Goal: Task Accomplishment & Management: Complete application form

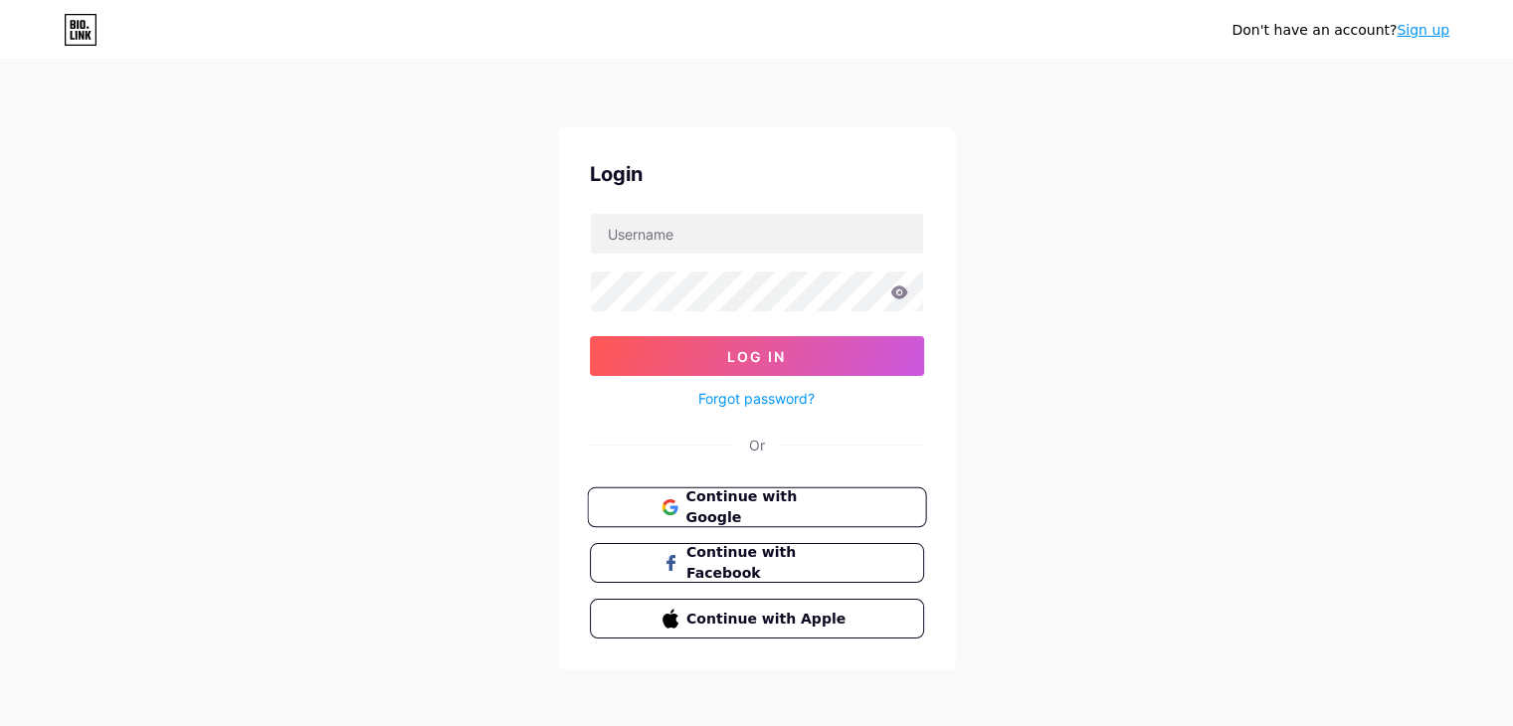
click at [797, 505] on span "Continue with Google" at bounding box center [768, 507] width 166 height 43
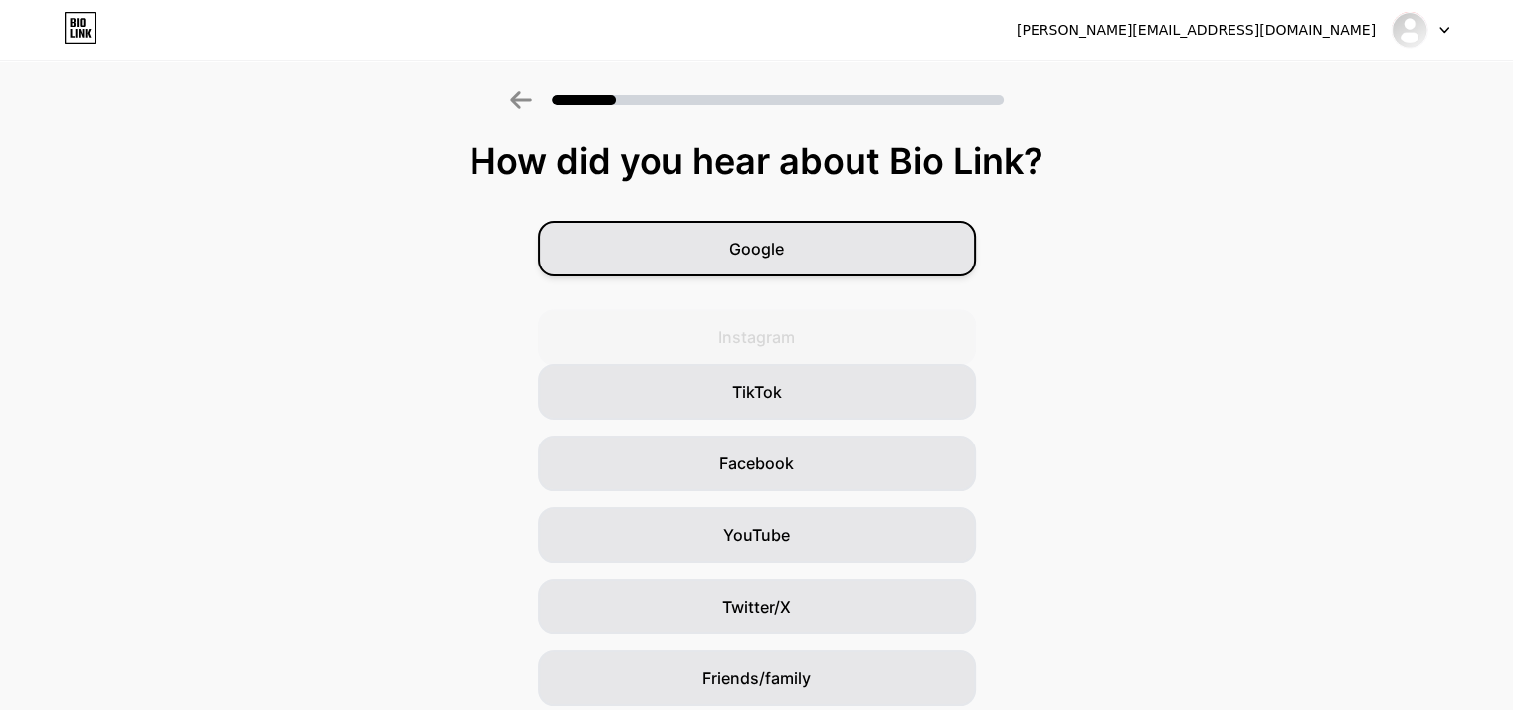
click at [836, 264] on div "Google" at bounding box center [757, 249] width 438 height 56
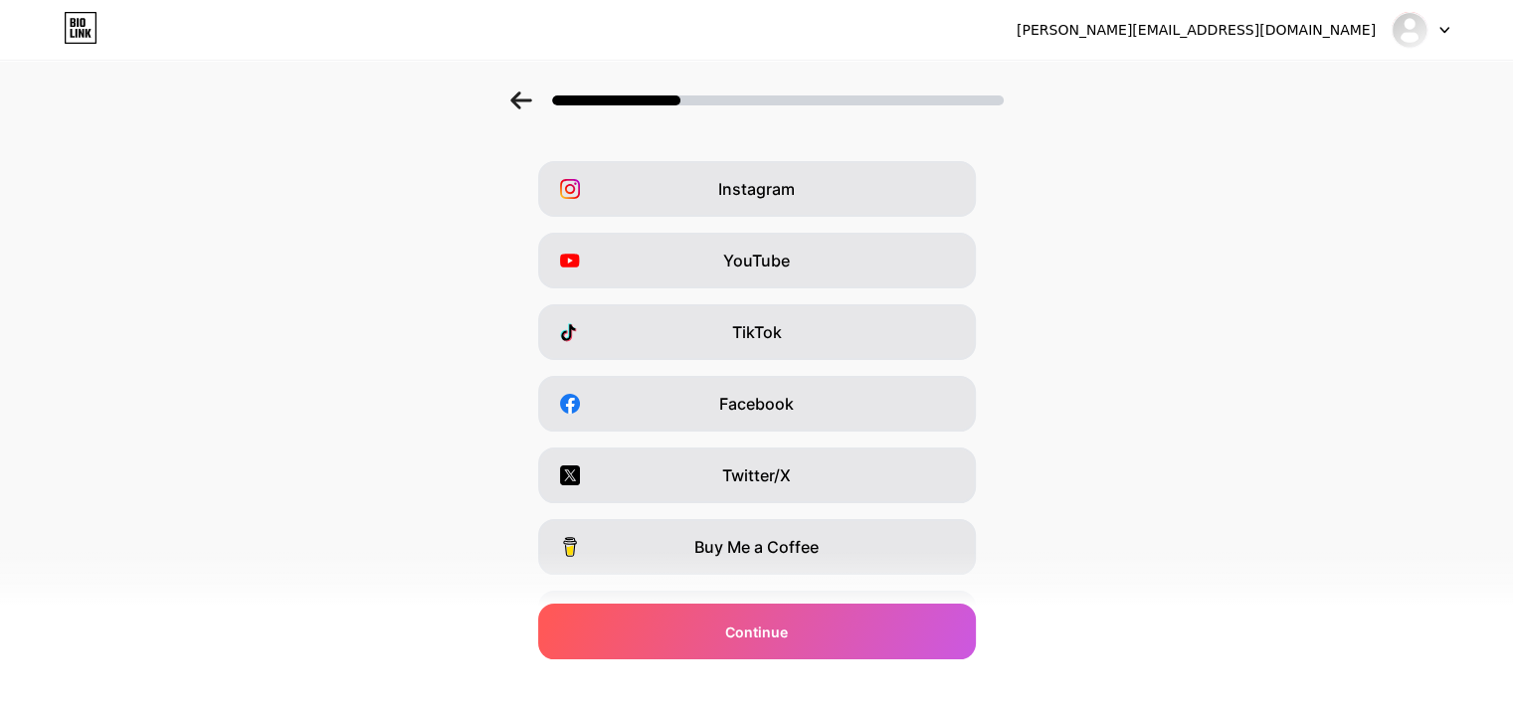
scroll to position [247, 0]
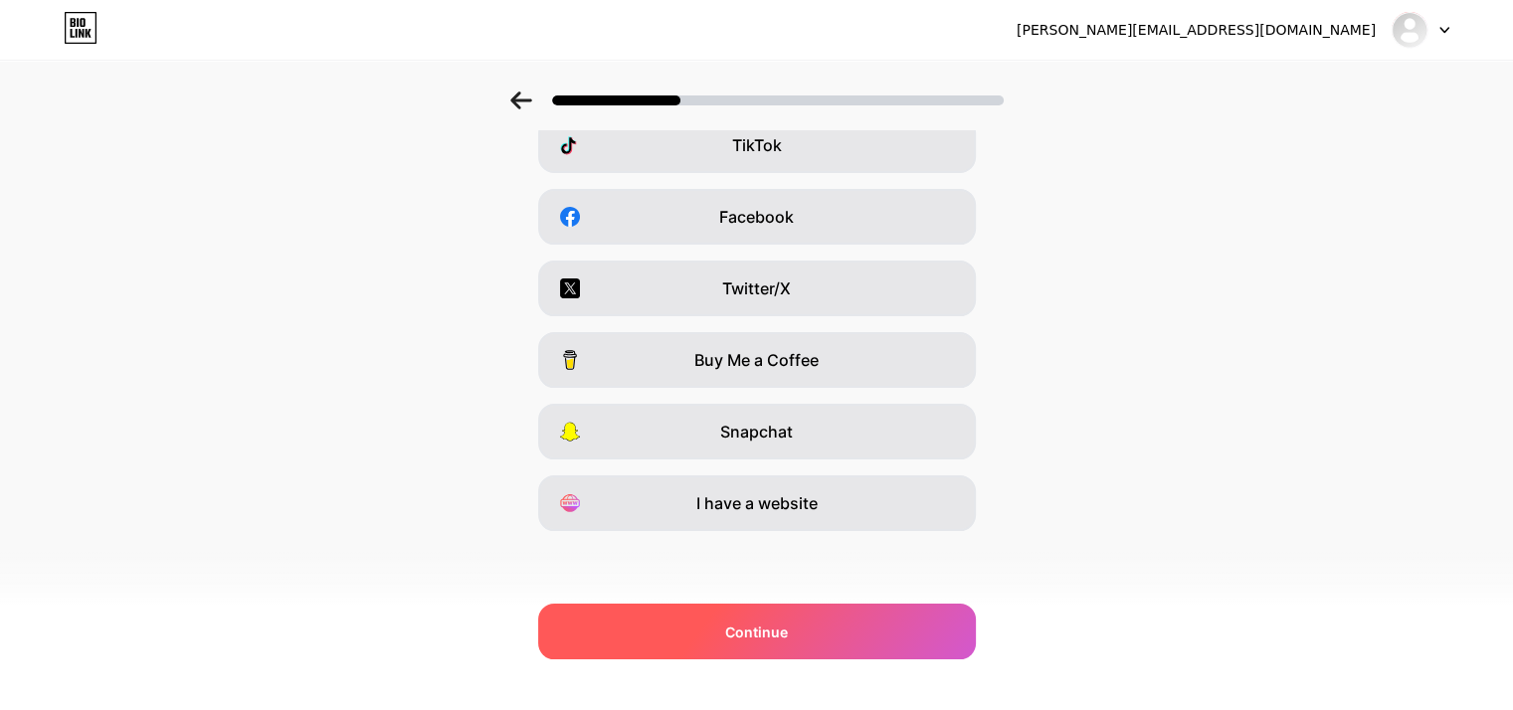
click at [863, 620] on div "Continue" at bounding box center [757, 632] width 438 height 56
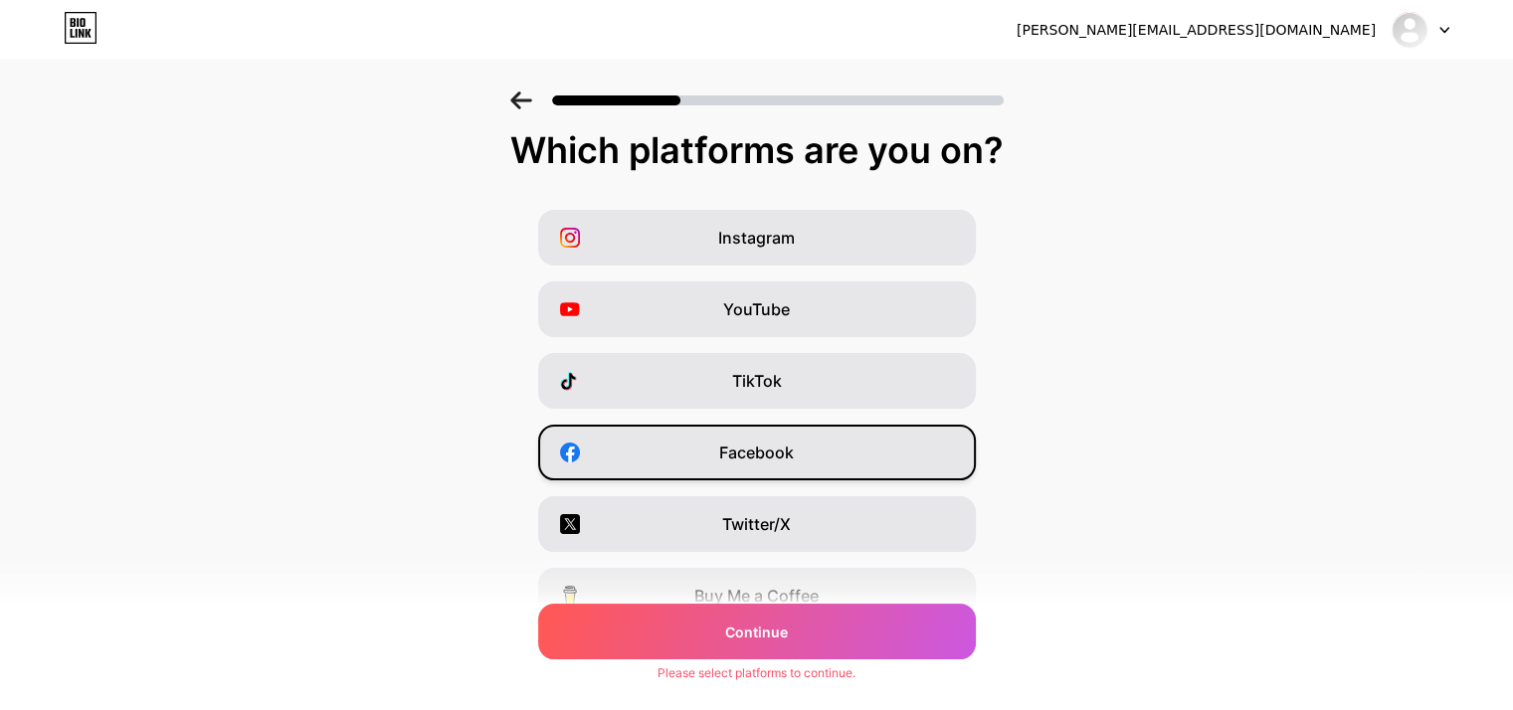
scroll to position [0, 0]
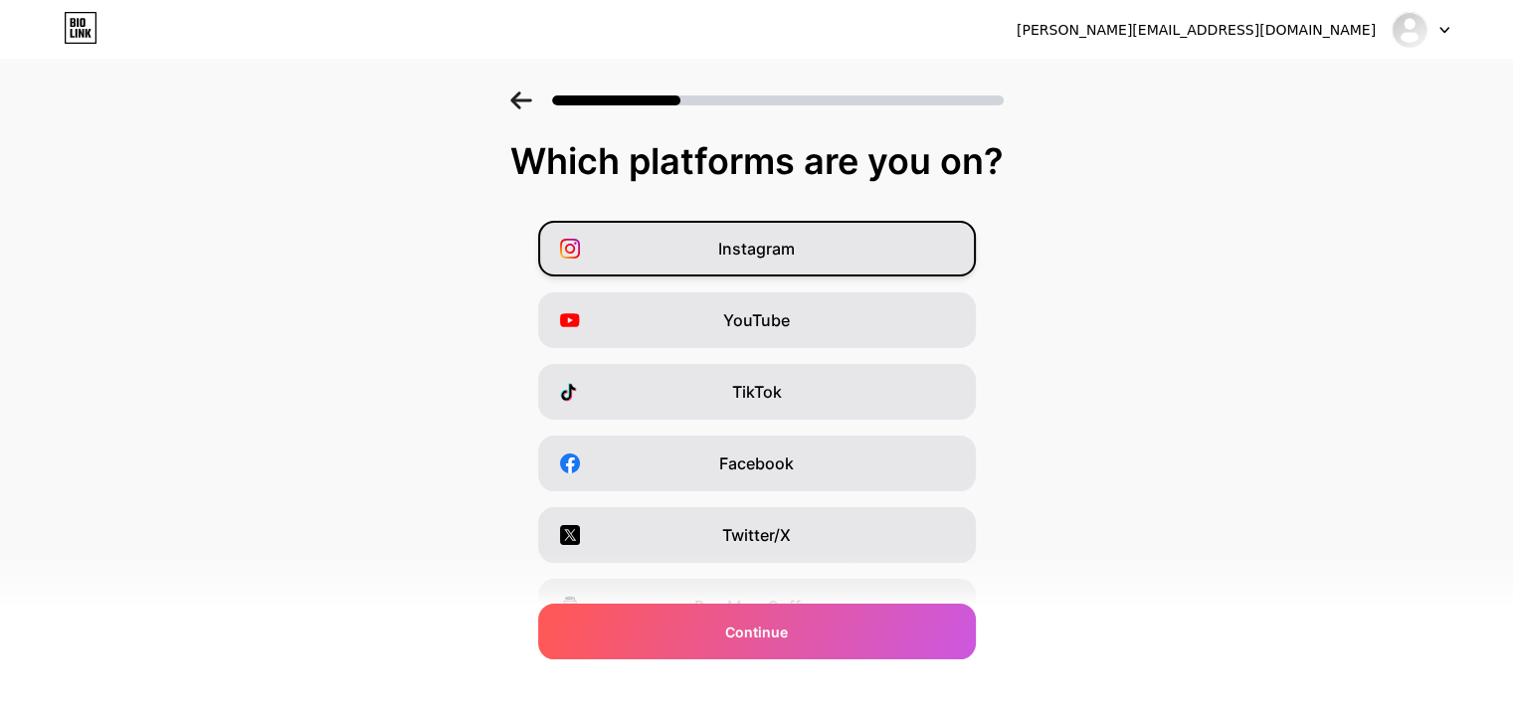
click at [771, 254] on span "Instagram" at bounding box center [756, 249] width 77 height 24
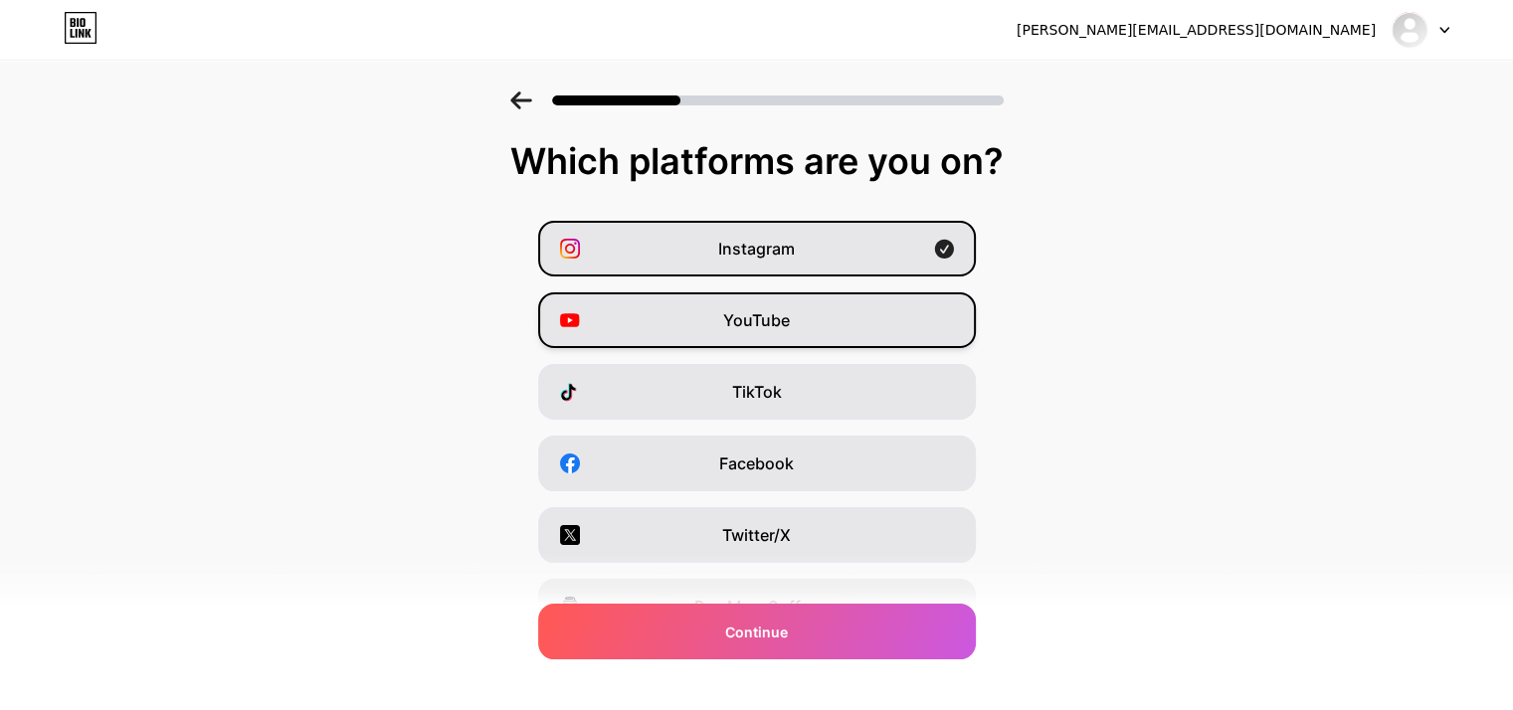
click at [783, 323] on span "YouTube" at bounding box center [756, 320] width 67 height 24
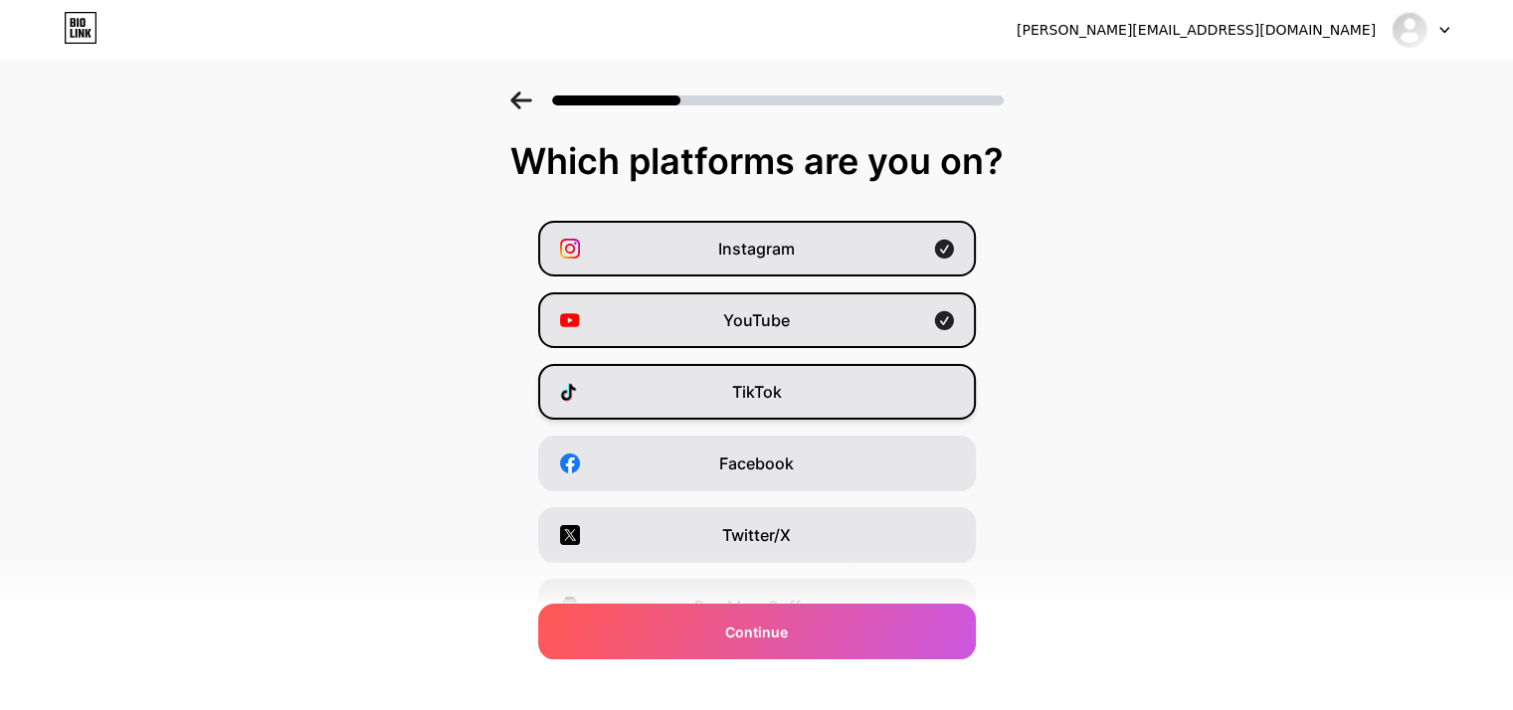
click at [797, 403] on div "TikTok" at bounding box center [757, 392] width 438 height 56
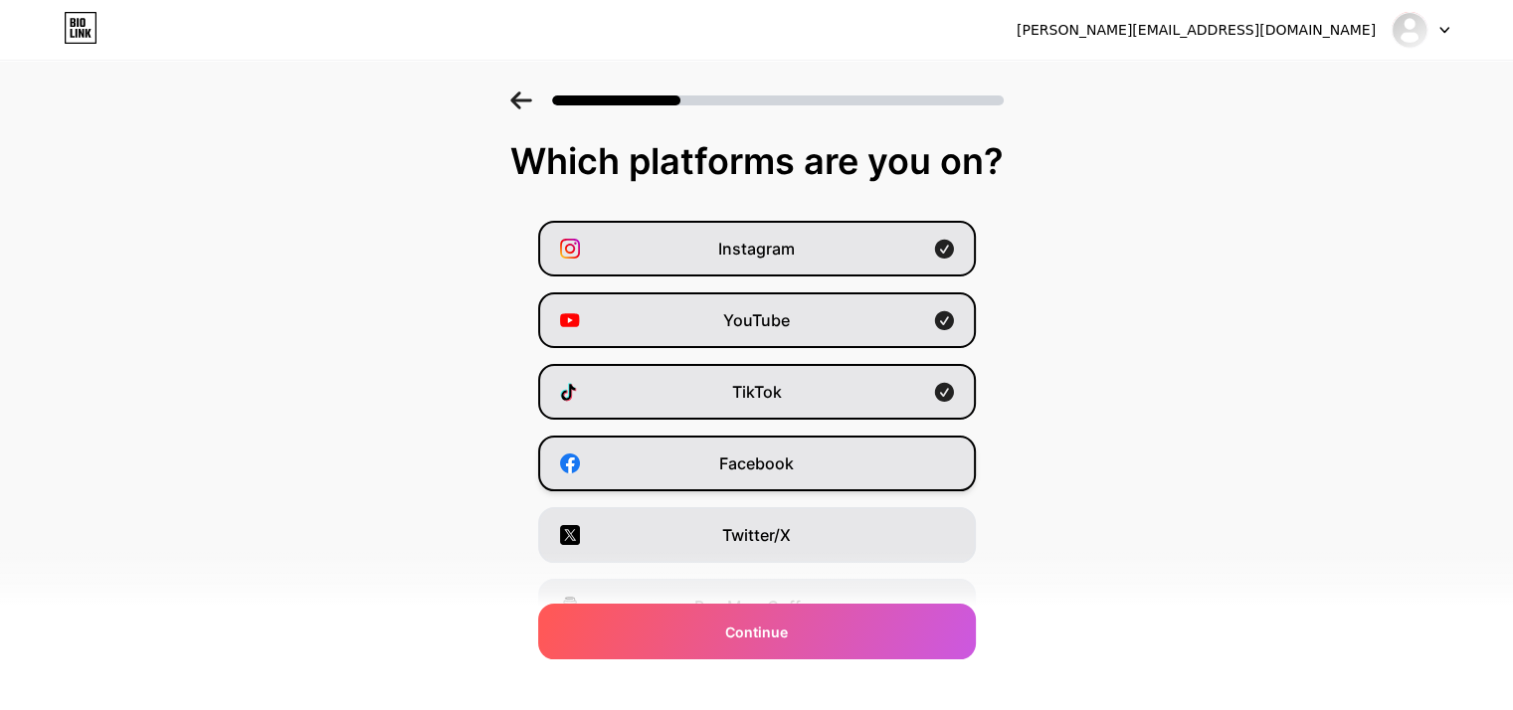
click at [817, 476] on div "Facebook" at bounding box center [757, 464] width 438 height 56
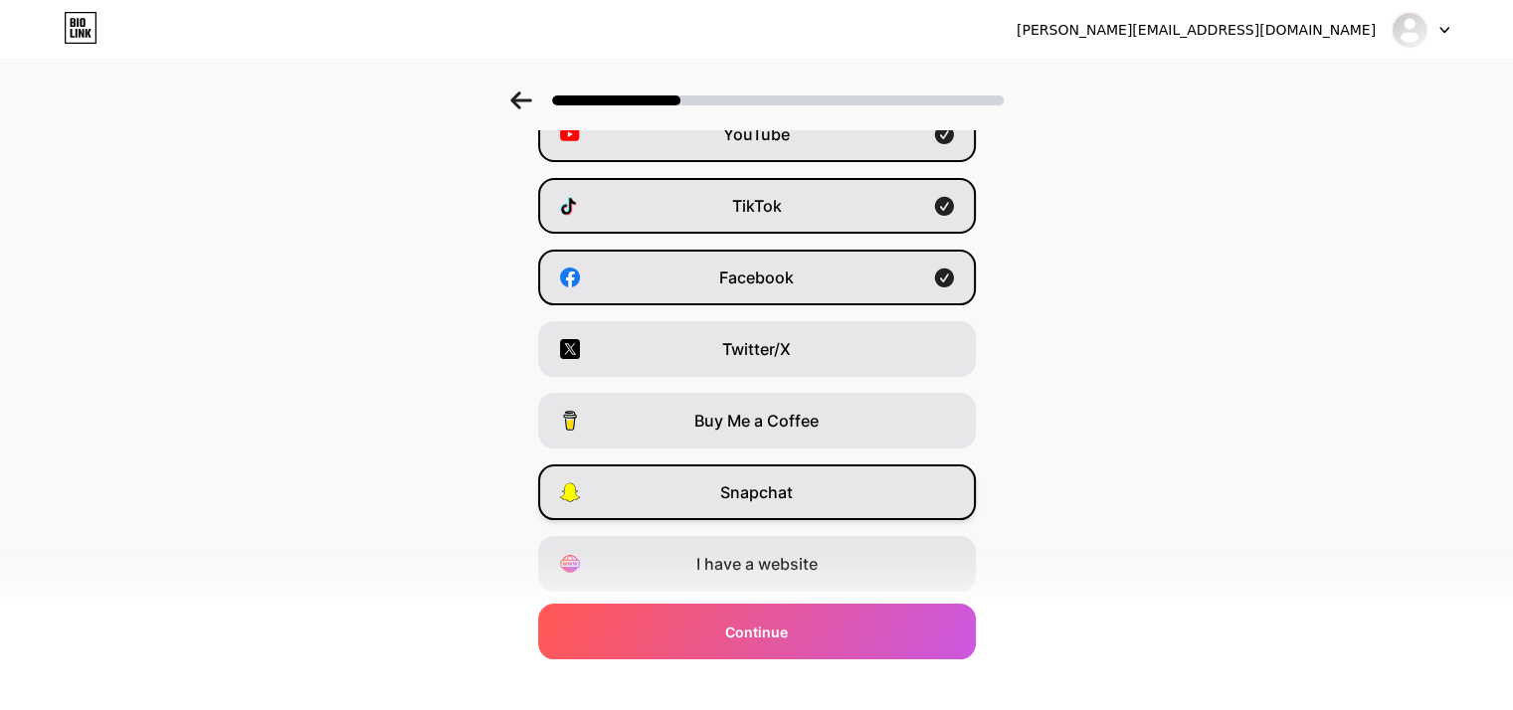
scroll to position [199, 0]
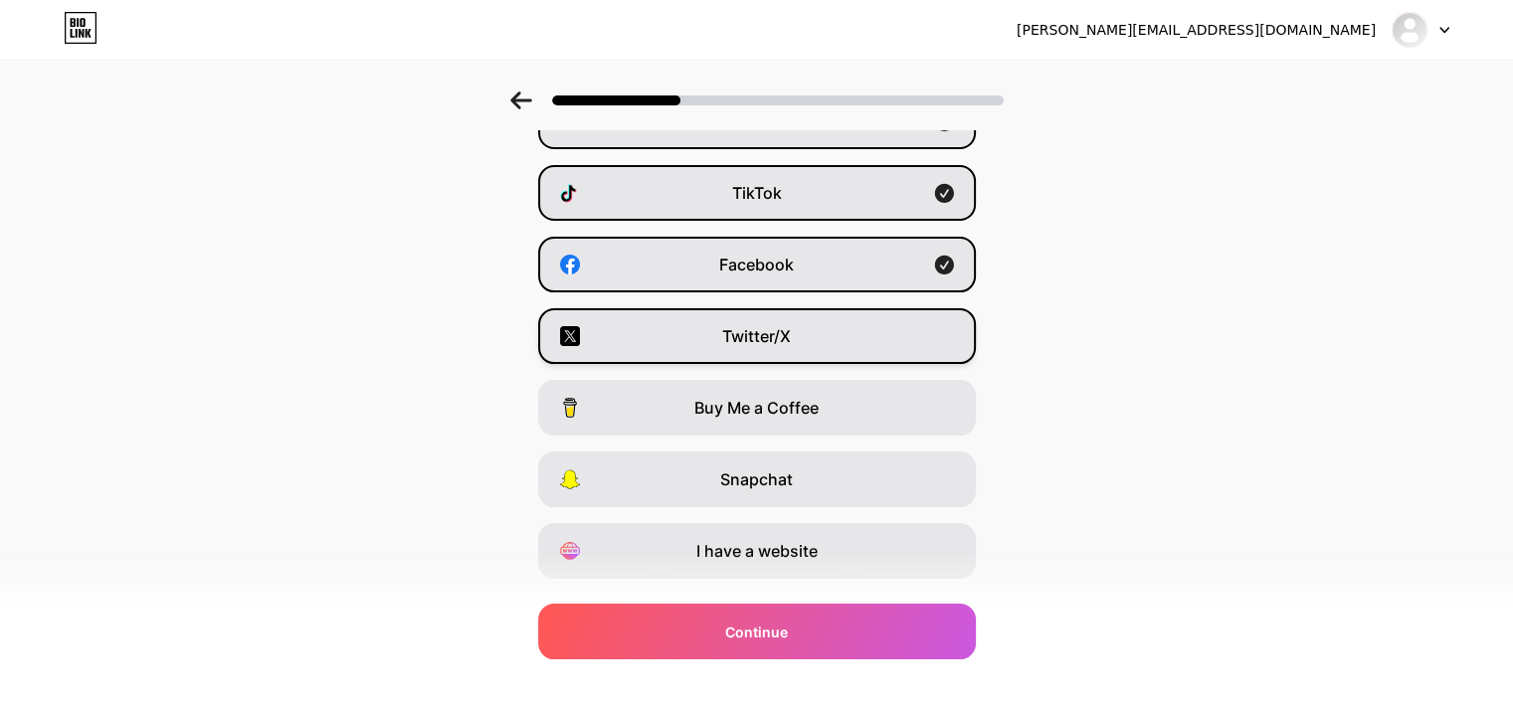
click at [808, 336] on div "Twitter/X" at bounding box center [757, 336] width 438 height 56
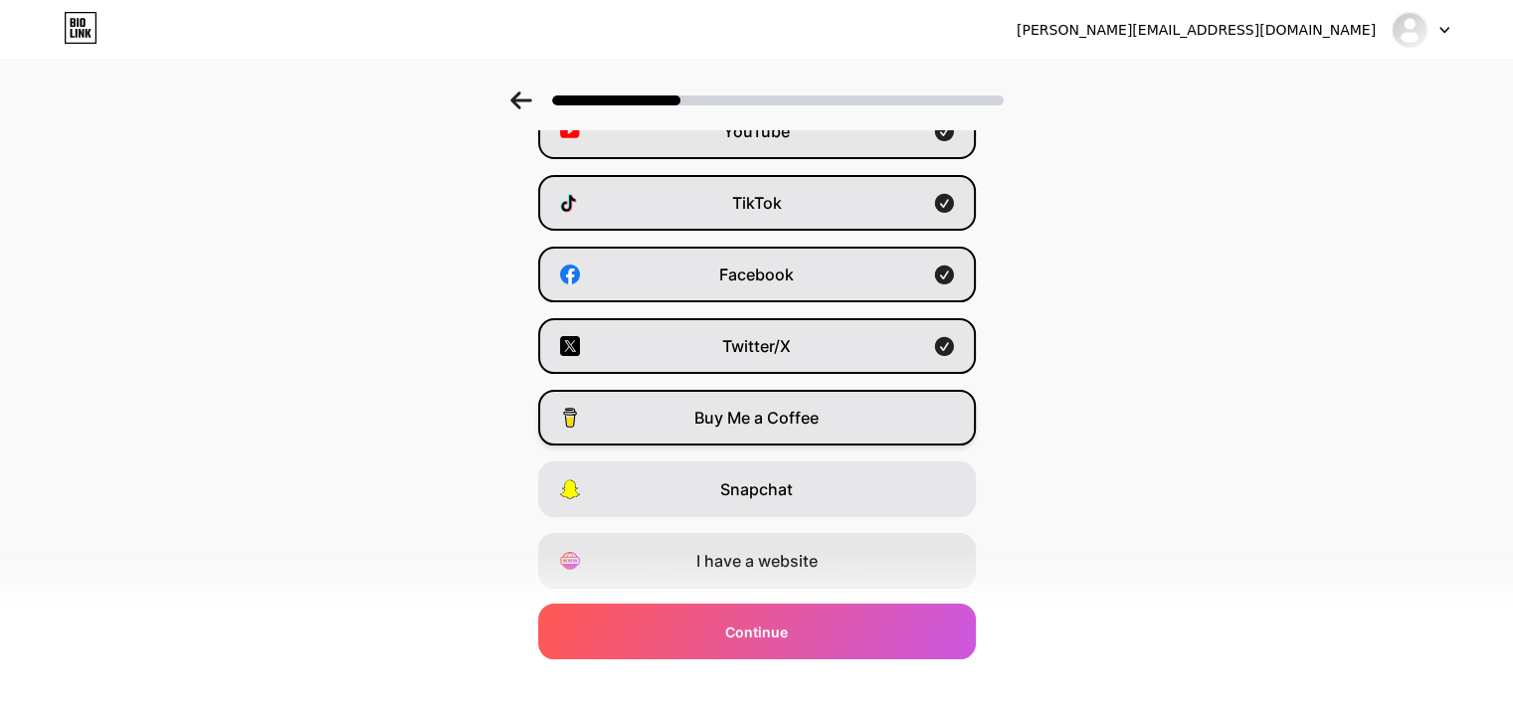
scroll to position [247, 0]
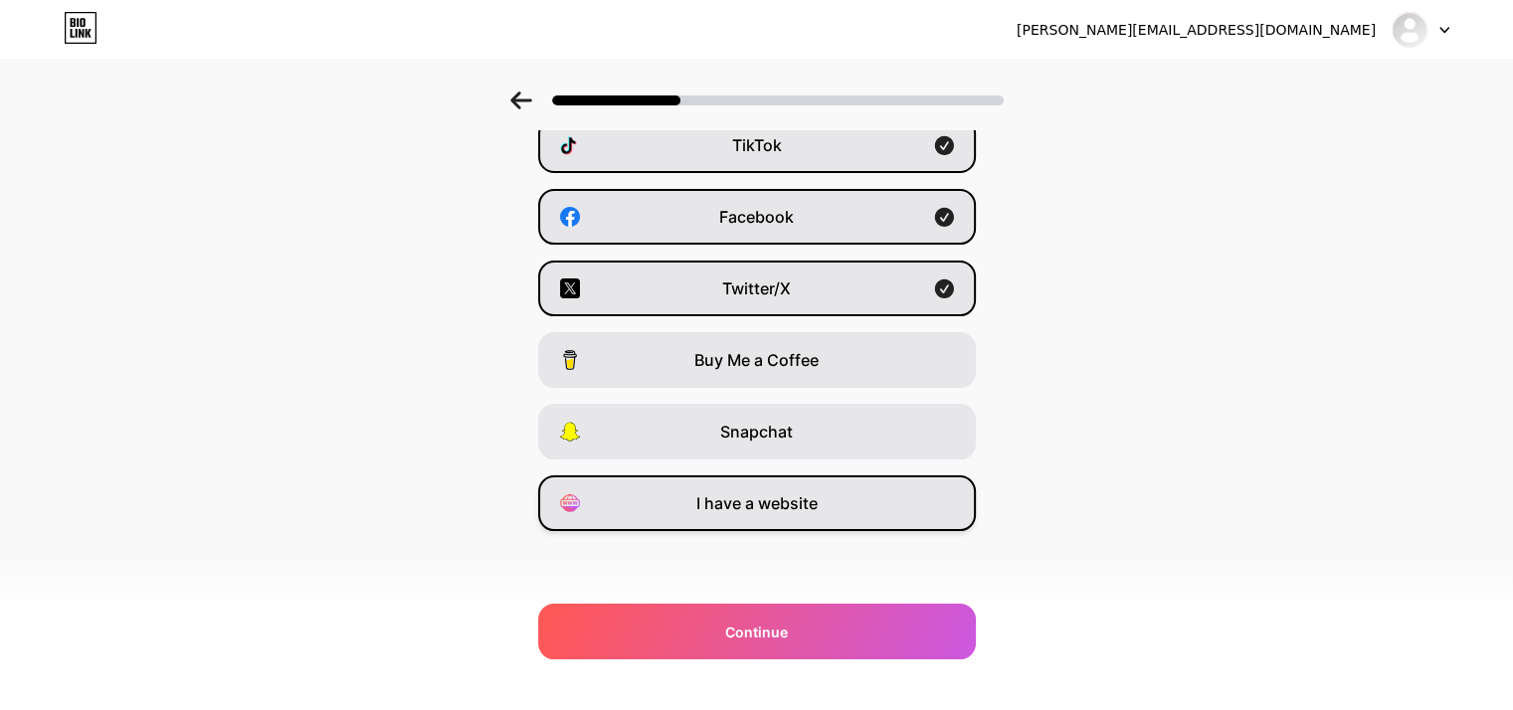
click at [832, 509] on div "I have a website" at bounding box center [757, 504] width 438 height 56
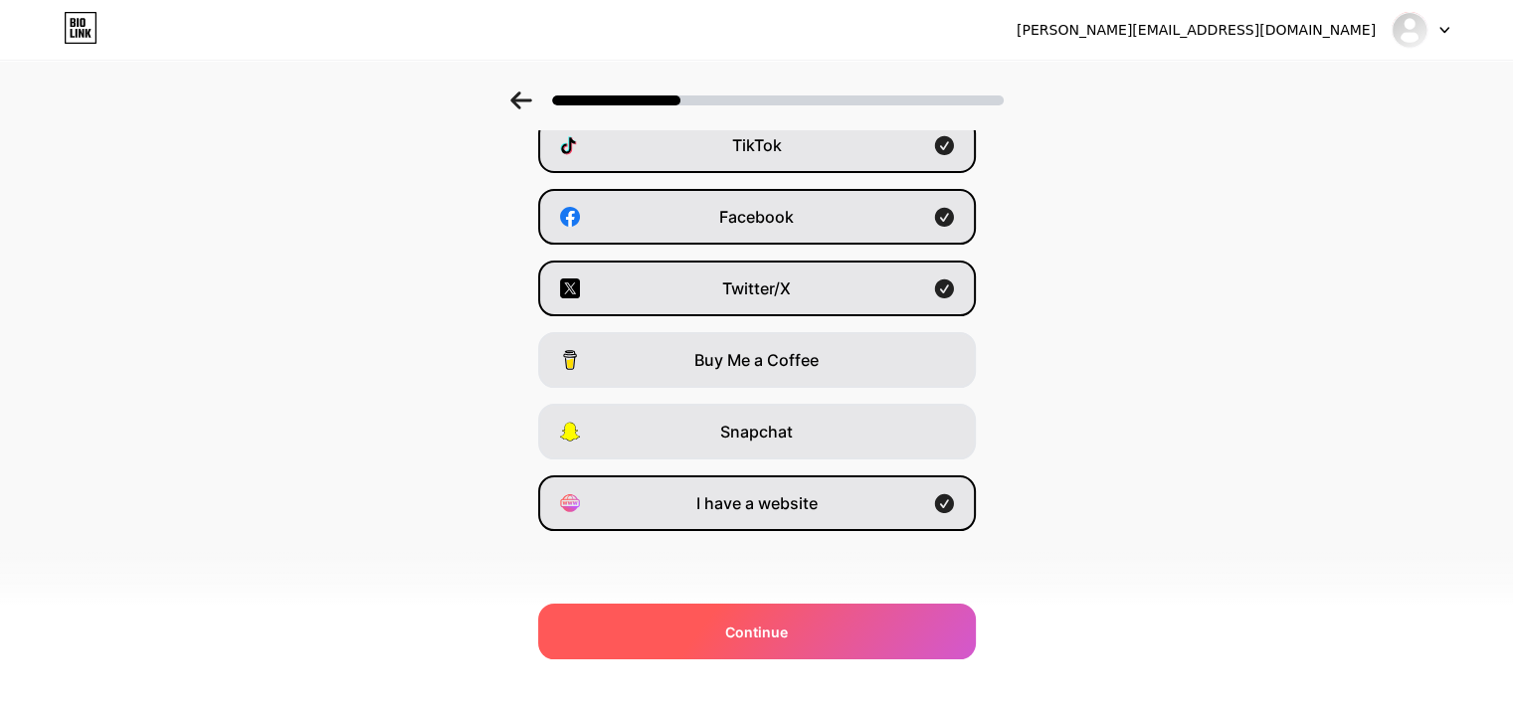
click at [853, 618] on div "Continue" at bounding box center [757, 632] width 438 height 56
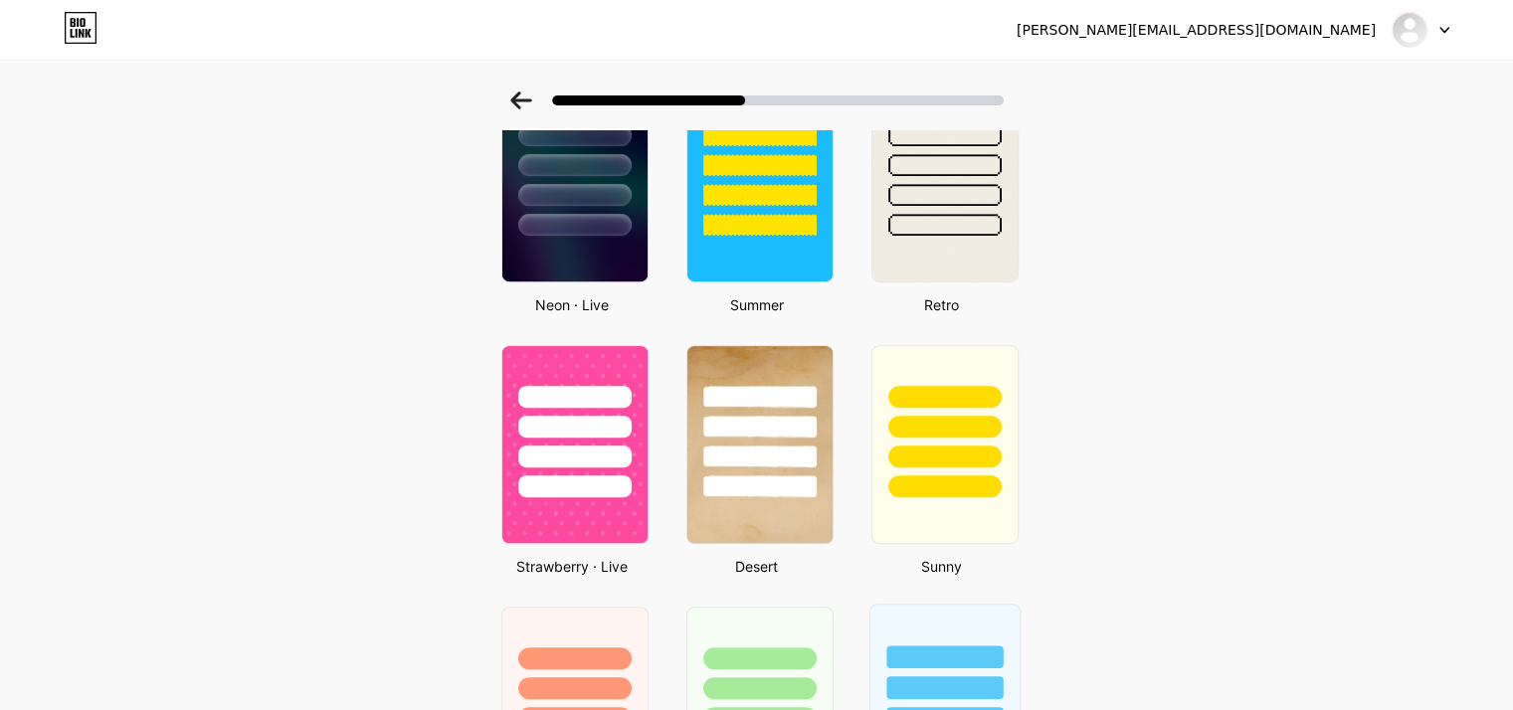
scroll to position [298, 0]
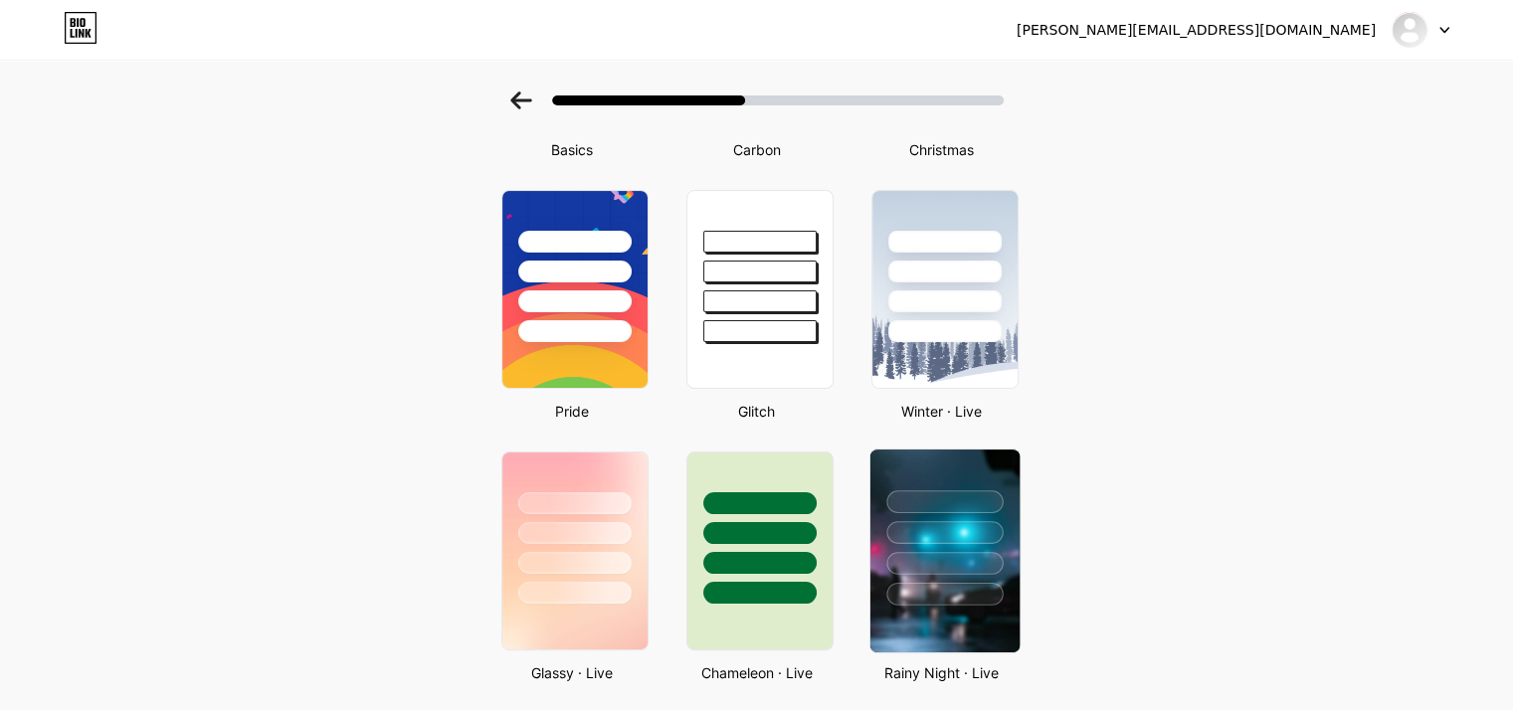
click at [992, 482] on div at bounding box center [943, 528] width 149 height 156
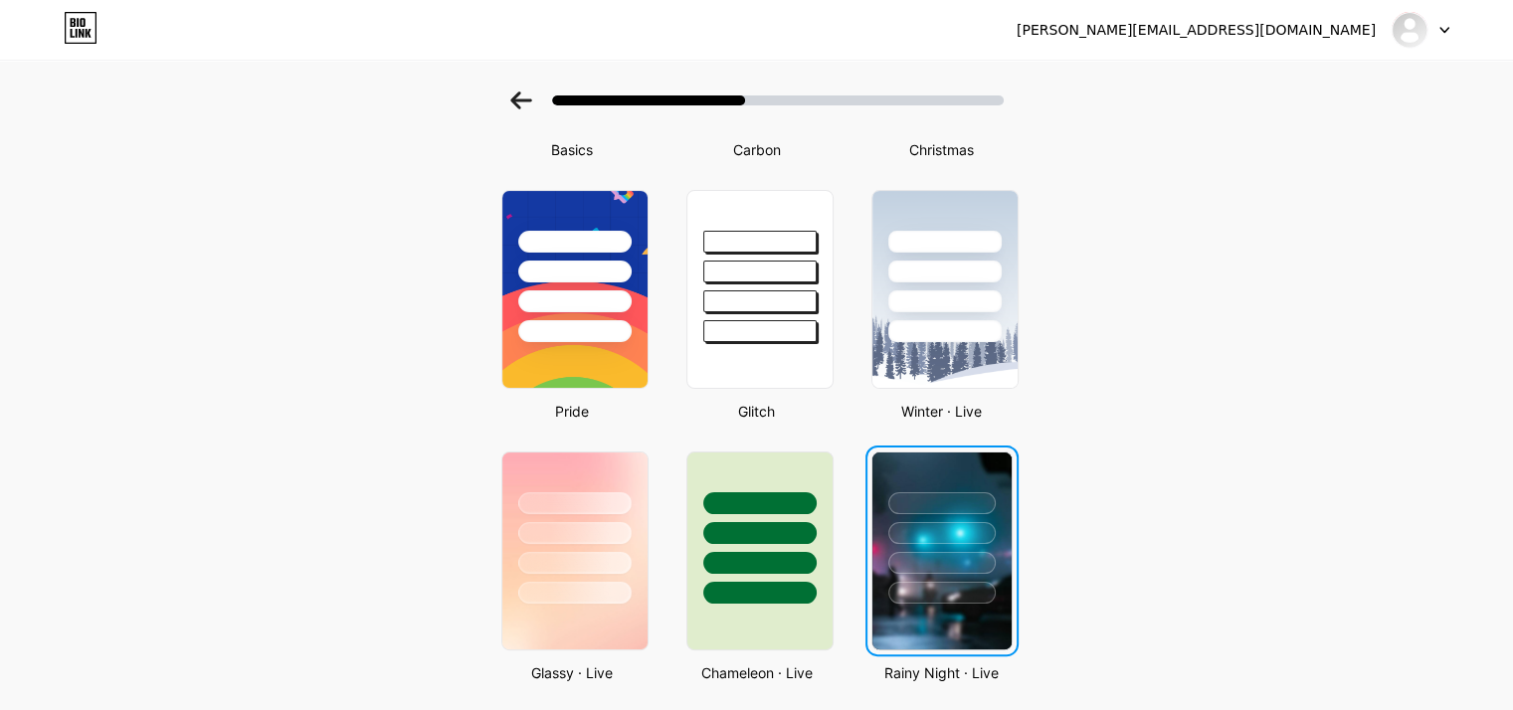
scroll to position [0, 0]
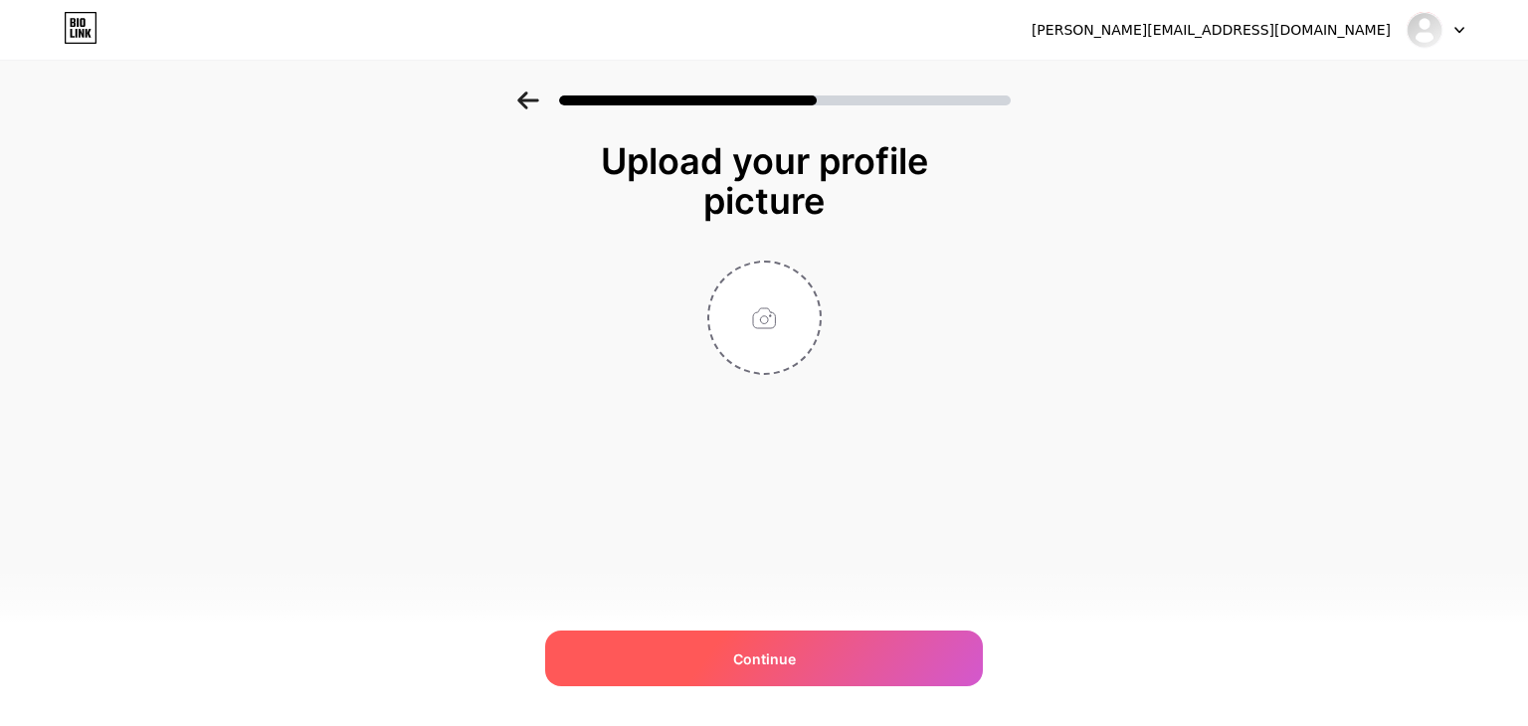
click at [808, 658] on div "Continue" at bounding box center [764, 659] width 438 height 56
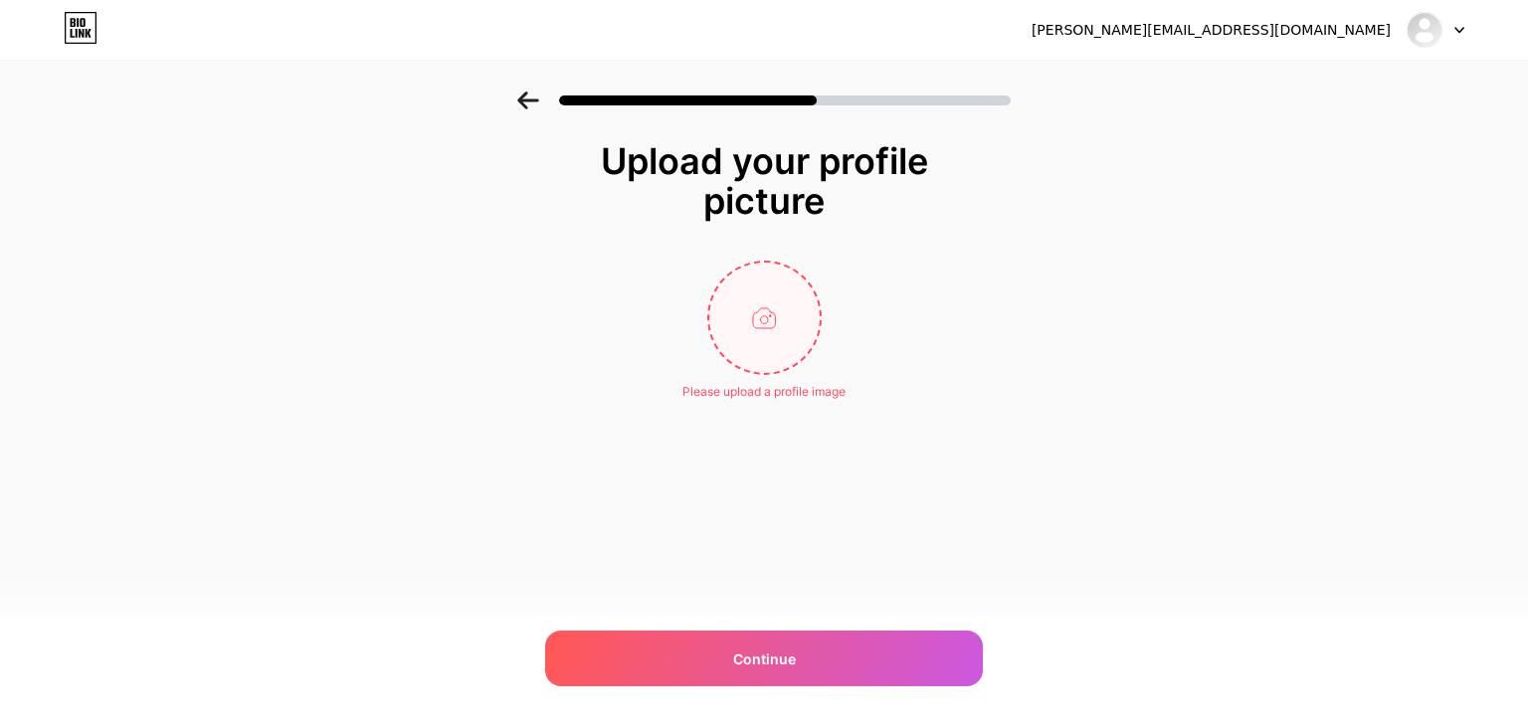
click at [776, 334] on input "file" at bounding box center [764, 318] width 110 height 110
click at [782, 294] on input "file" at bounding box center [764, 318] width 110 height 110
type input "C:\fakepath\9NdA3W6QvFqW6ai2U2MqIjmYHJTgxHeI.png"
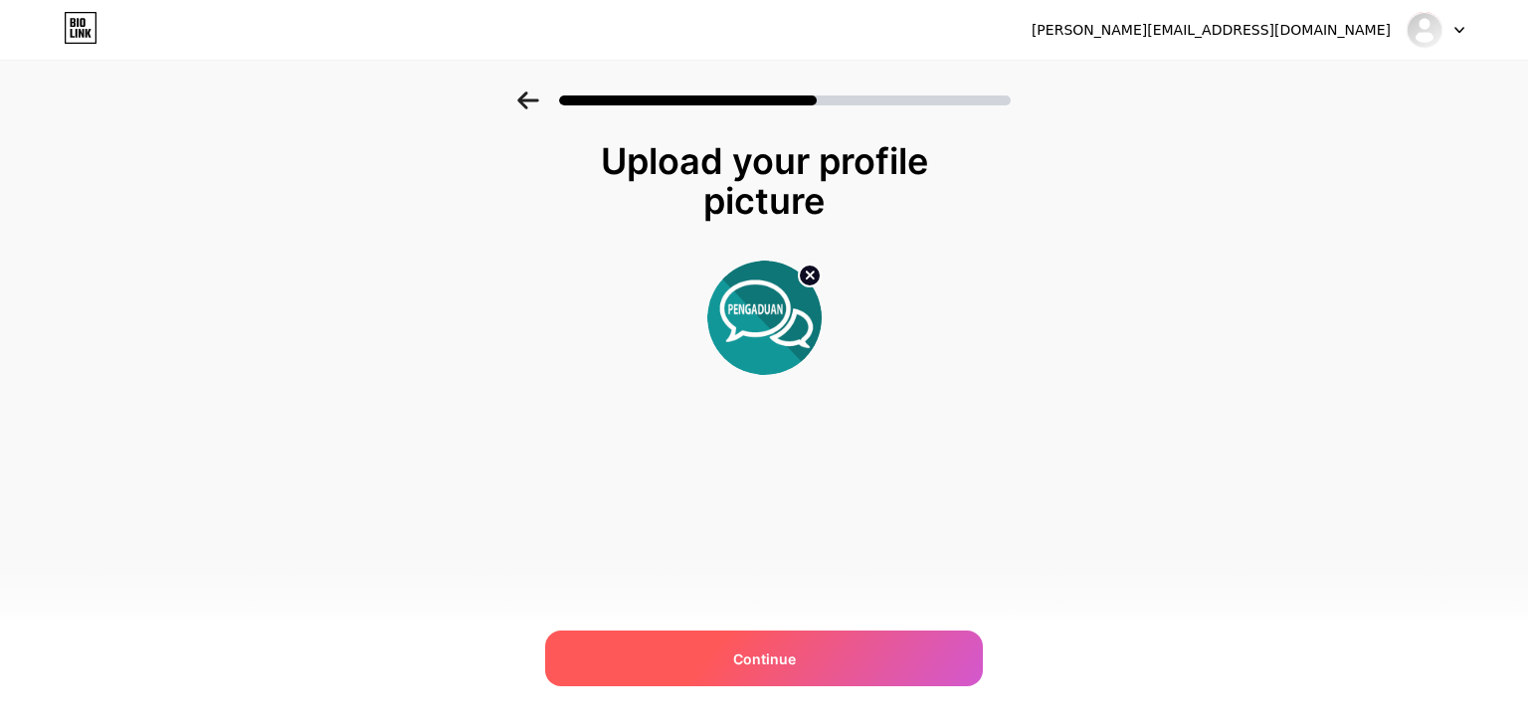
click at [828, 660] on div "Continue" at bounding box center [764, 659] width 438 height 56
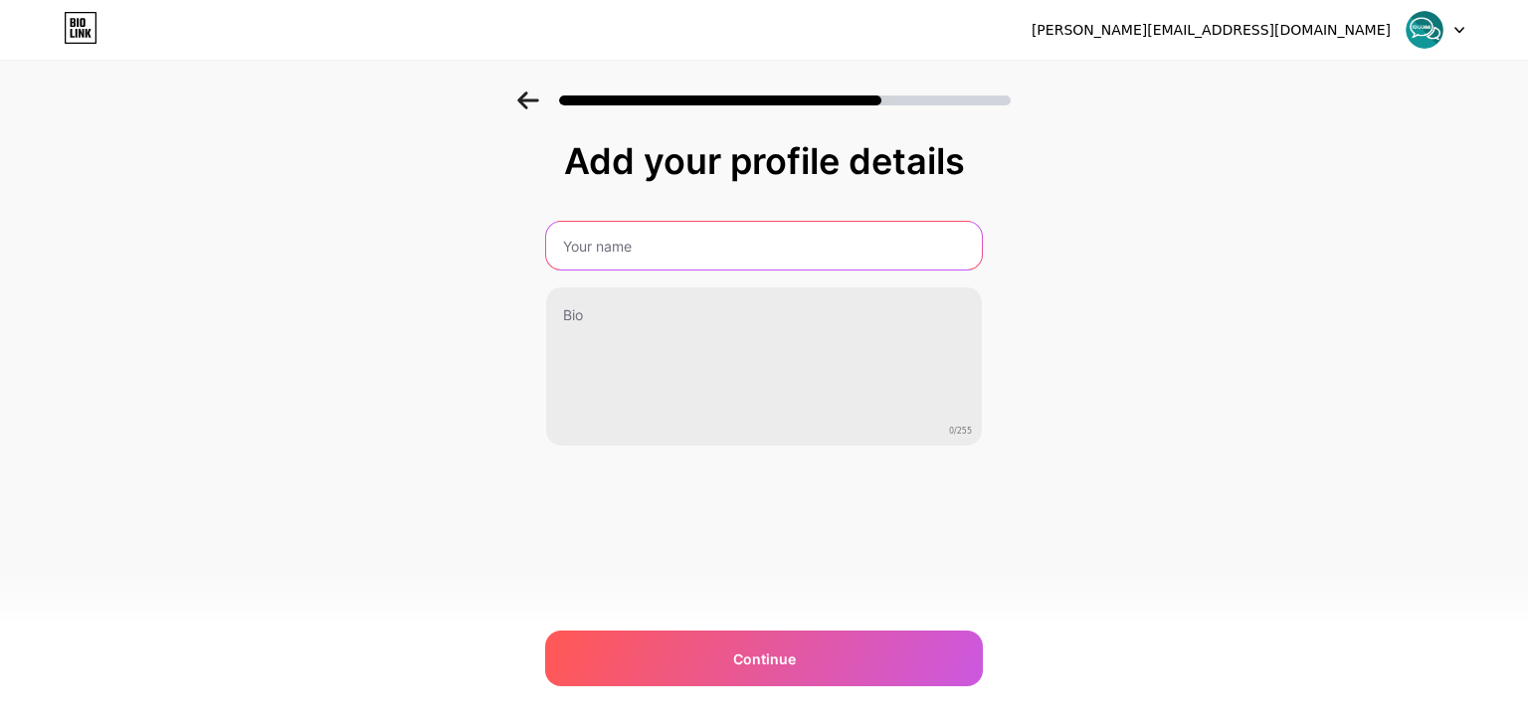
click at [649, 244] on input "text" at bounding box center [764, 246] width 436 height 48
type input "[PERSON_NAME]"
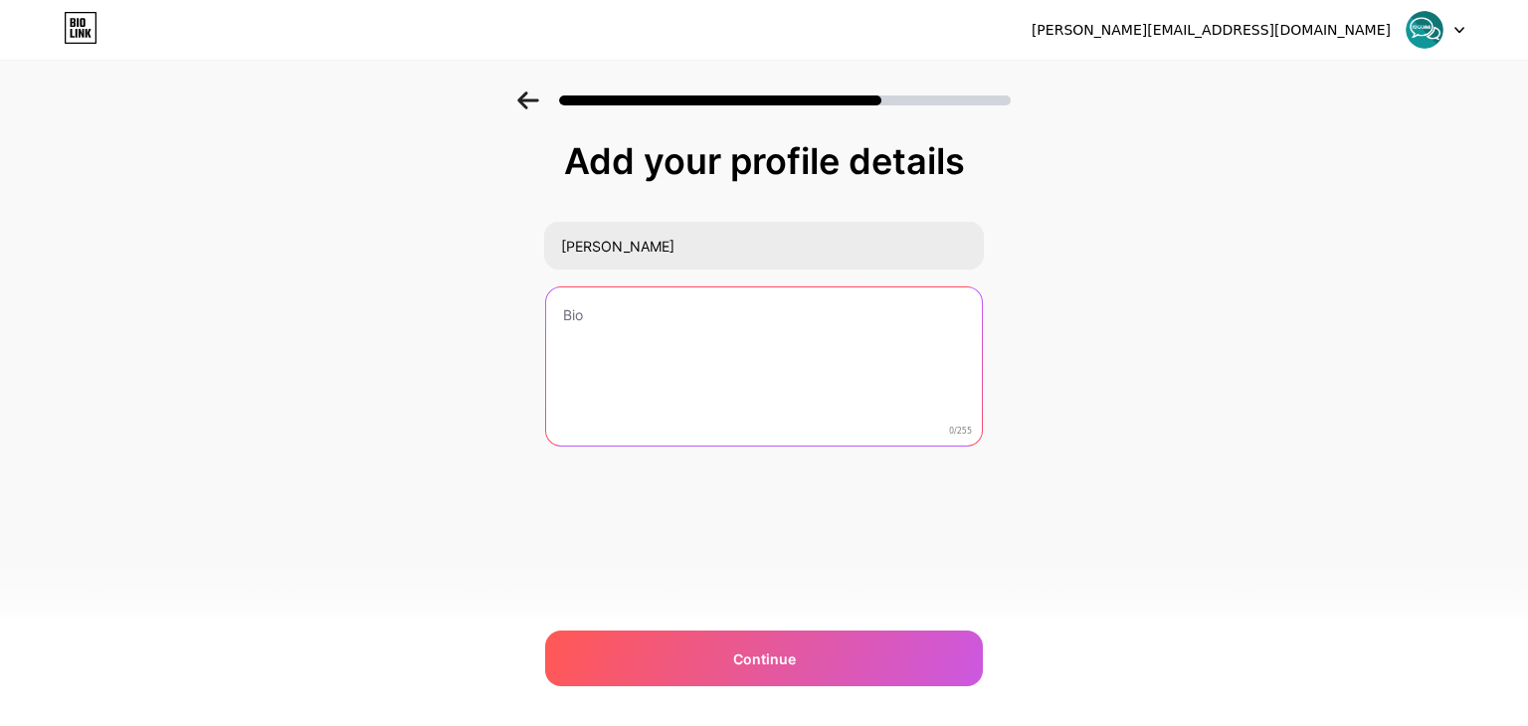
click at [709, 332] on textarea at bounding box center [764, 367] width 436 height 160
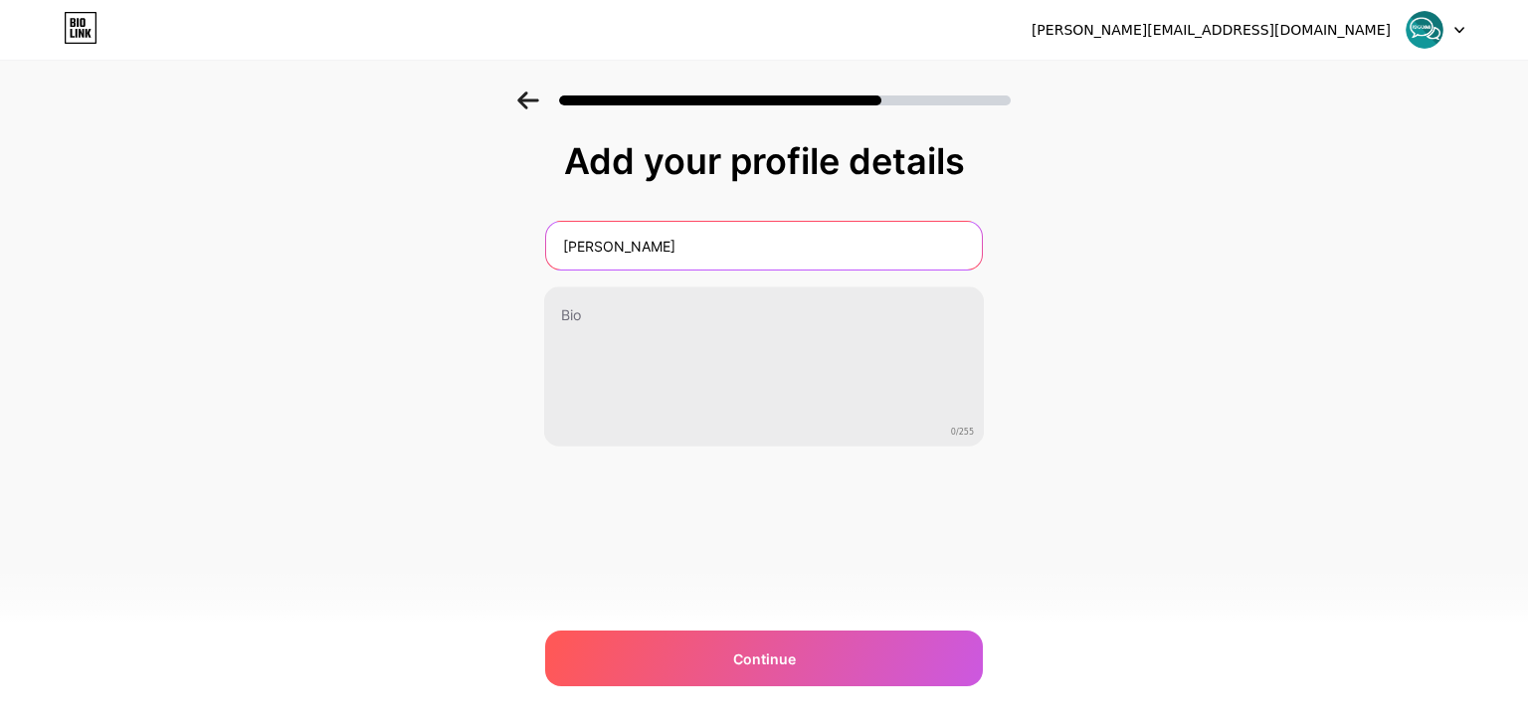
click at [706, 238] on input "[PERSON_NAME]" at bounding box center [764, 246] width 436 height 48
drag, startPoint x: 706, startPoint y: 238, endPoint x: 433, endPoint y: 220, distance: 274.1
click at [434, 221] on div "Add your profile details [PERSON_NAME] 0/255 Continue Error" at bounding box center [764, 319] width 1528 height 455
click at [625, 238] on input "text" at bounding box center [764, 246] width 440 height 48
type input "[PERSON_NAME]"
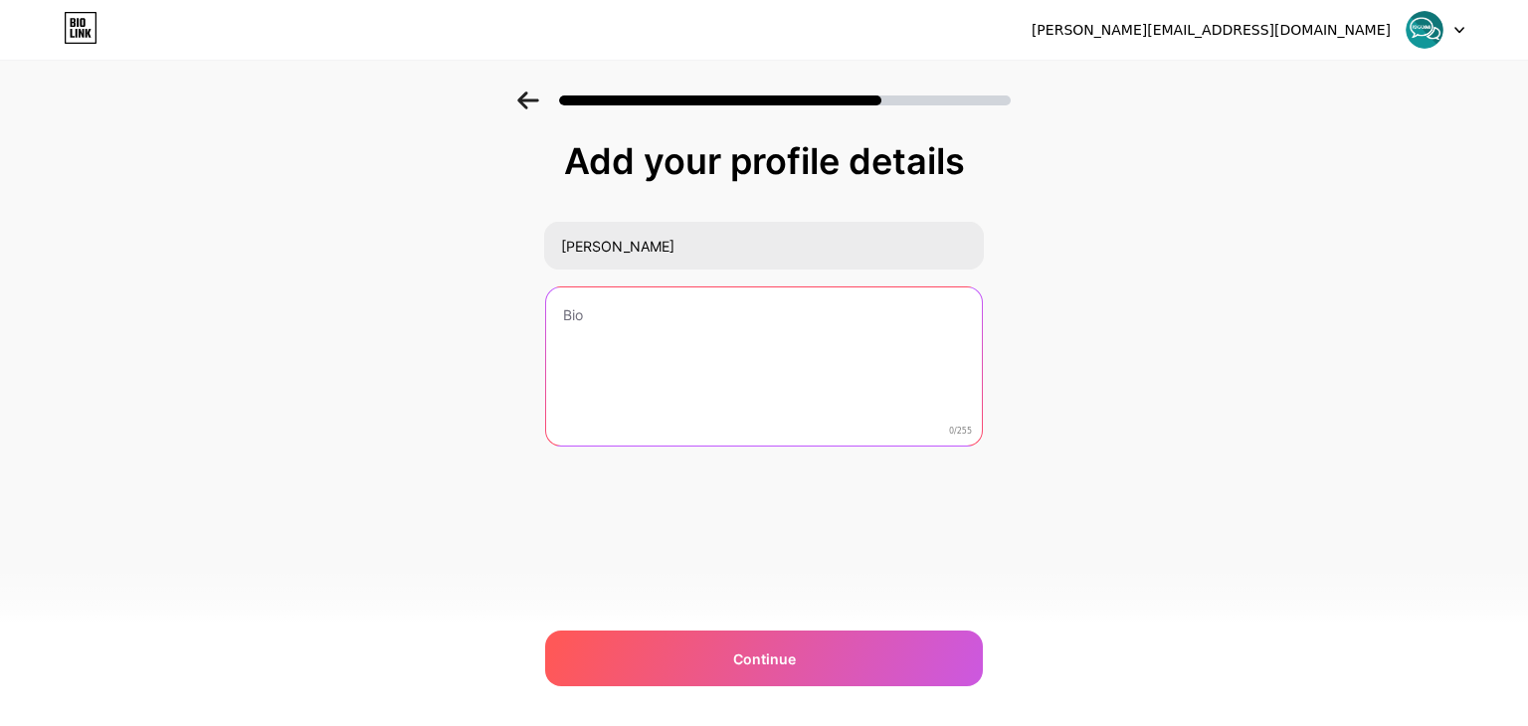
click at [673, 334] on textarea at bounding box center [764, 367] width 436 height 160
click at [672, 323] on textarea at bounding box center [764, 367] width 440 height 162
type textarea "d"
type textarea "a"
type textarea "layanan"
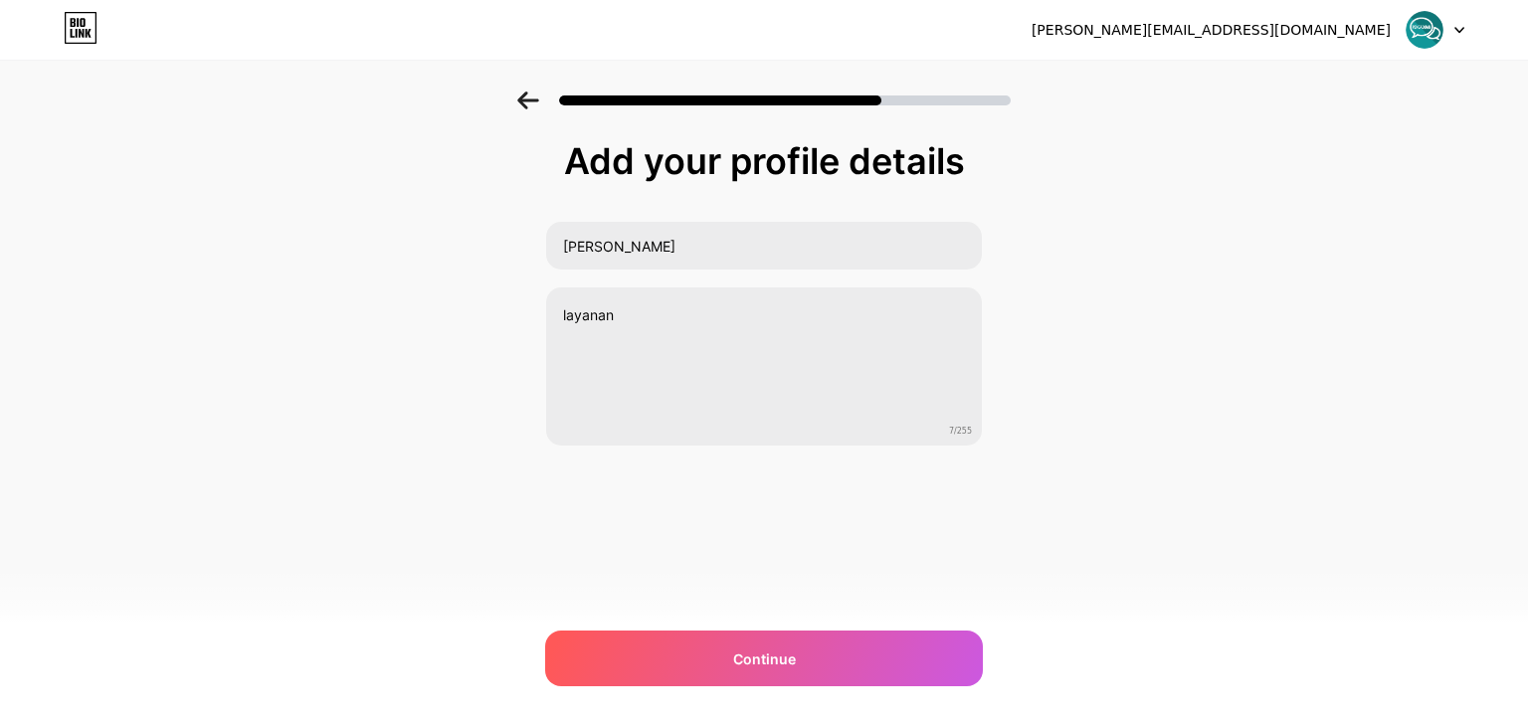
drag, startPoint x: 758, startPoint y: 561, endPoint x: 790, endPoint y: 648, distance: 92.2
click at [758, 562] on div "[PERSON_NAME][EMAIL_ADDRESS][DOMAIN_NAME] Logout Link Copied Add your profile d…" at bounding box center [764, 363] width 1528 height 726
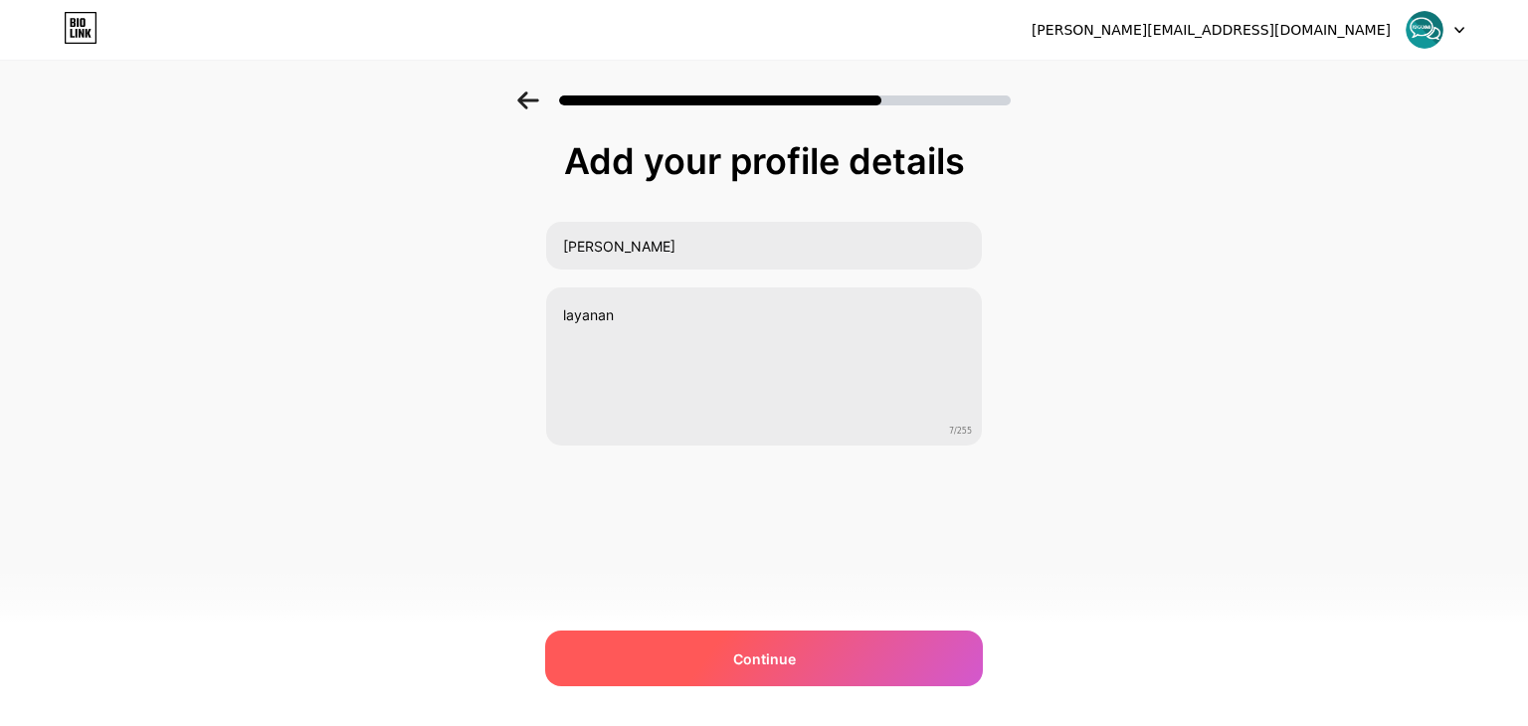
click at [788, 653] on span "Continue" at bounding box center [764, 659] width 63 height 21
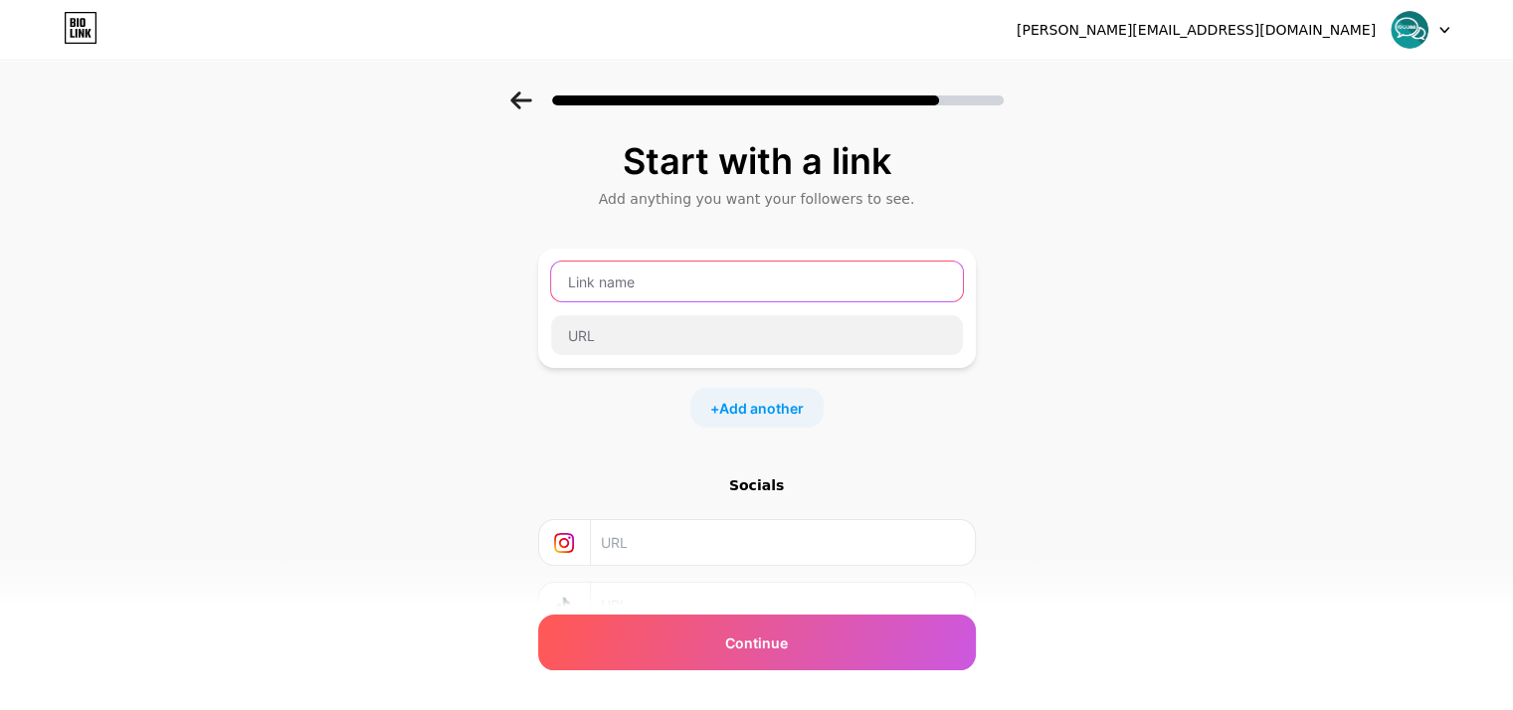
click at [698, 289] on input "text" at bounding box center [757, 282] width 412 height 40
click at [696, 285] on input "text" at bounding box center [757, 282] width 412 height 40
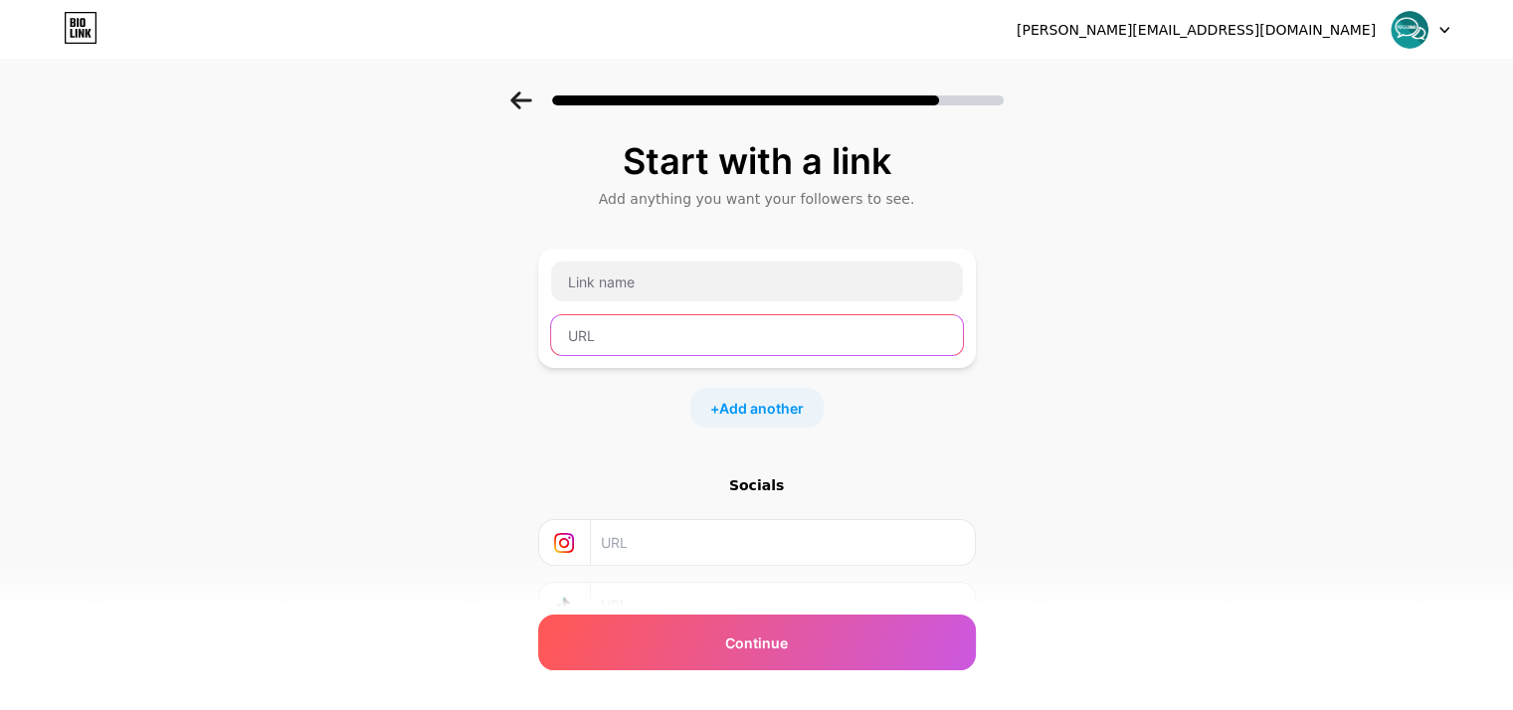
click at [686, 337] on input "text" at bounding box center [757, 335] width 412 height 40
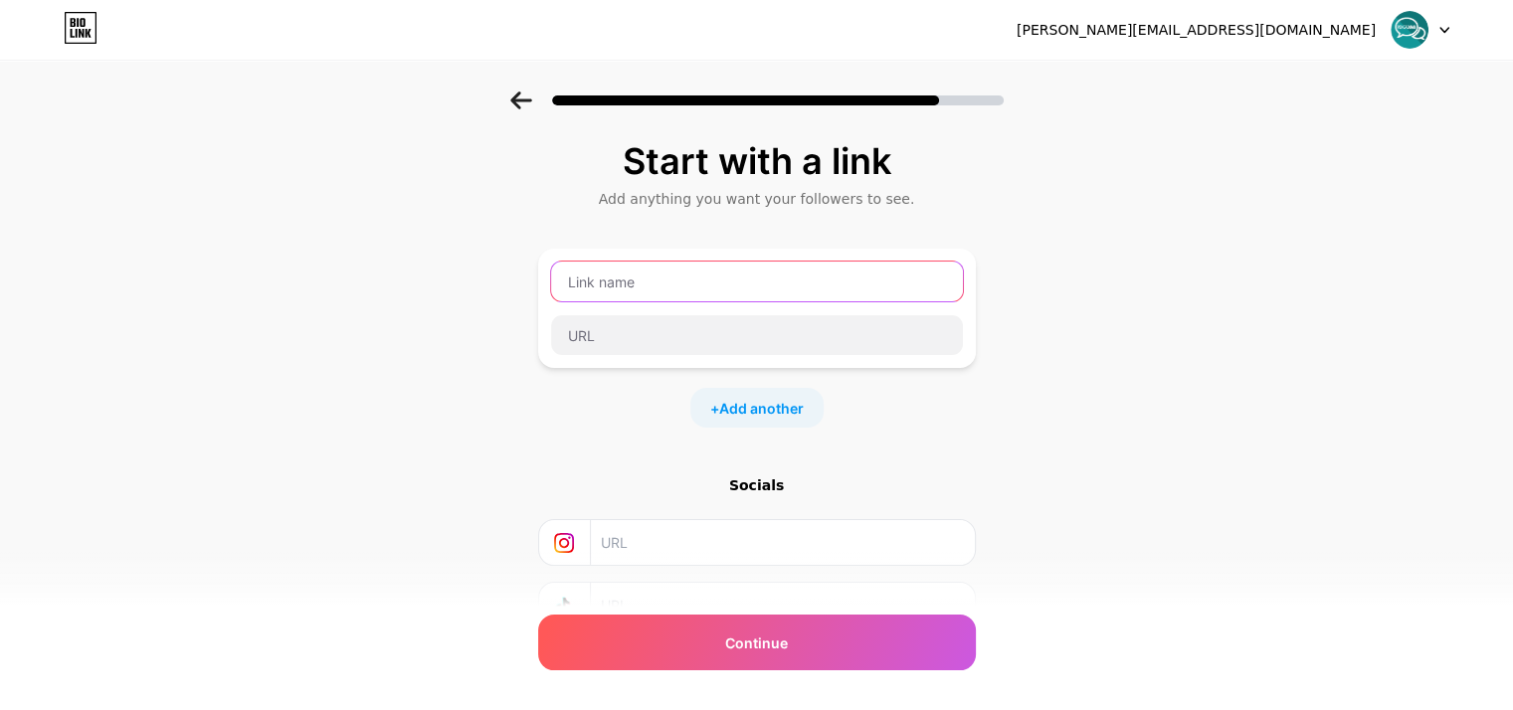
click at [684, 280] on input "text" at bounding box center [757, 282] width 412 height 40
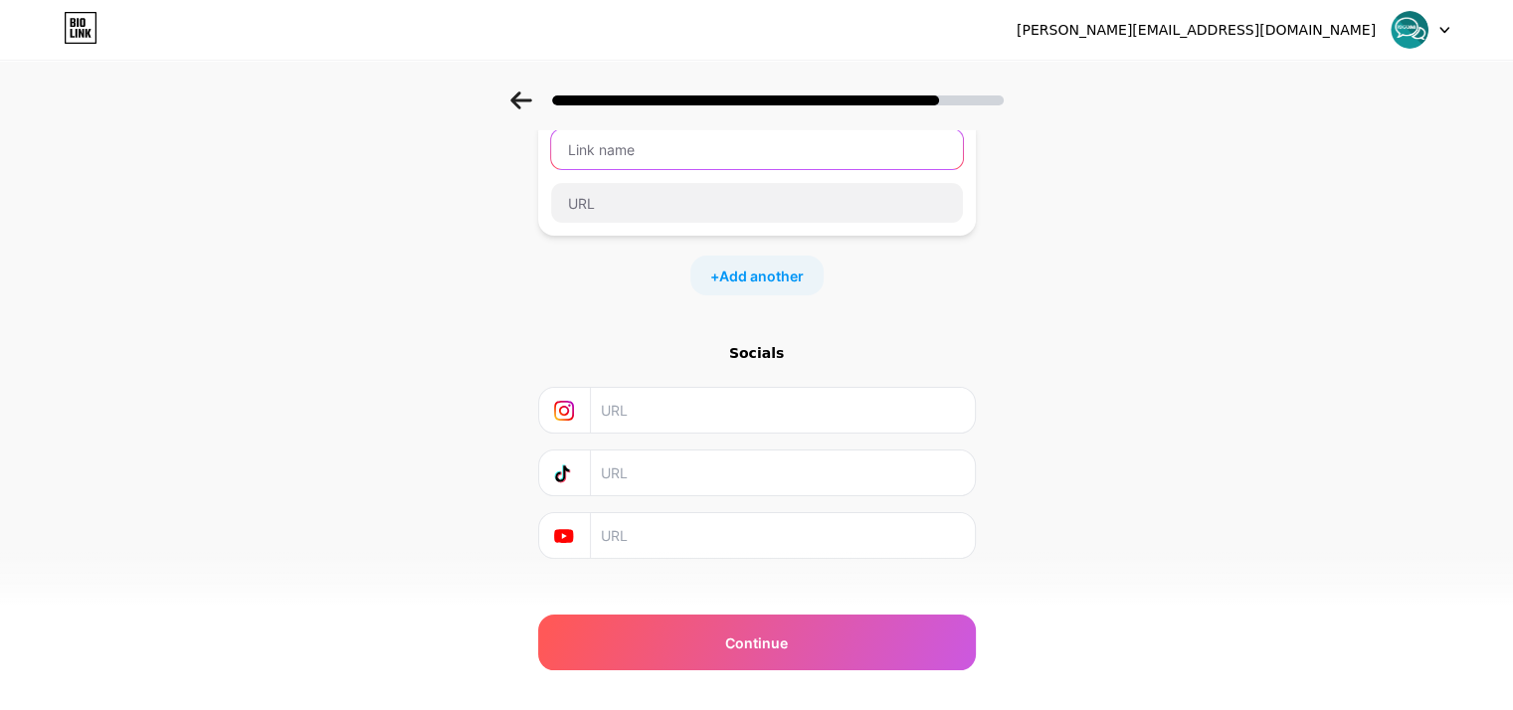
scroll to position [157, 0]
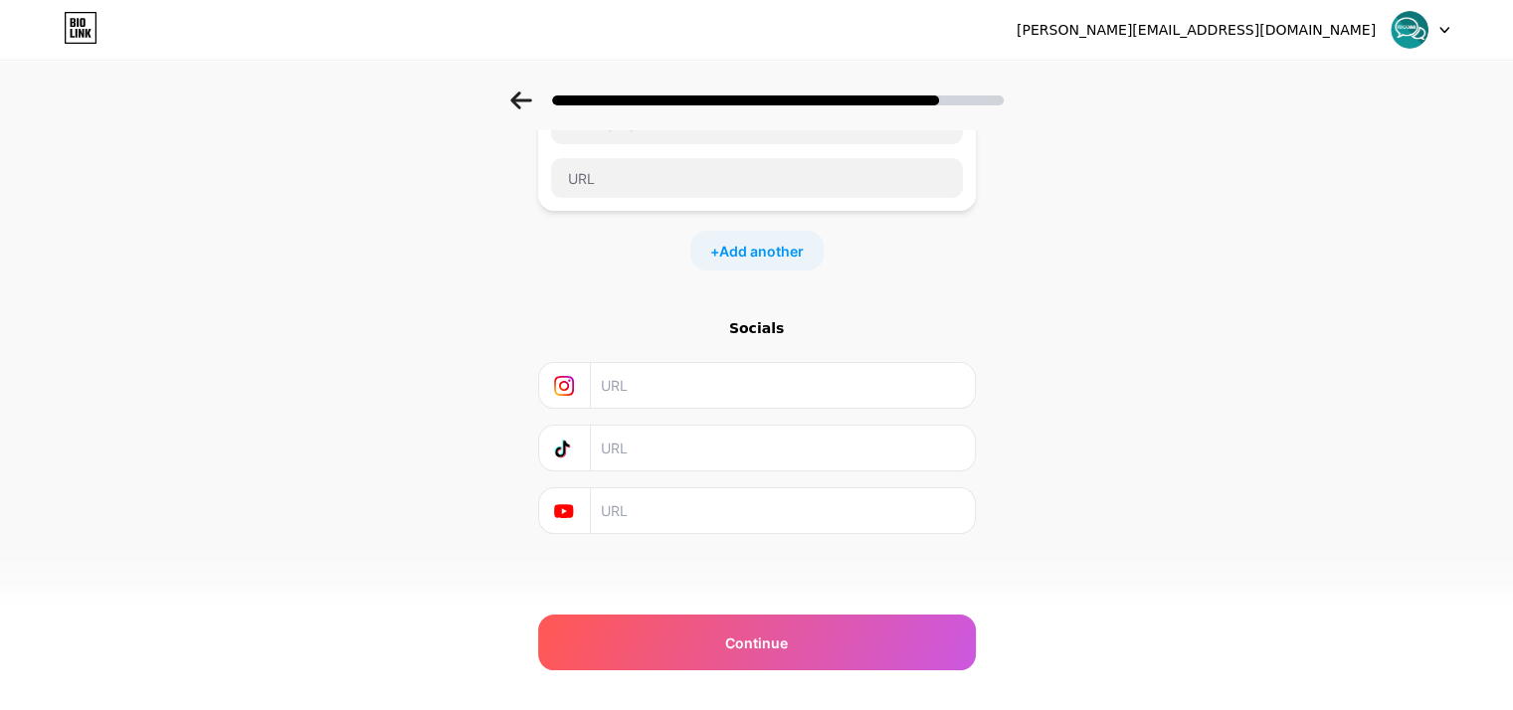
click at [704, 373] on input "text" at bounding box center [781, 385] width 361 height 45
paste input "[URL][DOMAIN_NAME]"
type input "[URL][DOMAIN_NAME]"
click at [692, 511] on input "text" at bounding box center [781, 510] width 361 height 45
paste input "[URL][DOMAIN_NAME]"
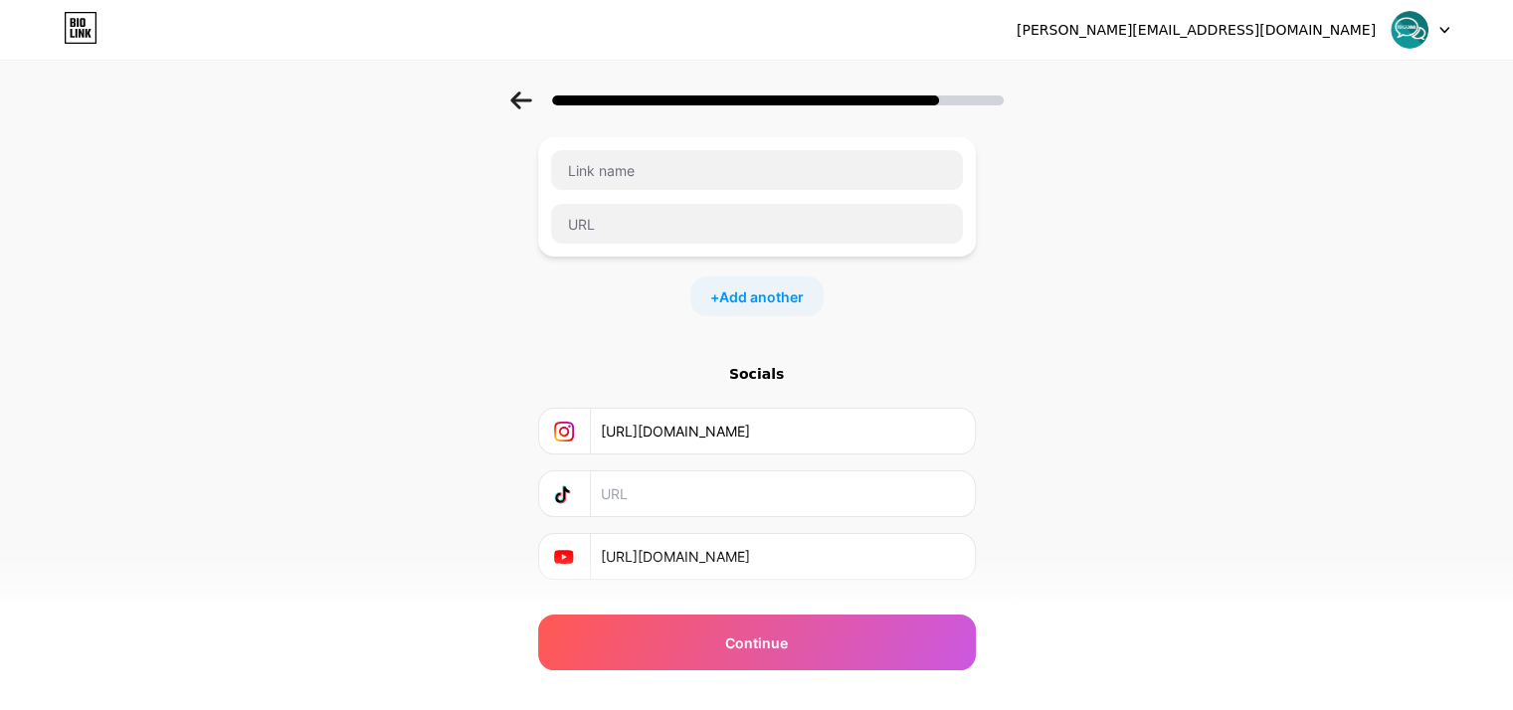
scroll to position [0, 0]
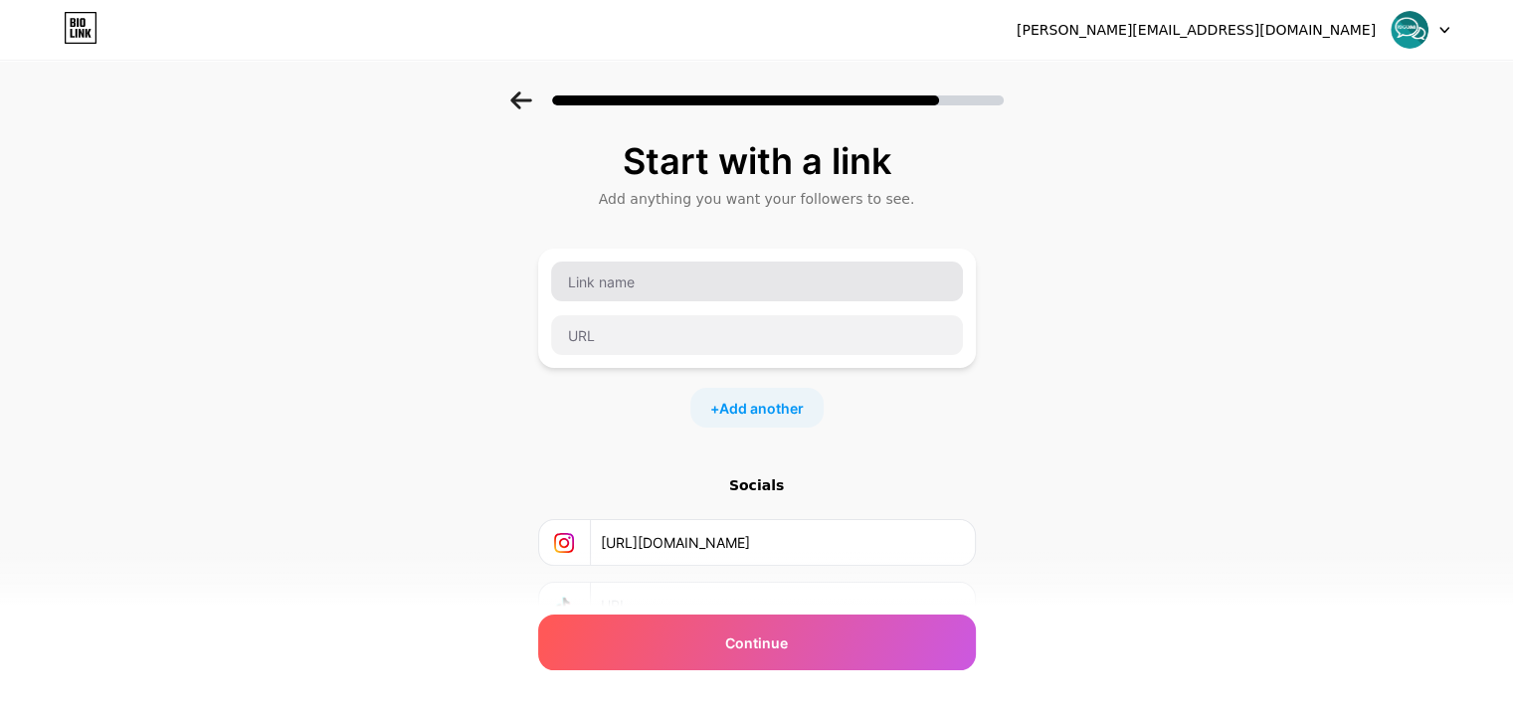
type input "[URL][DOMAIN_NAME]"
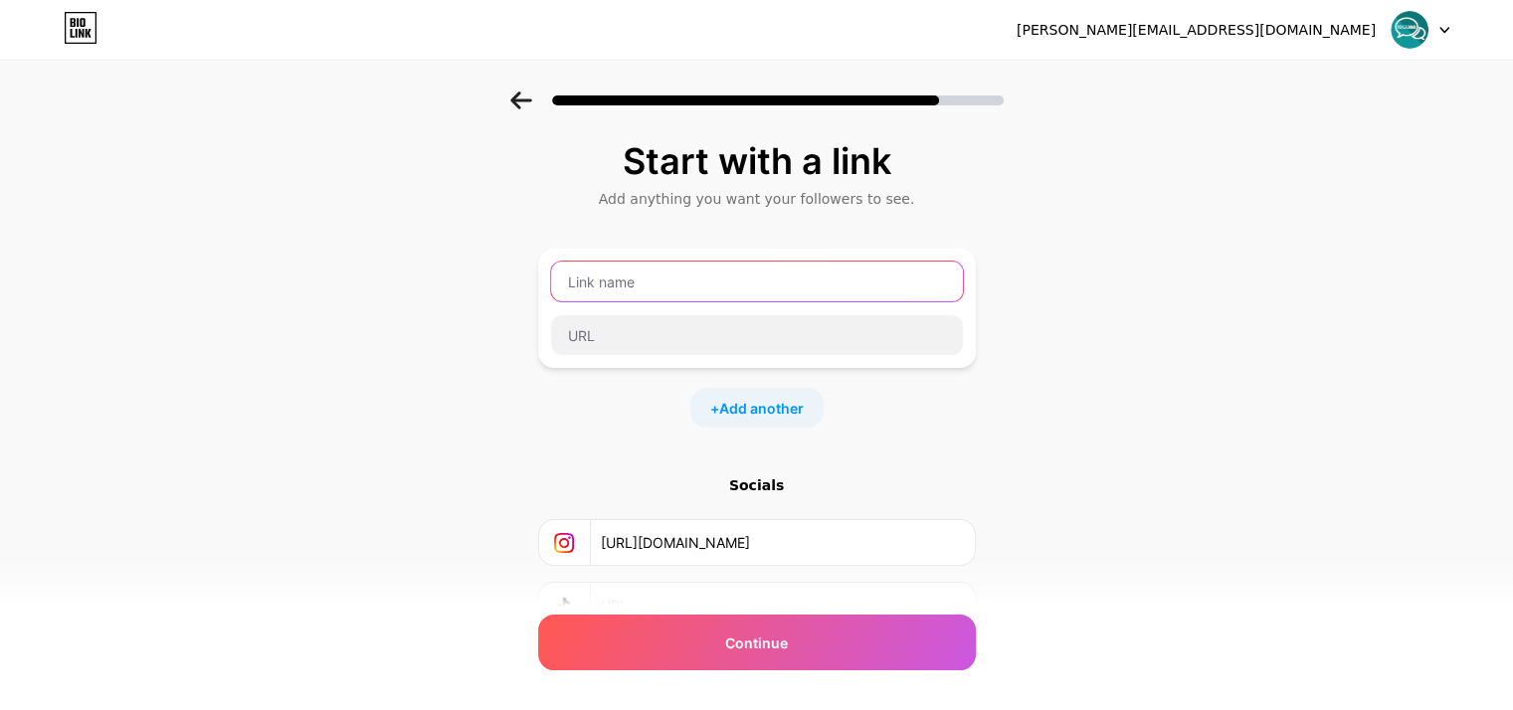
click at [657, 282] on input "text" at bounding box center [757, 282] width 412 height 40
type input "layanan"
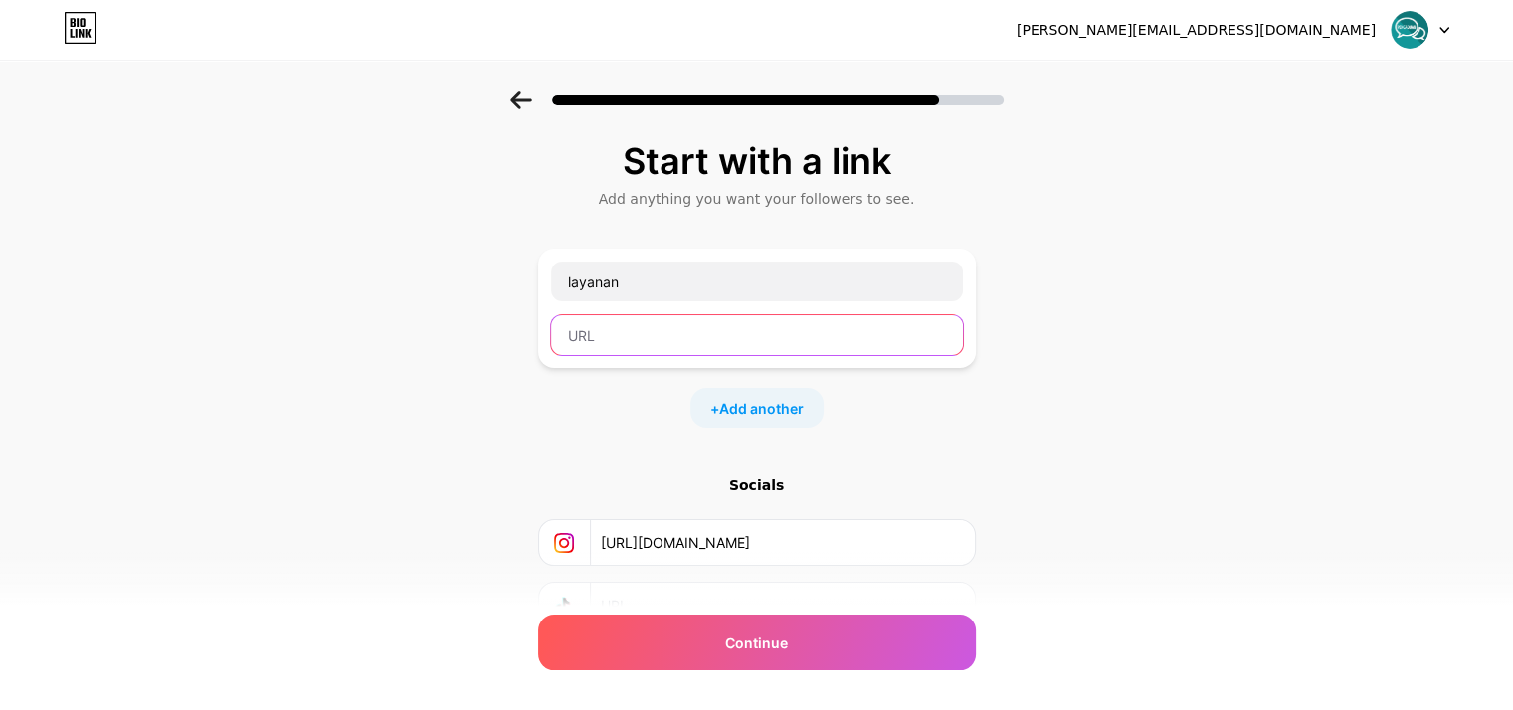
click at [687, 331] on input "text" at bounding box center [757, 335] width 412 height 40
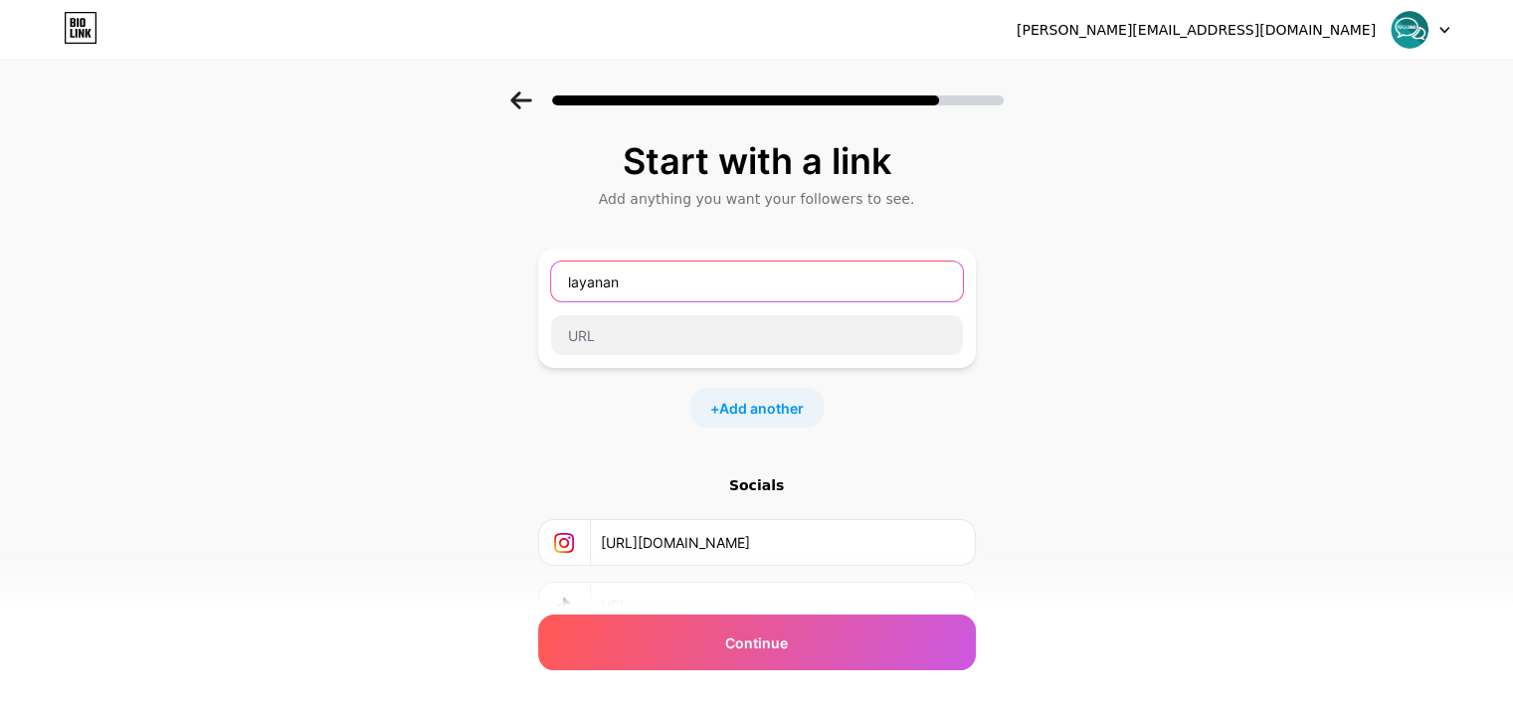
click at [696, 274] on input "layanan" at bounding box center [757, 282] width 412 height 40
click at [1243, 321] on div "Start with a link Add anything you want your followers to see. layanan + Add an…" at bounding box center [756, 441] width 1513 height 699
drag, startPoint x: 776, startPoint y: 292, endPoint x: 259, endPoint y: 220, distance: 522.4
click at [263, 222] on div "Start with a link Add anything you want your followers to see. layanan + Add an…" at bounding box center [756, 441] width 1513 height 699
type input "layanan"
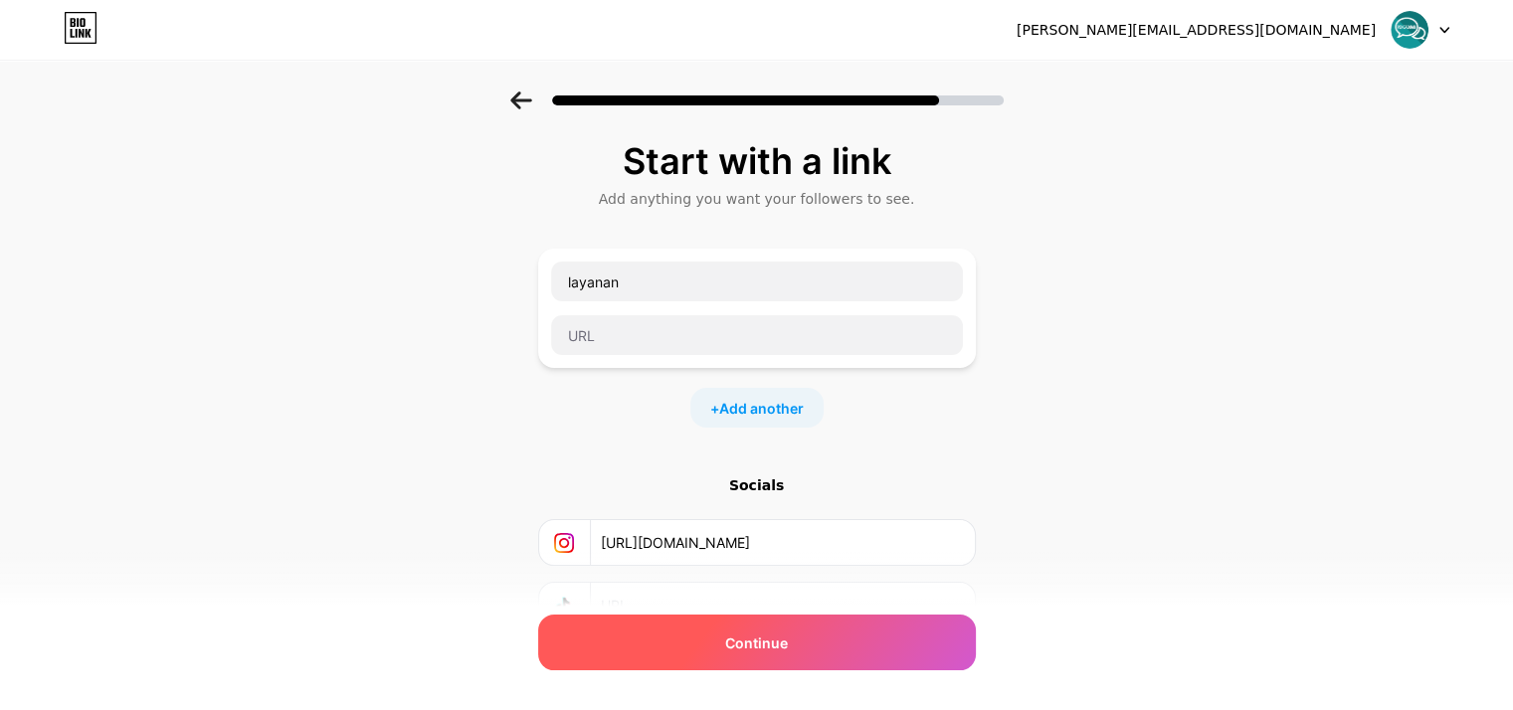
click at [749, 644] on span "Continue" at bounding box center [756, 643] width 63 height 21
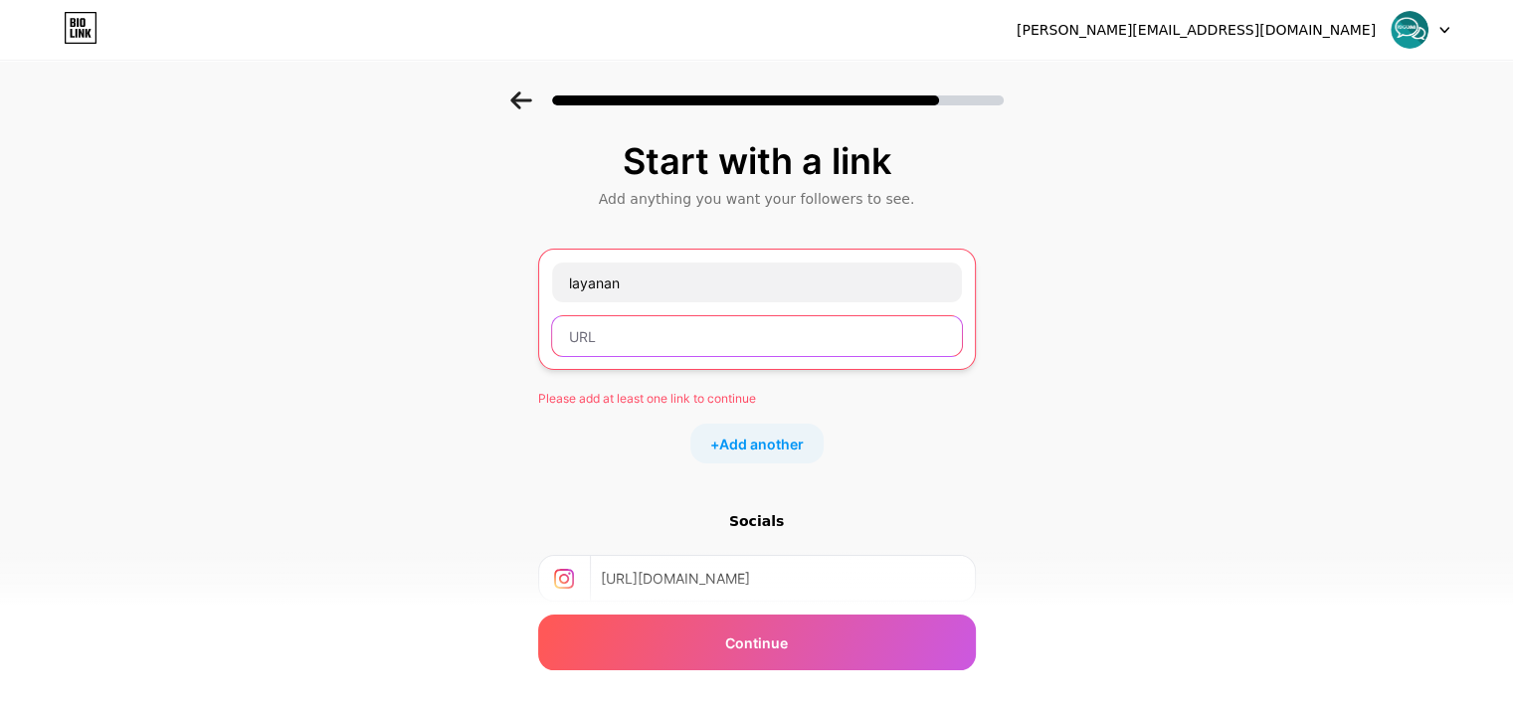
click at [653, 337] on input "text" at bounding box center [757, 336] width 410 height 40
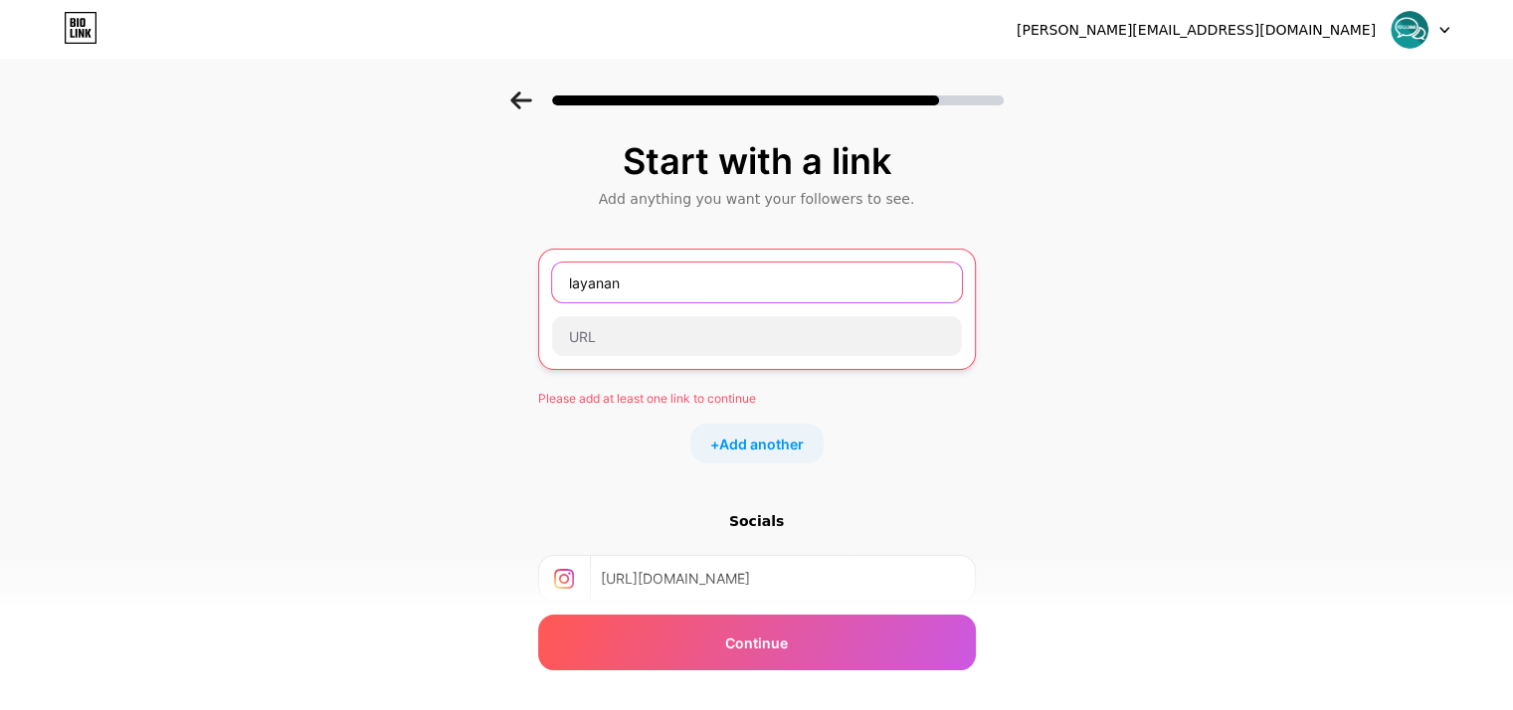
drag, startPoint x: 653, startPoint y: 281, endPoint x: 327, endPoint y: 224, distance: 330.2
click at [326, 228] on div "Start with a link Add anything you want your followers to see. layanan Please a…" at bounding box center [756, 459] width 1513 height 735
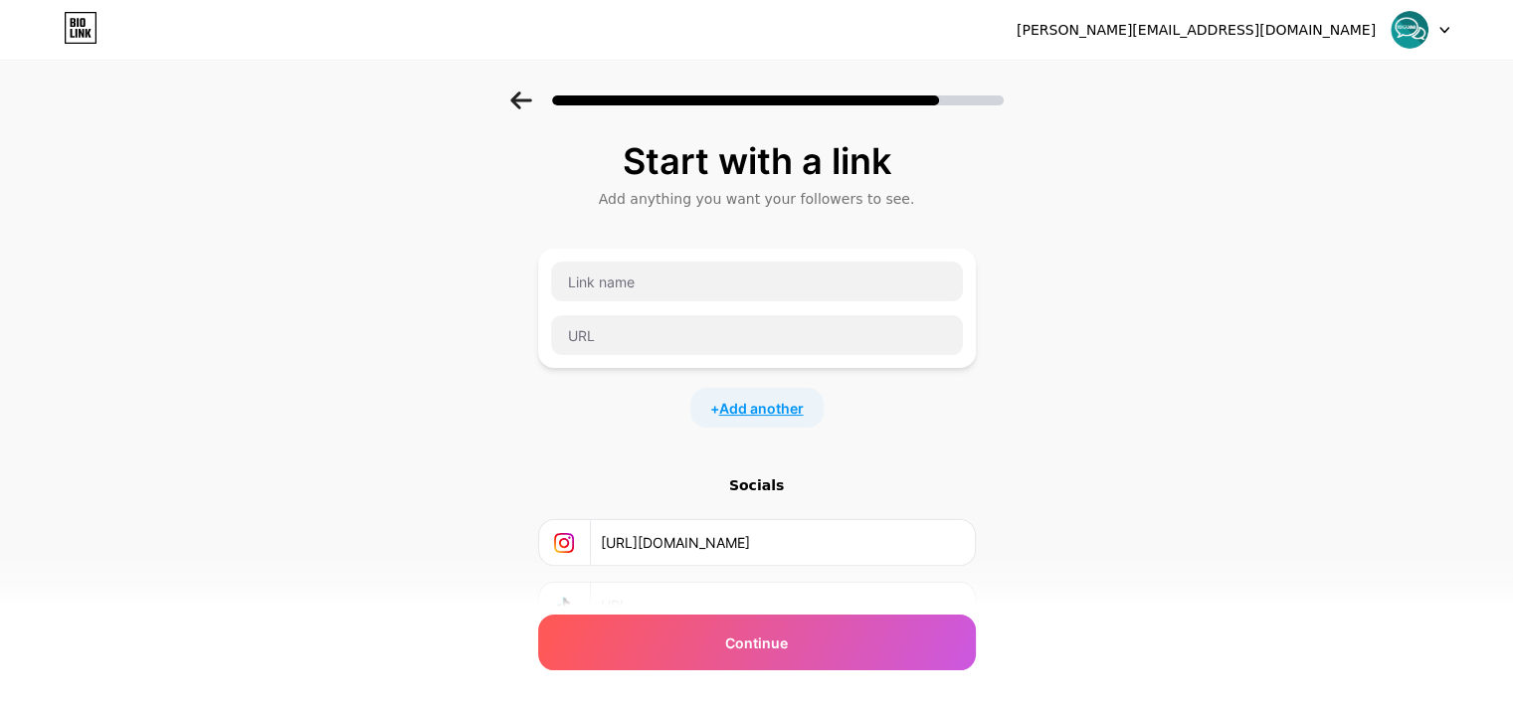
click at [772, 410] on span "Add another" at bounding box center [761, 408] width 85 height 21
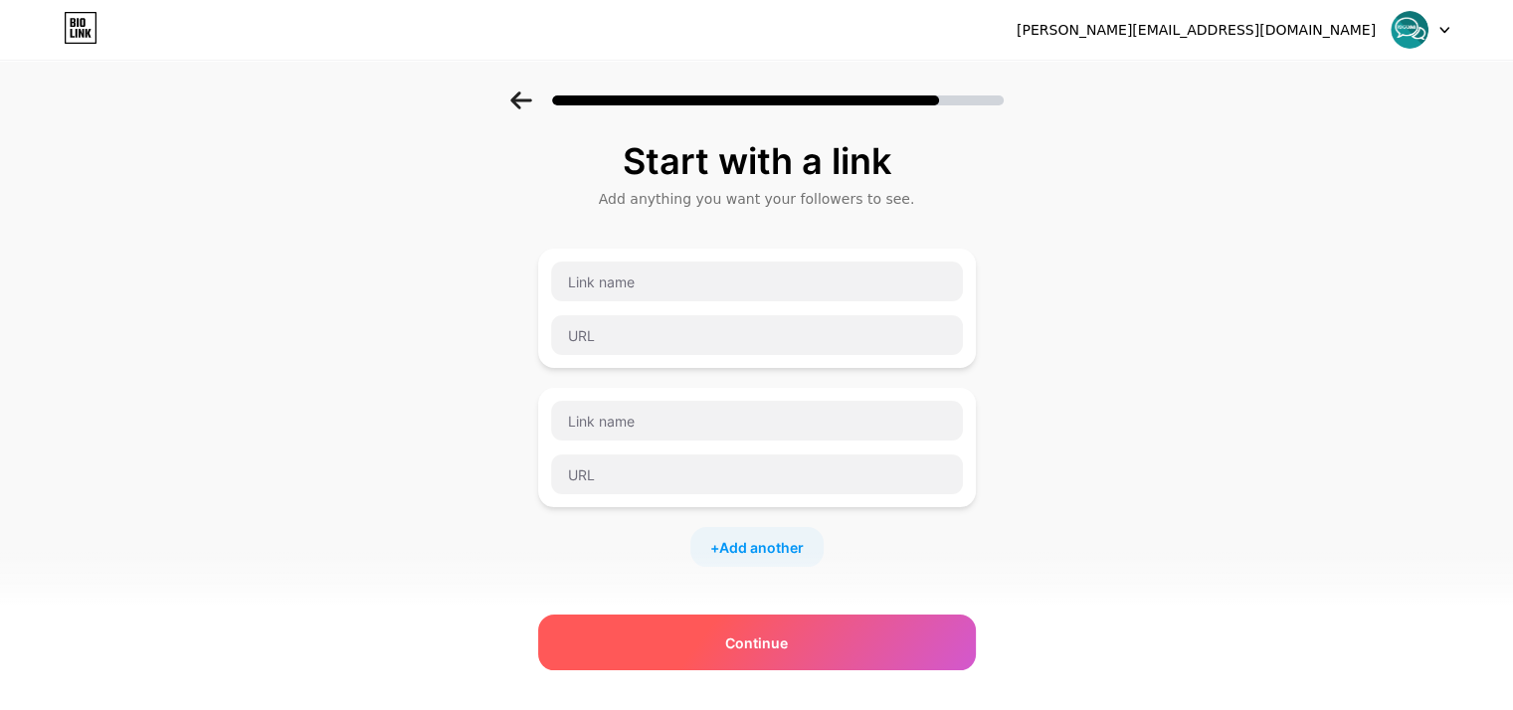
click at [844, 650] on div "Continue" at bounding box center [757, 643] width 438 height 56
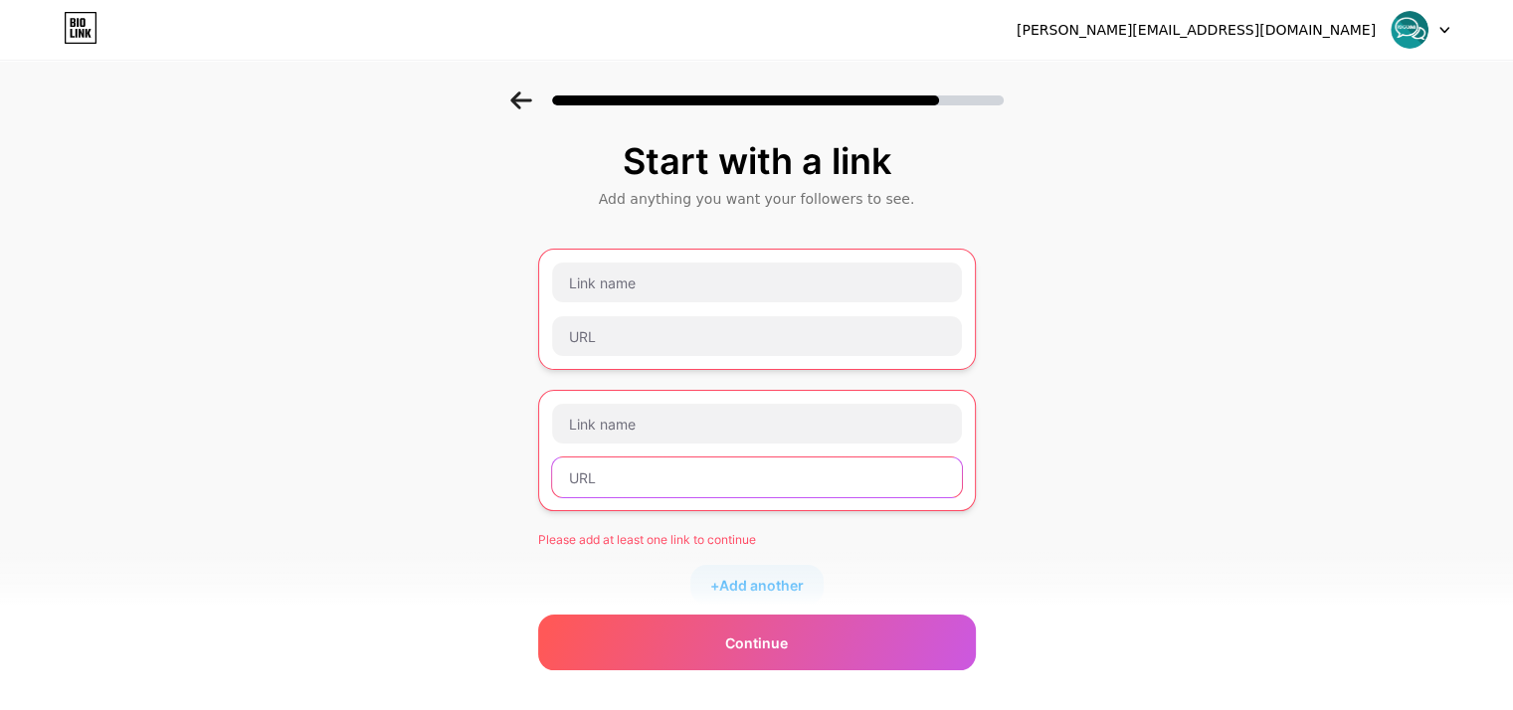
click at [784, 465] on input "text" at bounding box center [757, 478] width 410 height 40
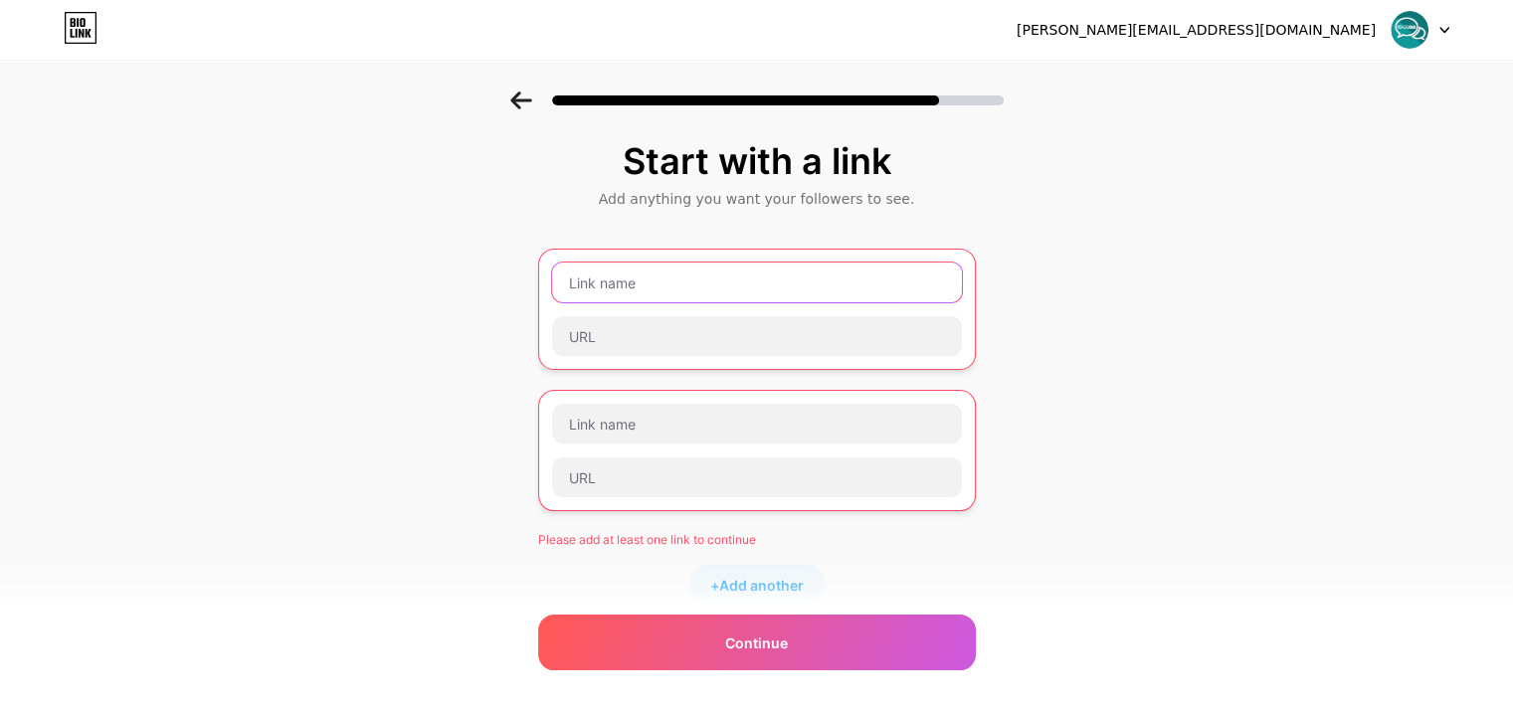
click at [696, 285] on input "text" at bounding box center [757, 283] width 410 height 40
click at [712, 164] on div "Start with a link" at bounding box center [757, 161] width 418 height 40
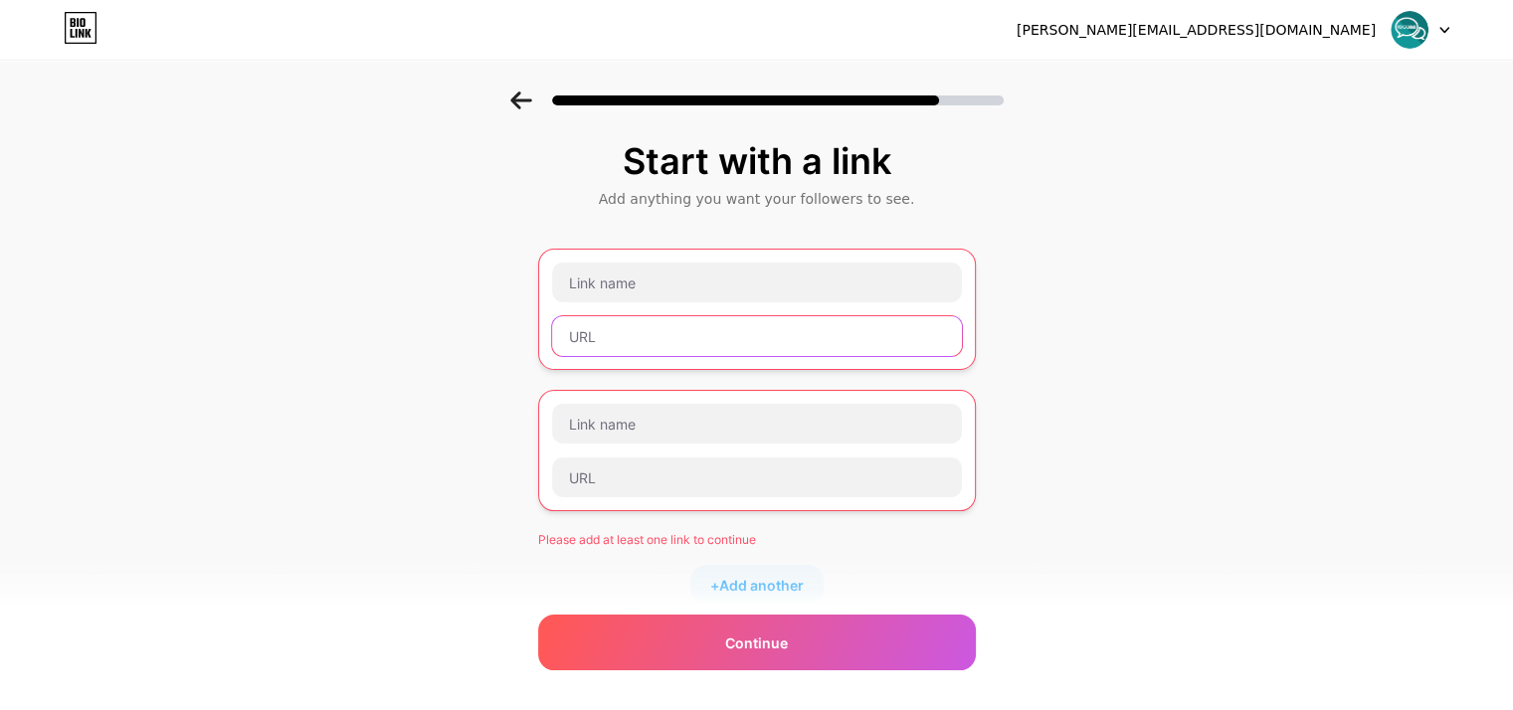
click at [687, 347] on input "text" at bounding box center [757, 336] width 410 height 40
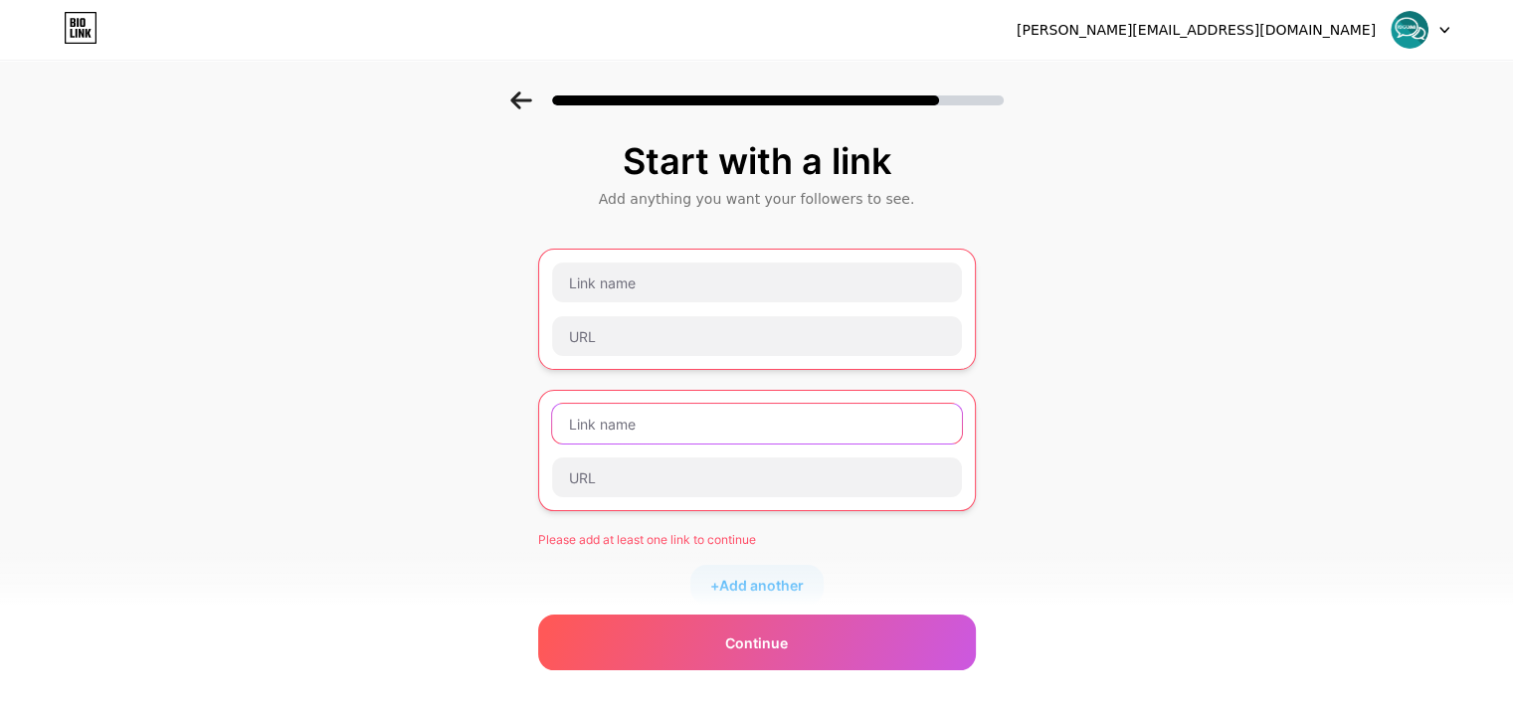
click at [689, 413] on input "text" at bounding box center [757, 424] width 410 height 40
click at [689, 511] on div "Please add at least one link to continue + Add another" at bounding box center [757, 427] width 438 height 356
click at [524, 98] on icon at bounding box center [521, 101] width 22 height 18
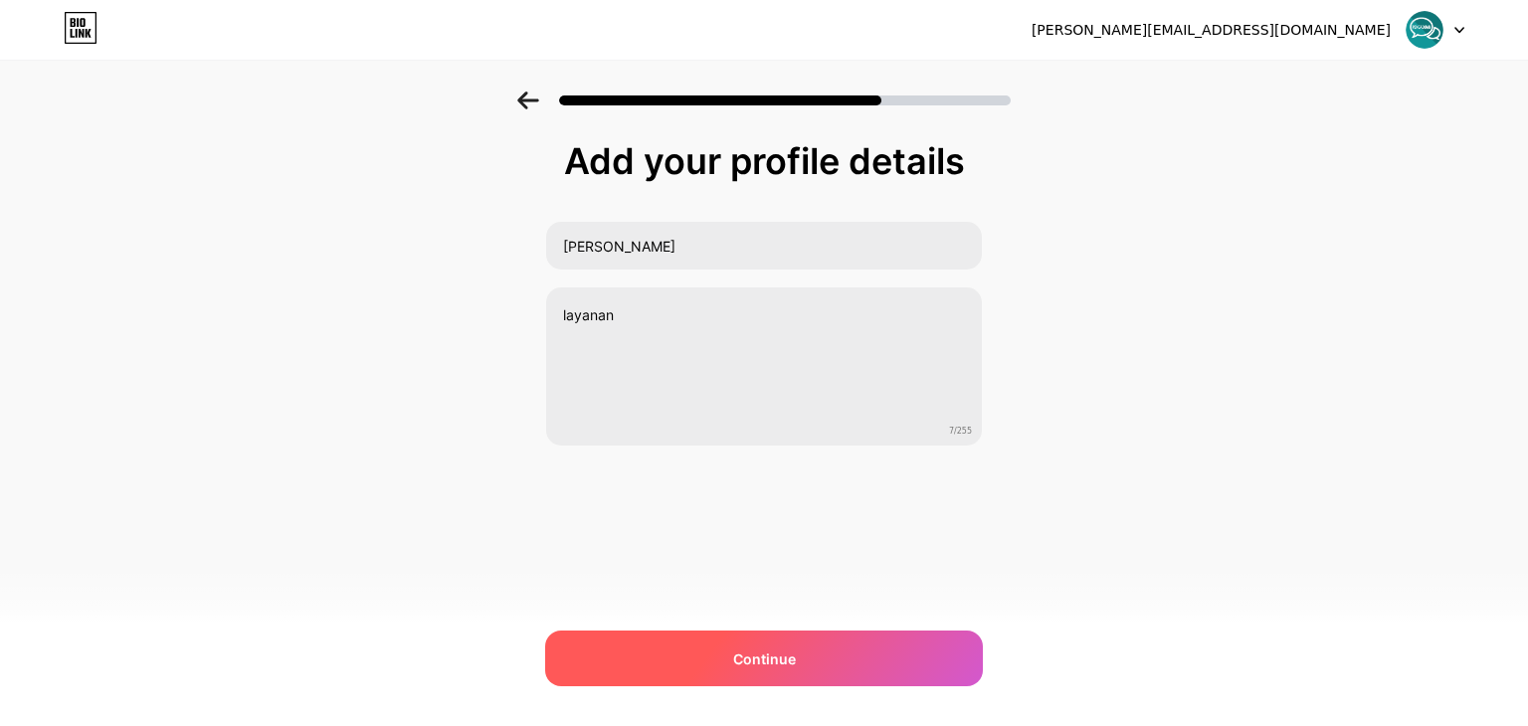
click at [878, 643] on div "Continue" at bounding box center [764, 659] width 438 height 56
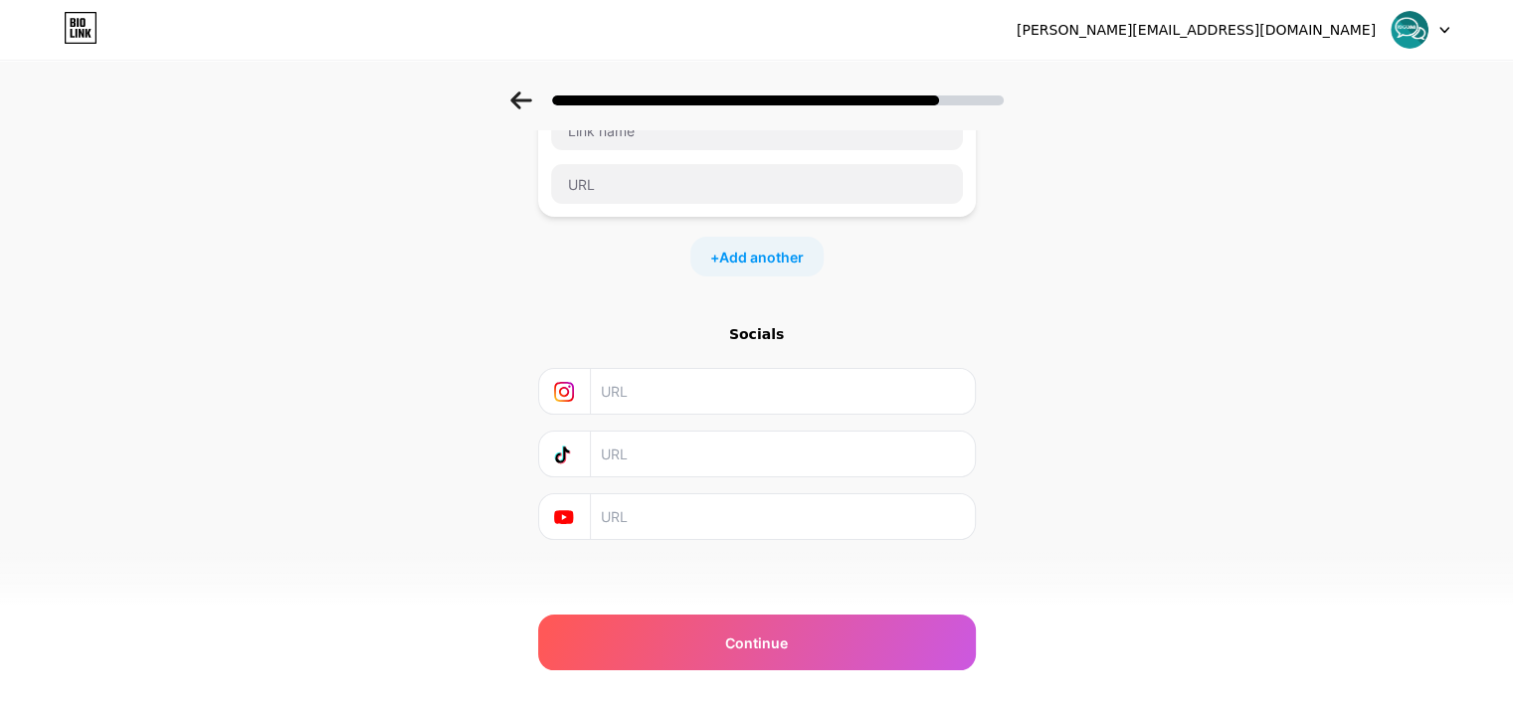
scroll to position [157, 0]
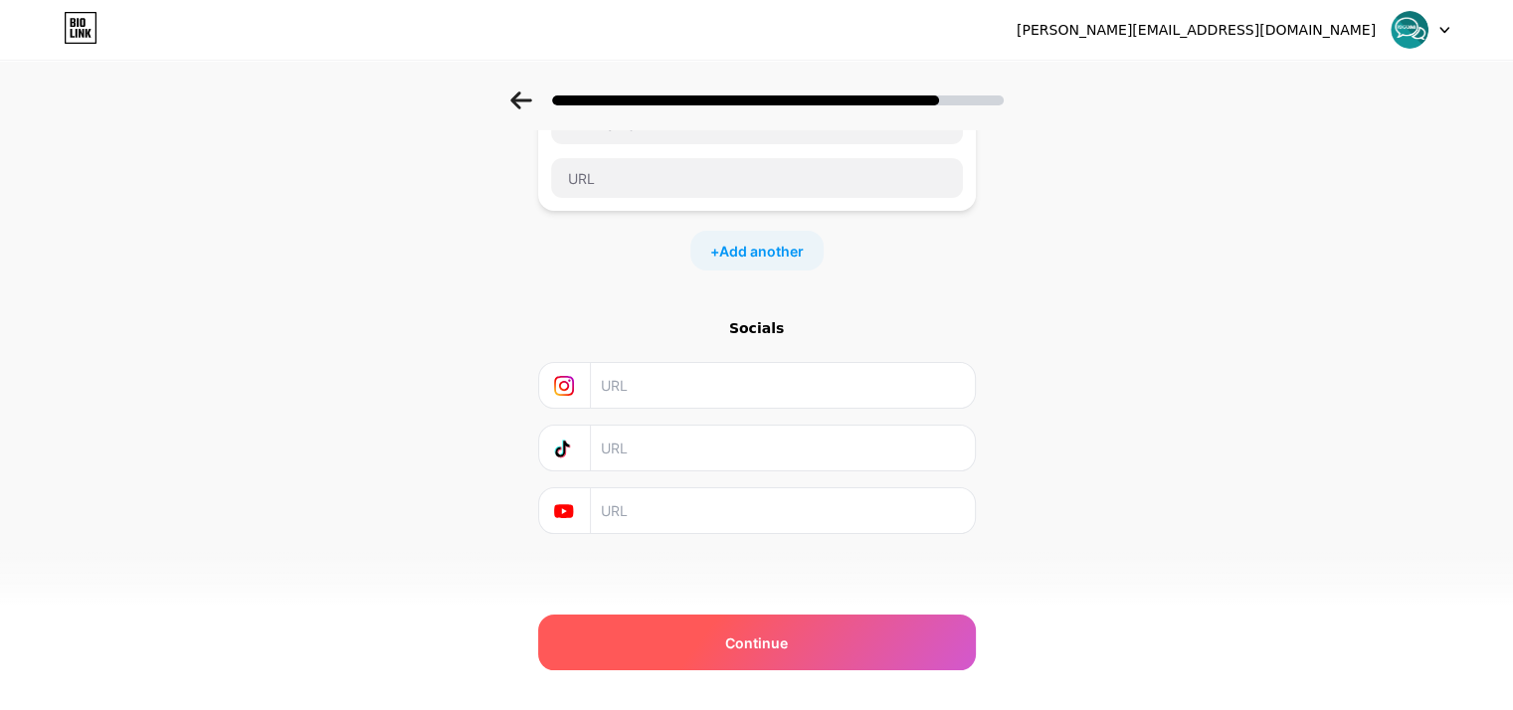
click at [796, 638] on div "Continue" at bounding box center [757, 643] width 438 height 56
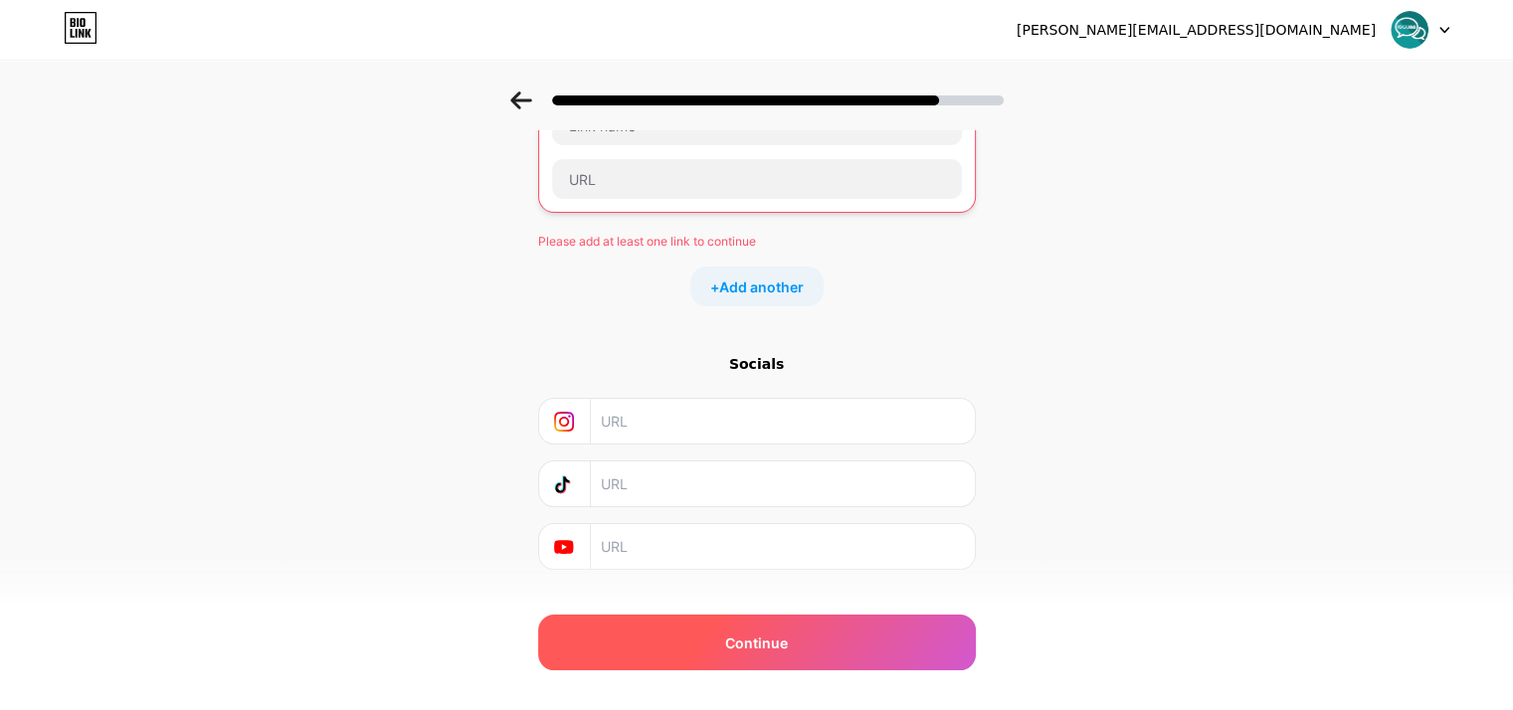
click at [795, 633] on div "Continue" at bounding box center [757, 643] width 438 height 56
click at [795, 632] on div "Continue" at bounding box center [757, 643] width 438 height 56
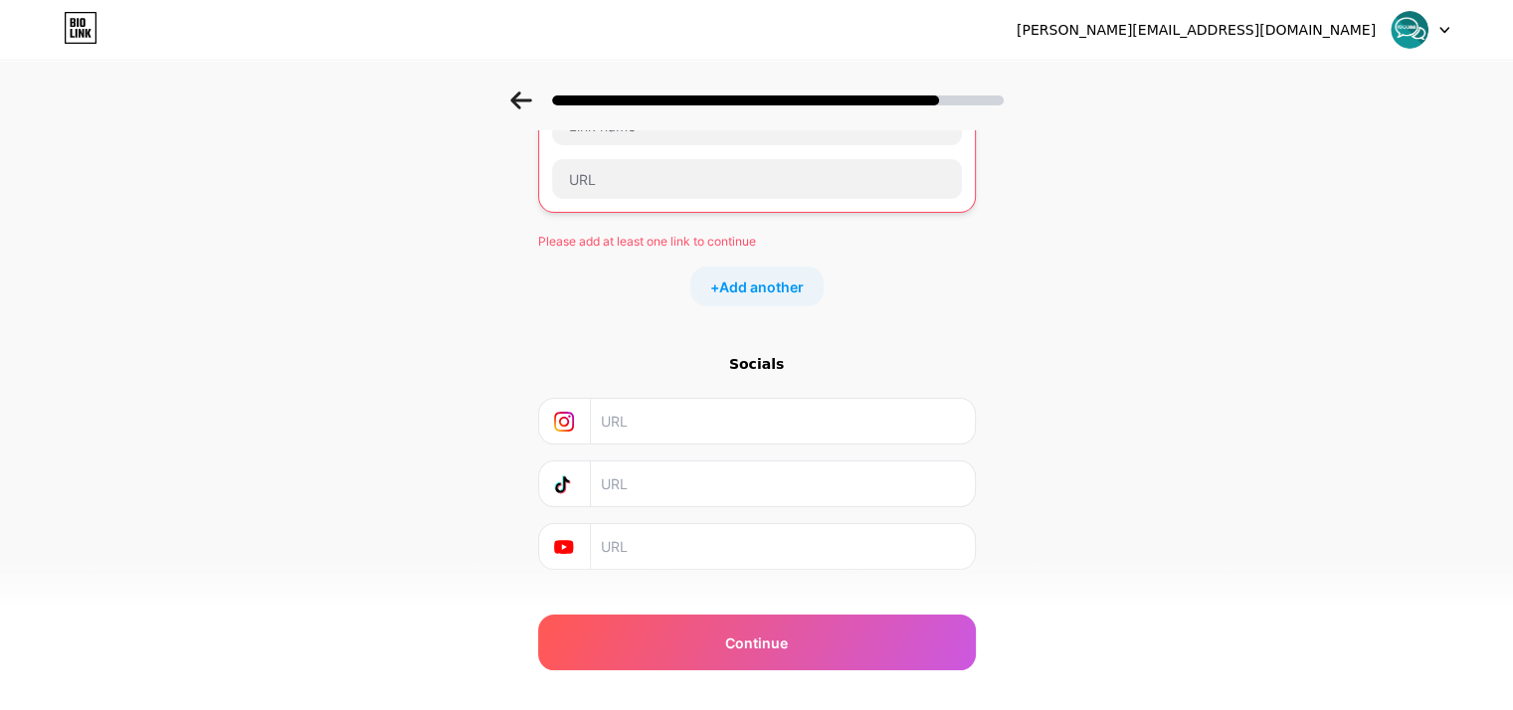
click at [617, 350] on div "Start with a link Add anything you want your followers to see. Please add at le…" at bounding box center [757, 277] width 438 height 586
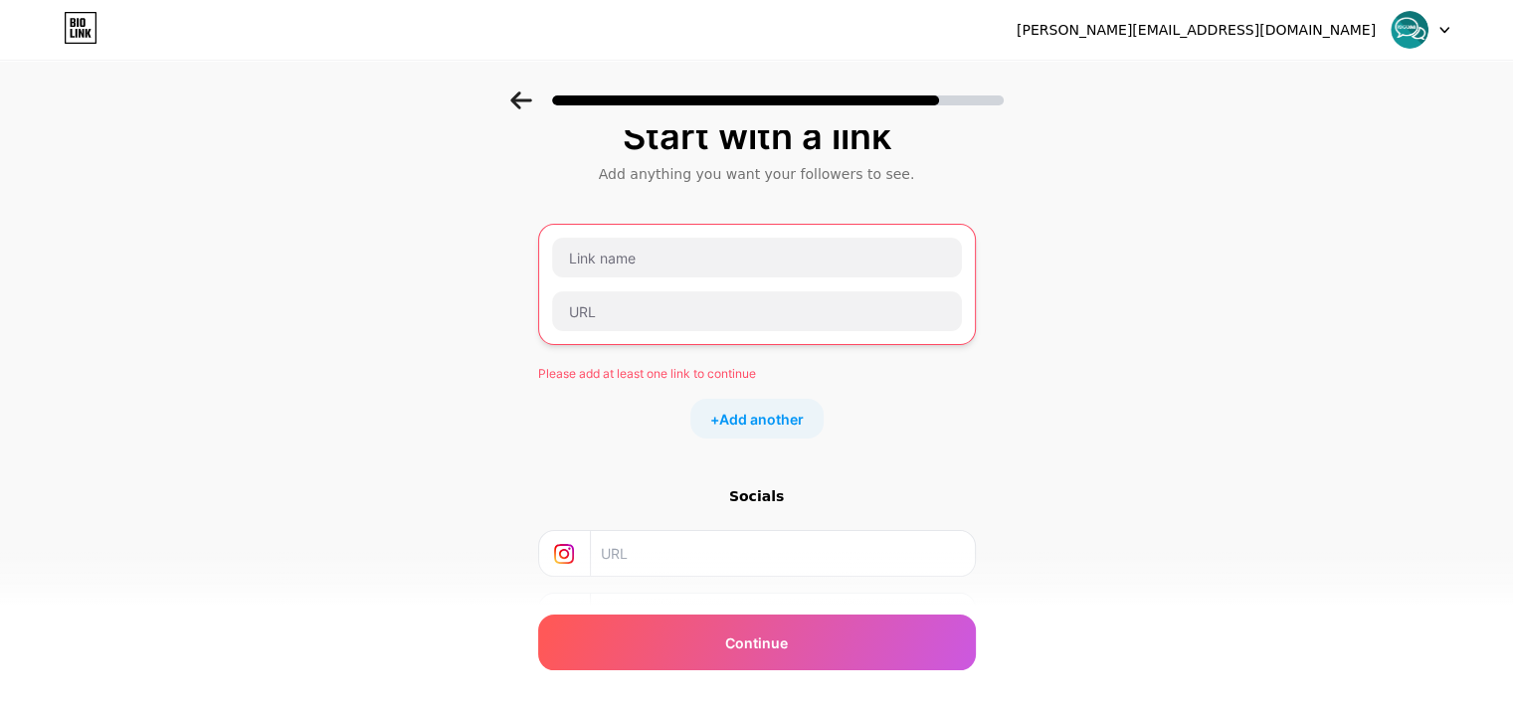
scroll to position [0, 0]
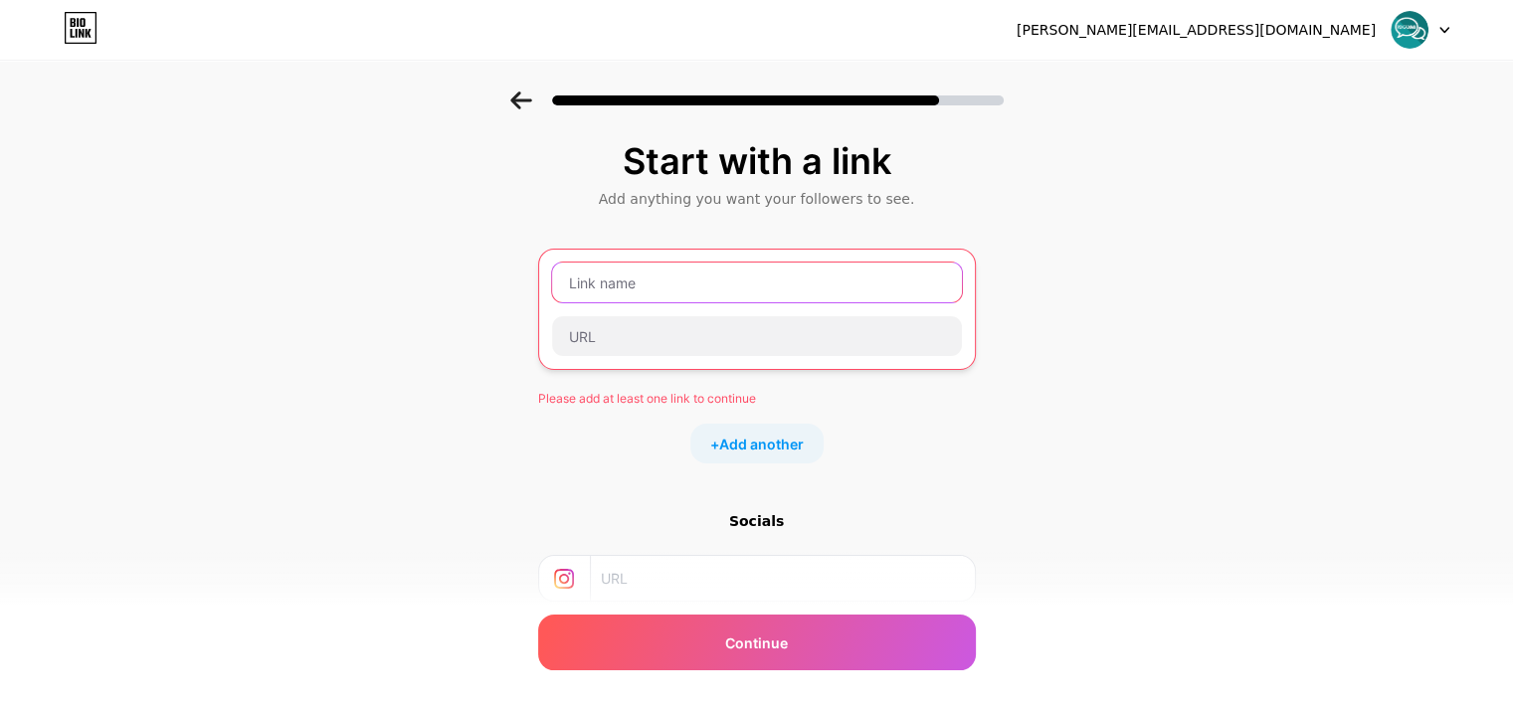
click at [728, 286] on input "text" at bounding box center [757, 283] width 410 height 40
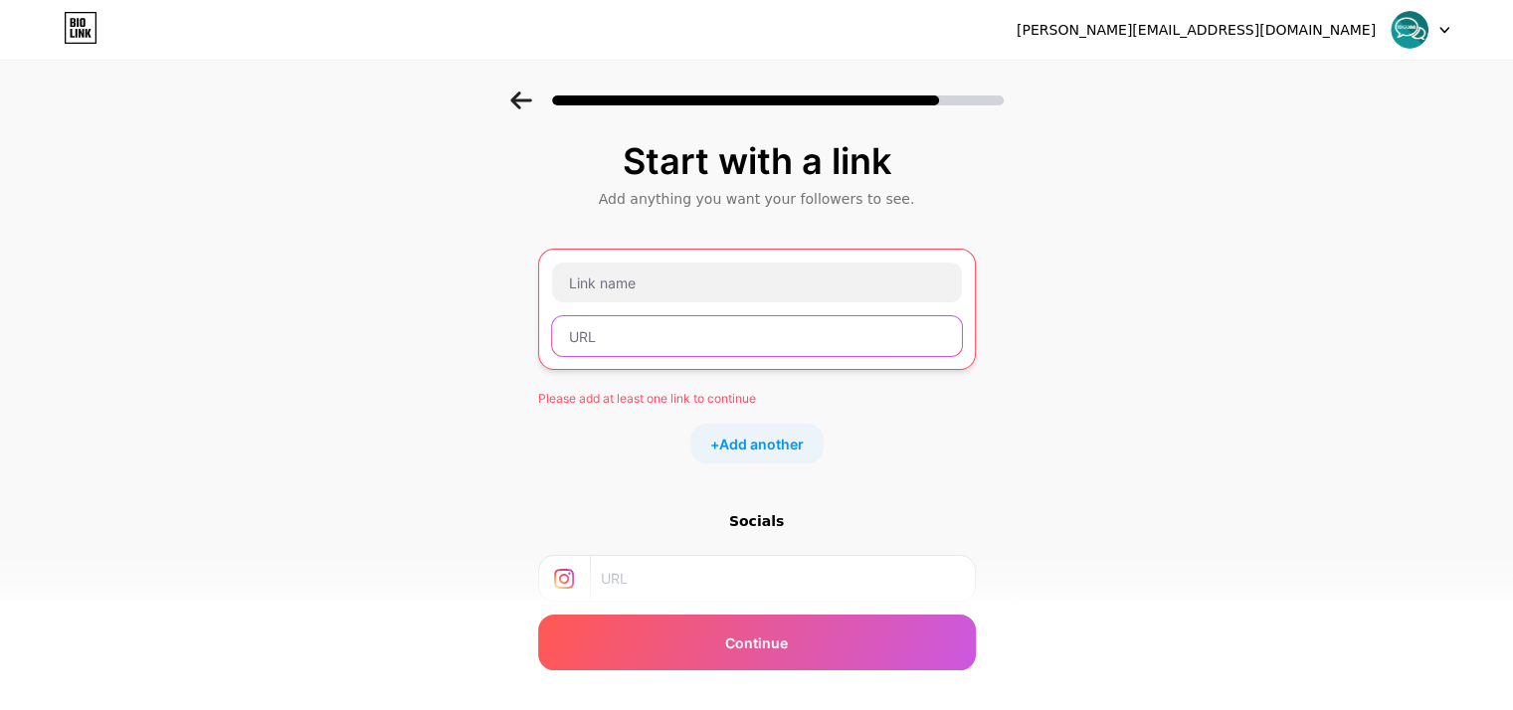
click at [731, 334] on input "text" at bounding box center [757, 336] width 410 height 40
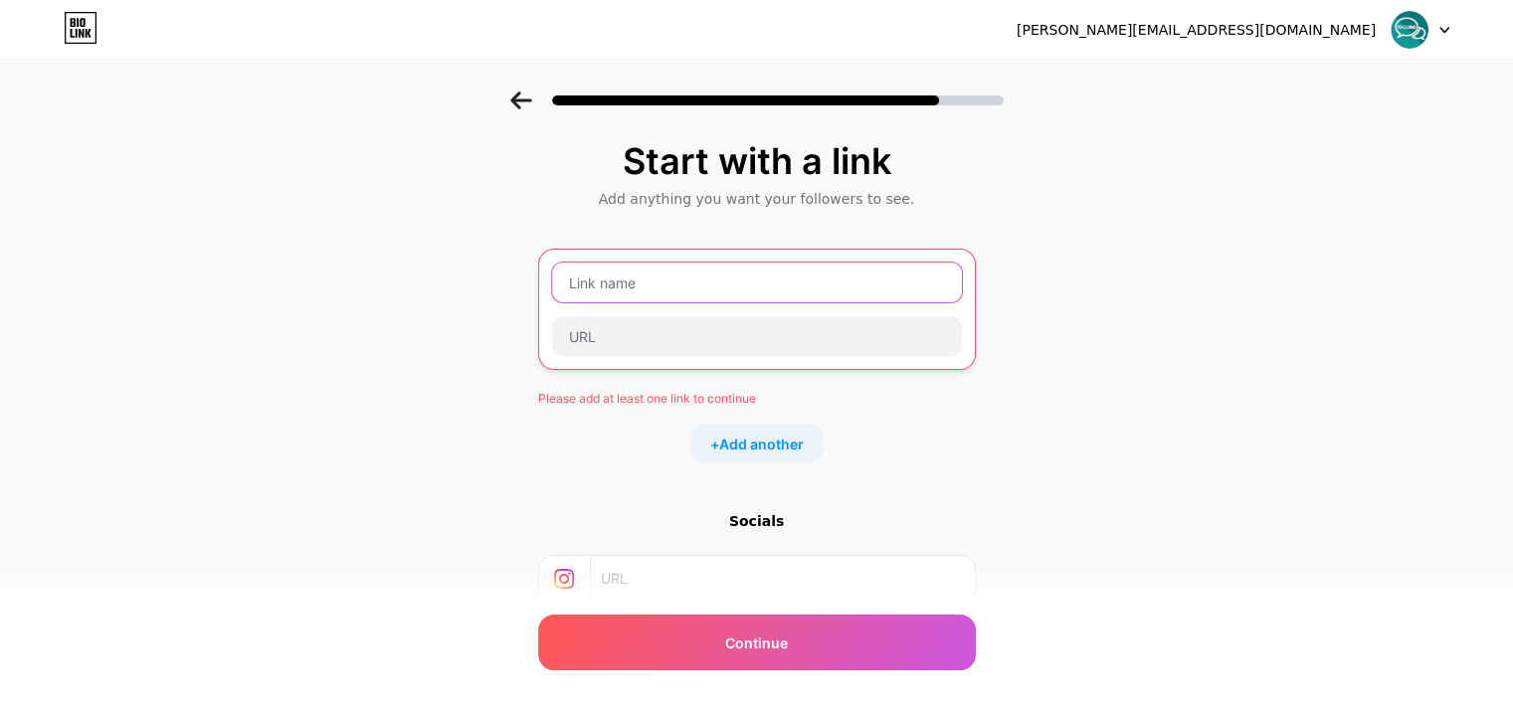
click at [725, 288] on input "text" at bounding box center [757, 283] width 410 height 40
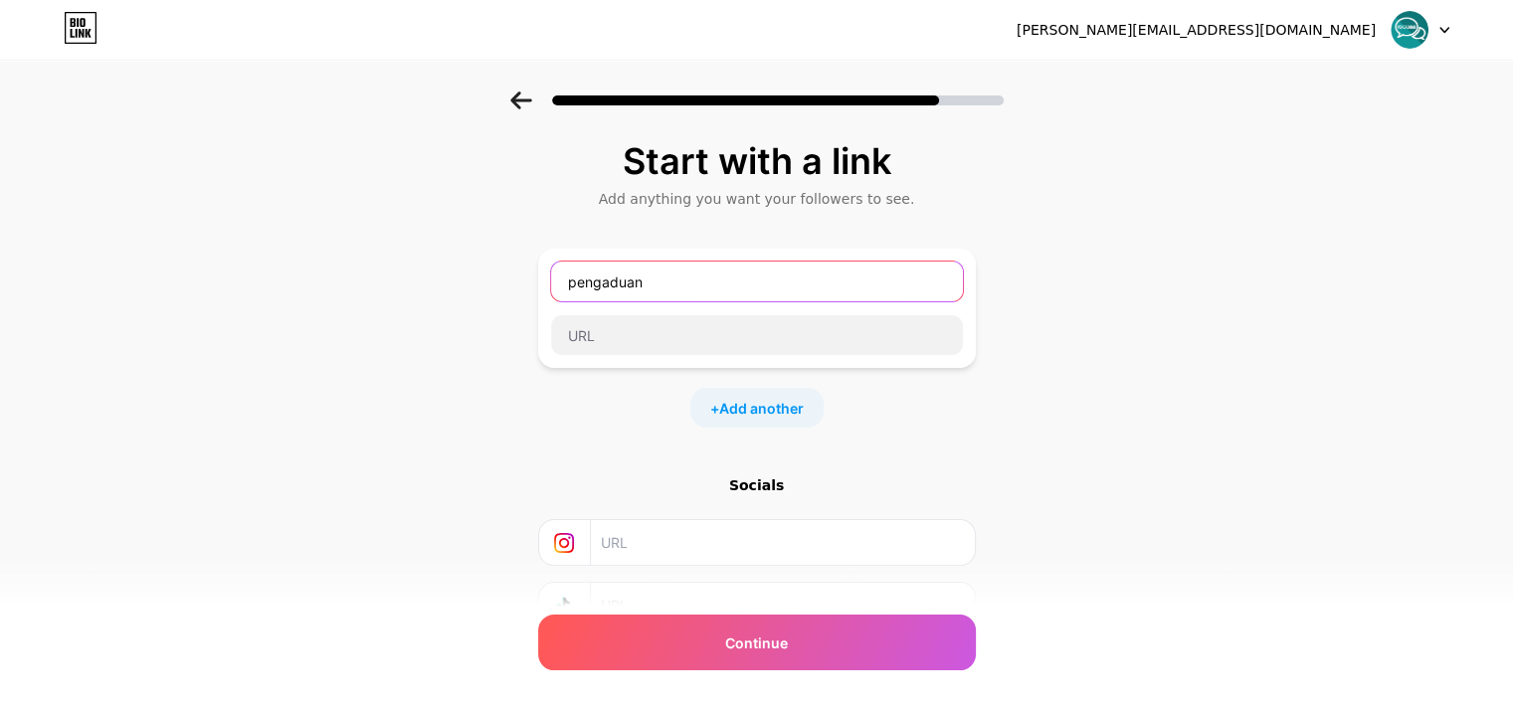
type input "pengaduan"
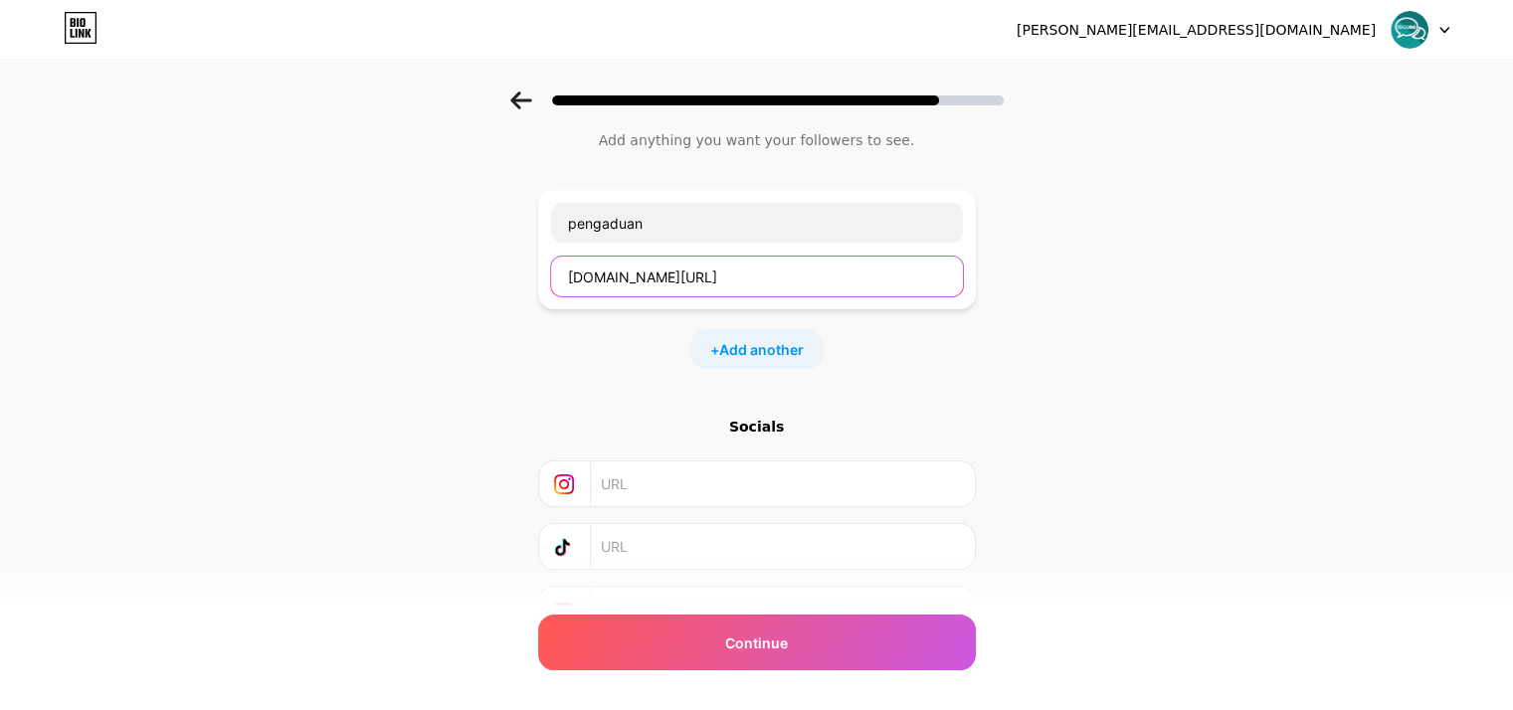
scroll to position [157, 0]
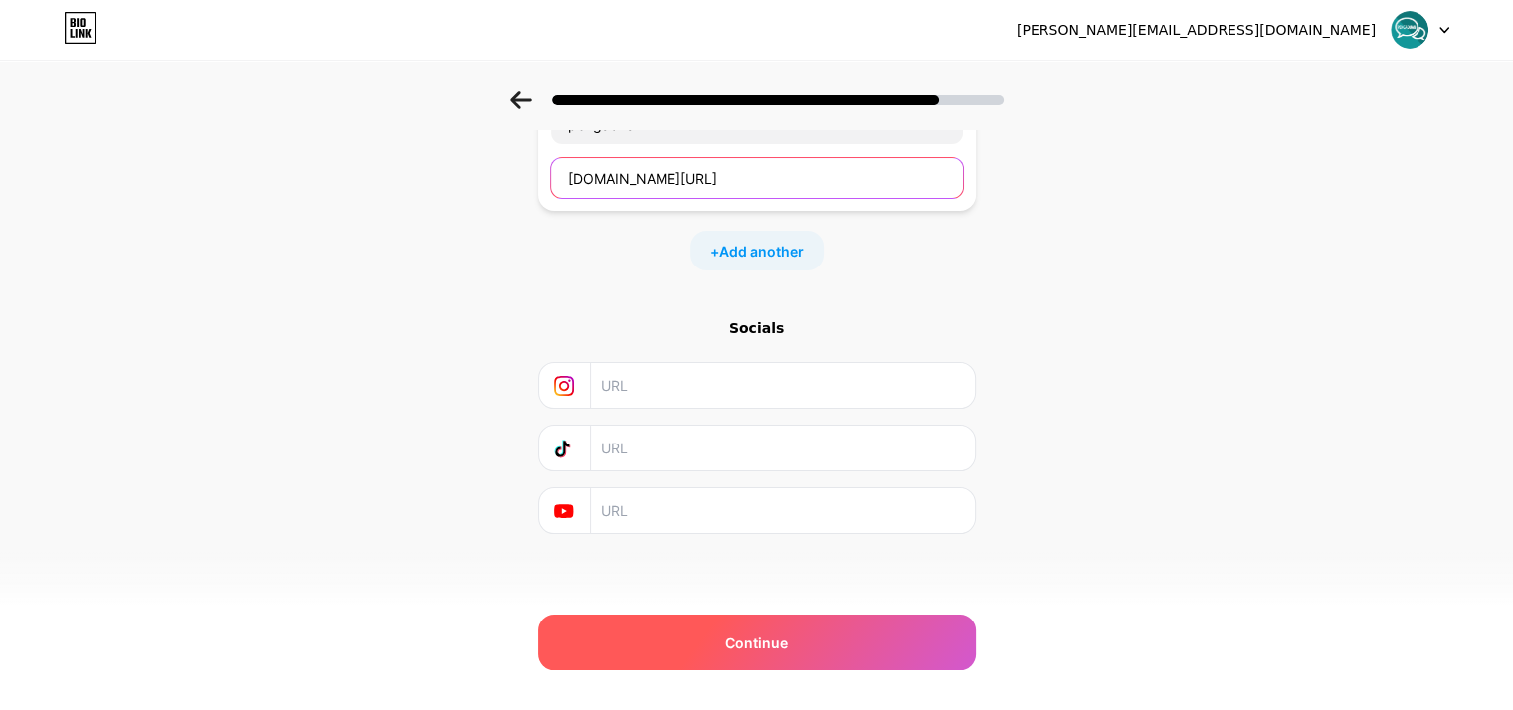
type input "[DOMAIN_NAME][URL]"
click at [786, 626] on div "Continue" at bounding box center [757, 643] width 438 height 56
click at [788, 643] on span "Continue" at bounding box center [756, 643] width 63 height 21
click at [772, 646] on span "Continue" at bounding box center [756, 643] width 63 height 21
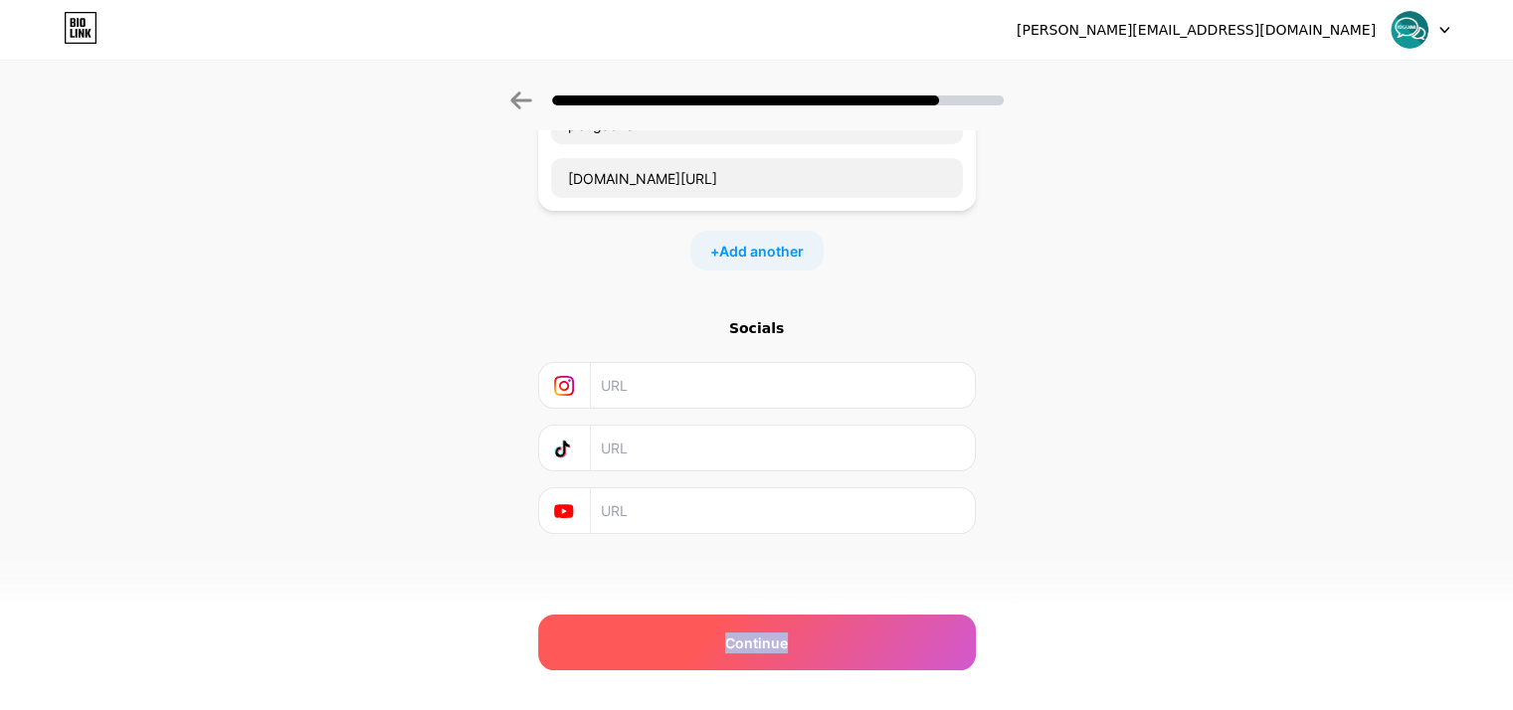
click at [771, 646] on span "Continue" at bounding box center [756, 643] width 63 height 21
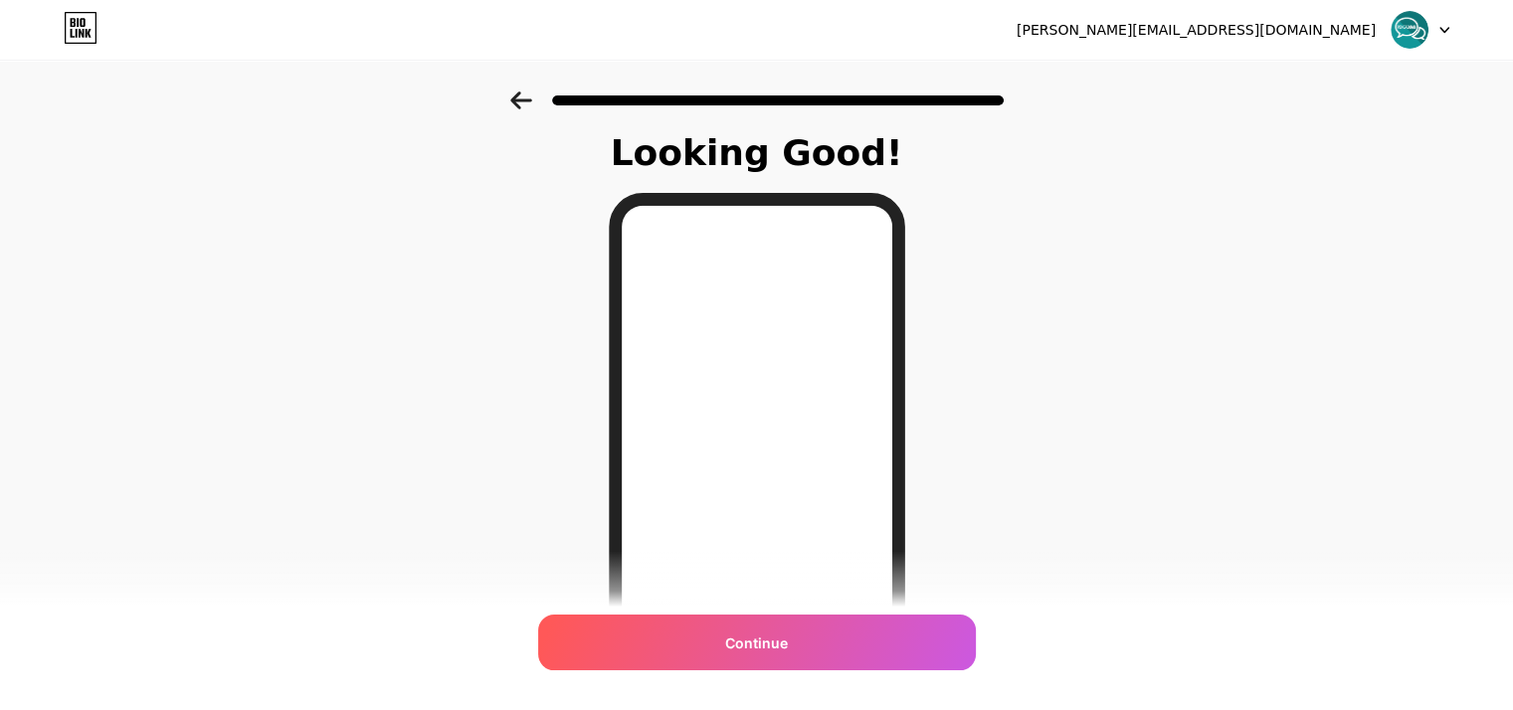
scroll to position [0, 0]
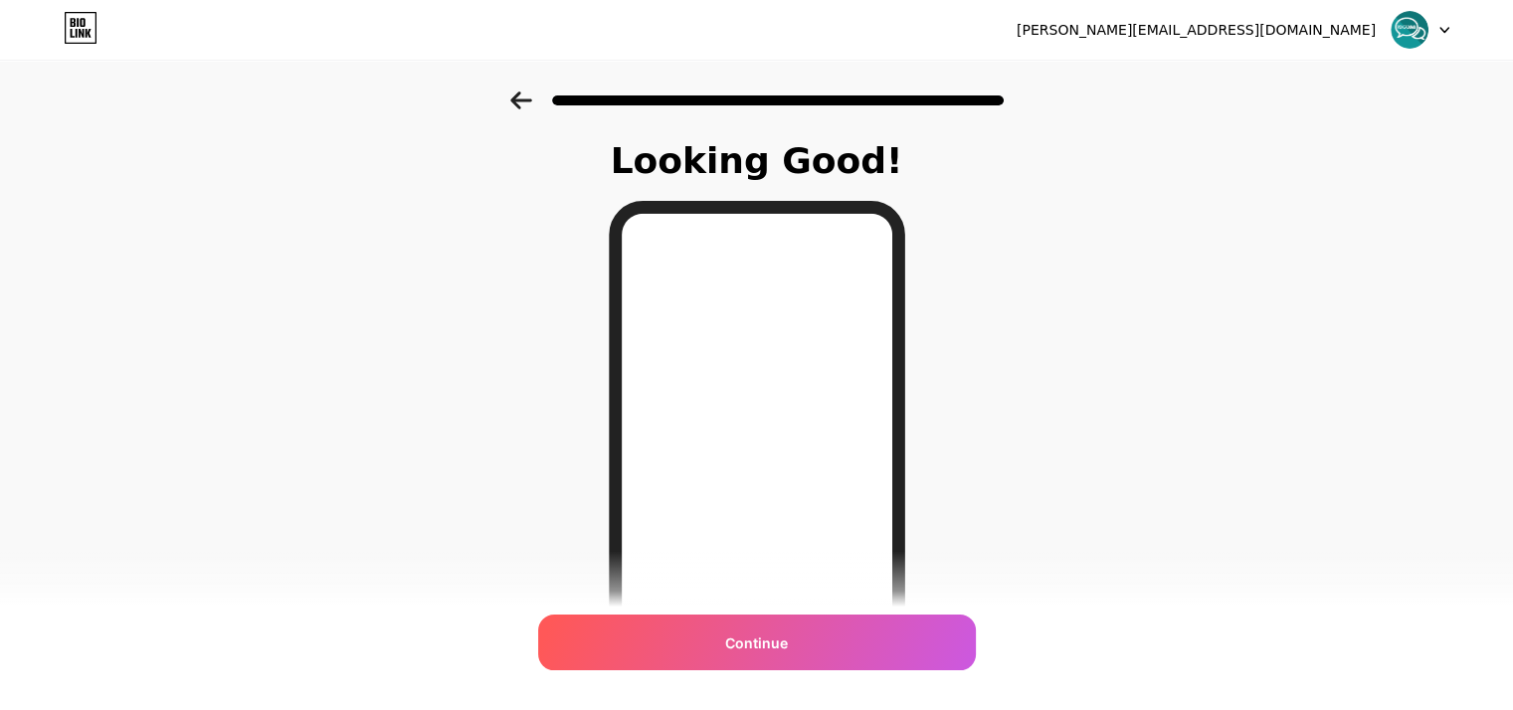
click at [532, 101] on icon at bounding box center [521, 101] width 22 height 18
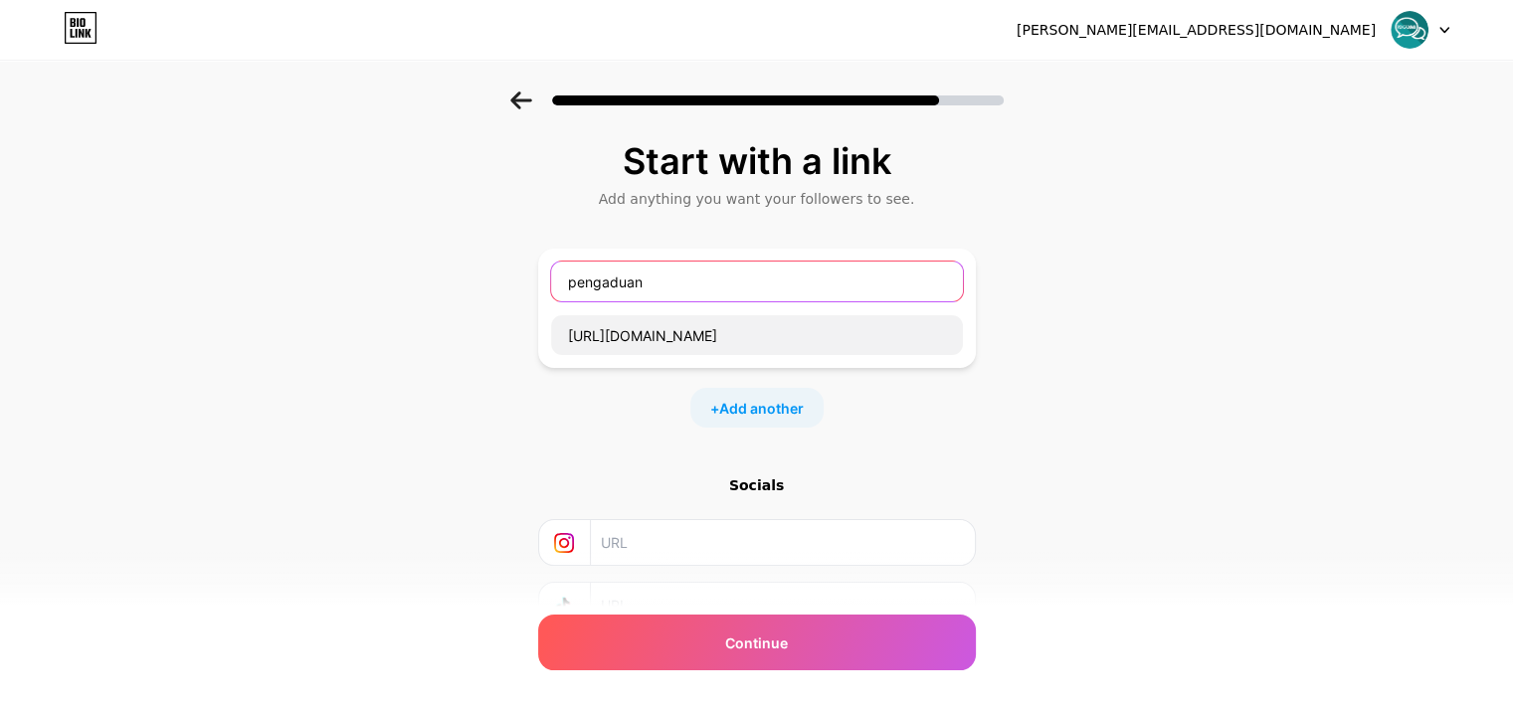
drag, startPoint x: 708, startPoint y: 279, endPoint x: 498, endPoint y: 263, distance: 210.5
click at [498, 263] on div "Start with a link Add anything you want your followers to see. pengaduan [URL][…" at bounding box center [756, 441] width 1513 height 699
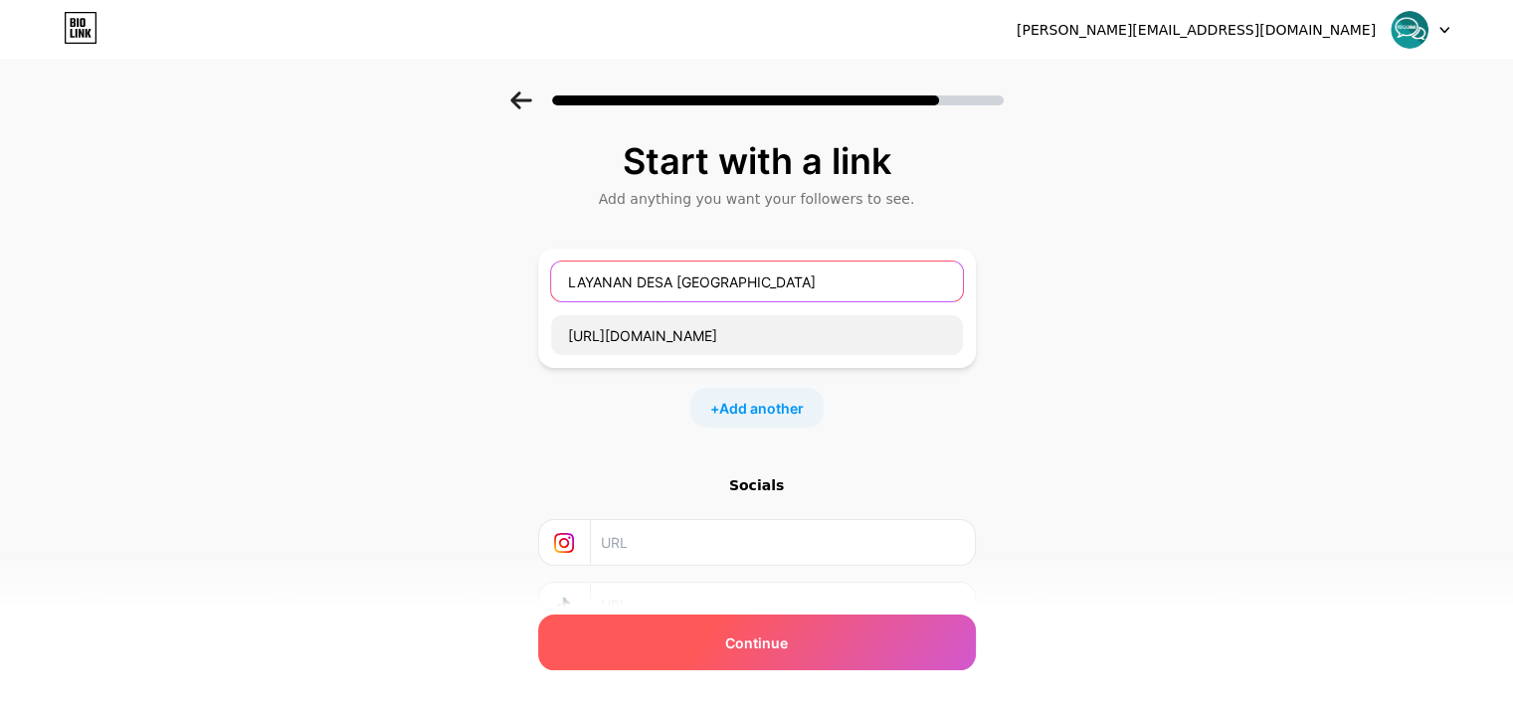
type input "LAYANAN DESA [GEOGRAPHIC_DATA]"
click at [821, 643] on div "Continue" at bounding box center [757, 643] width 438 height 56
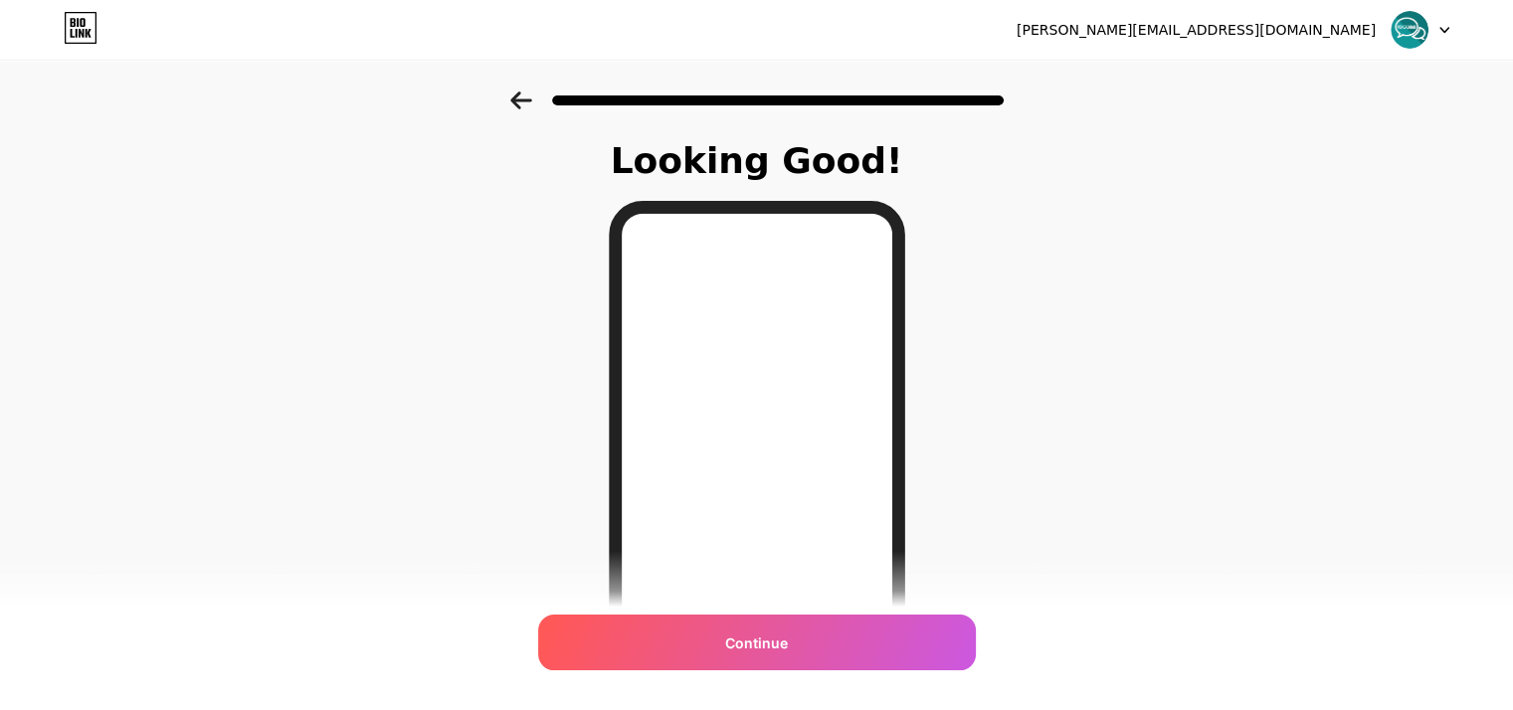
scroll to position [99, 0]
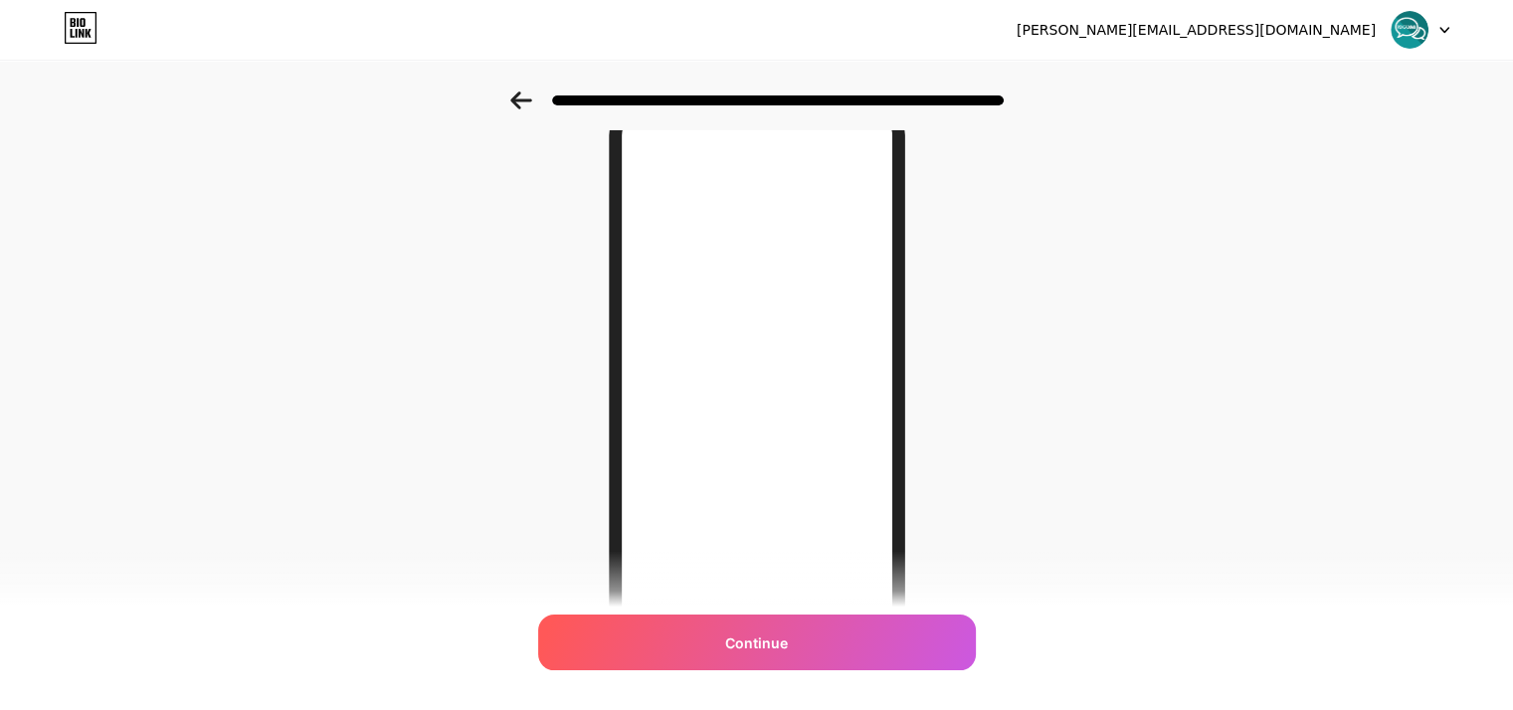
click at [523, 101] on icon at bounding box center [521, 101] width 22 height 18
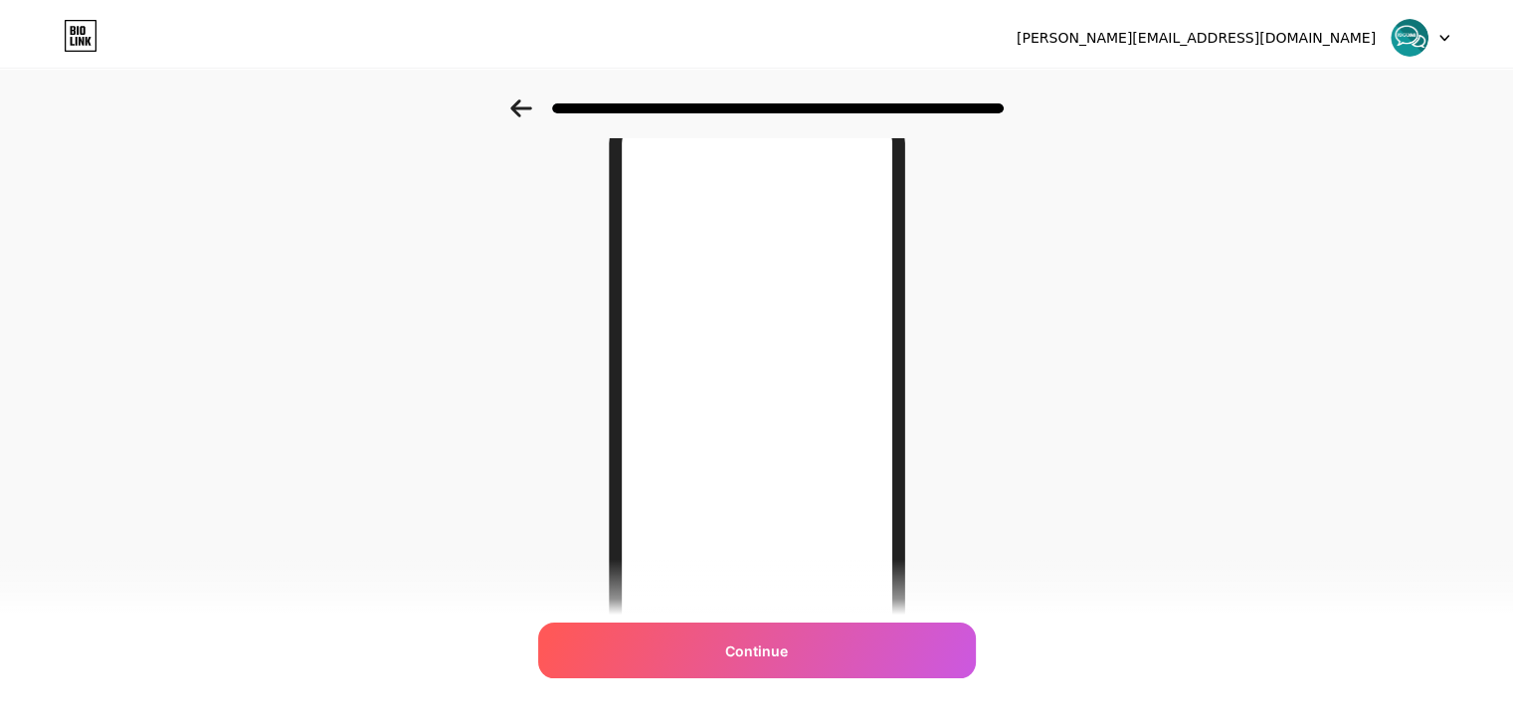
scroll to position [0, 0]
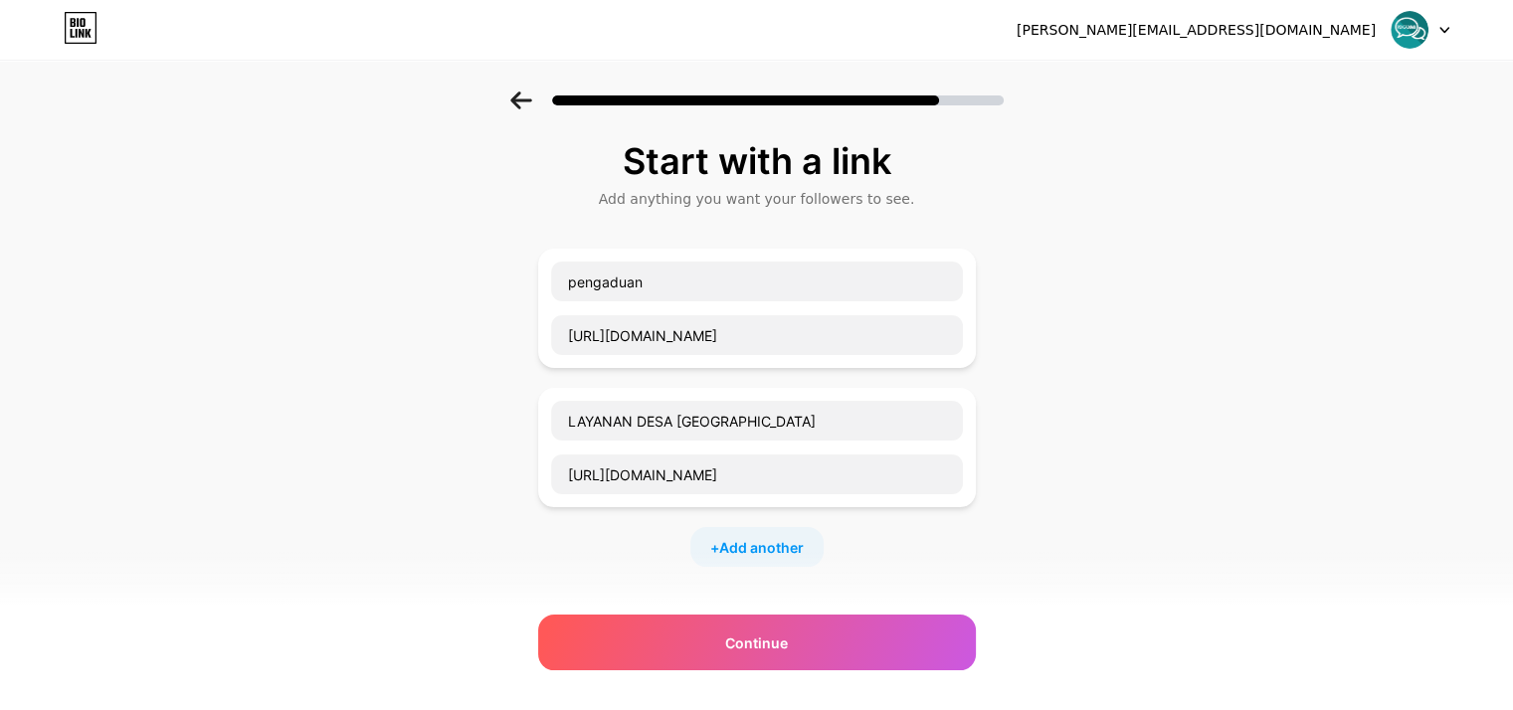
click at [523, 100] on icon at bounding box center [520, 101] width 21 height 18
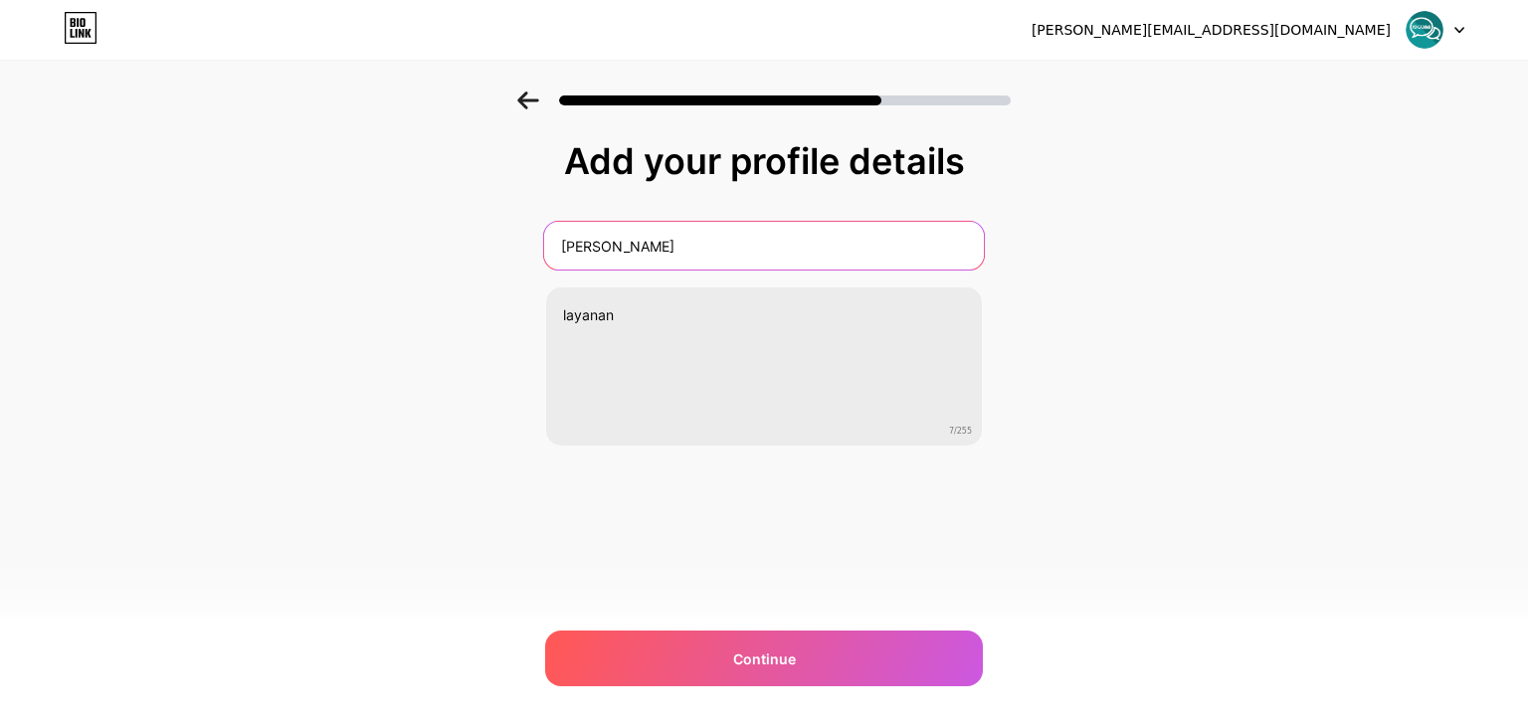
drag, startPoint x: 679, startPoint y: 244, endPoint x: 476, endPoint y: 225, distance: 204.8
click at [476, 225] on div "Add your profile details [PERSON_NAME] layanan 7/255 Continue Error" at bounding box center [764, 319] width 1528 height 455
type input "LAYANAN DESA [GEOGRAPHIC_DATA]"
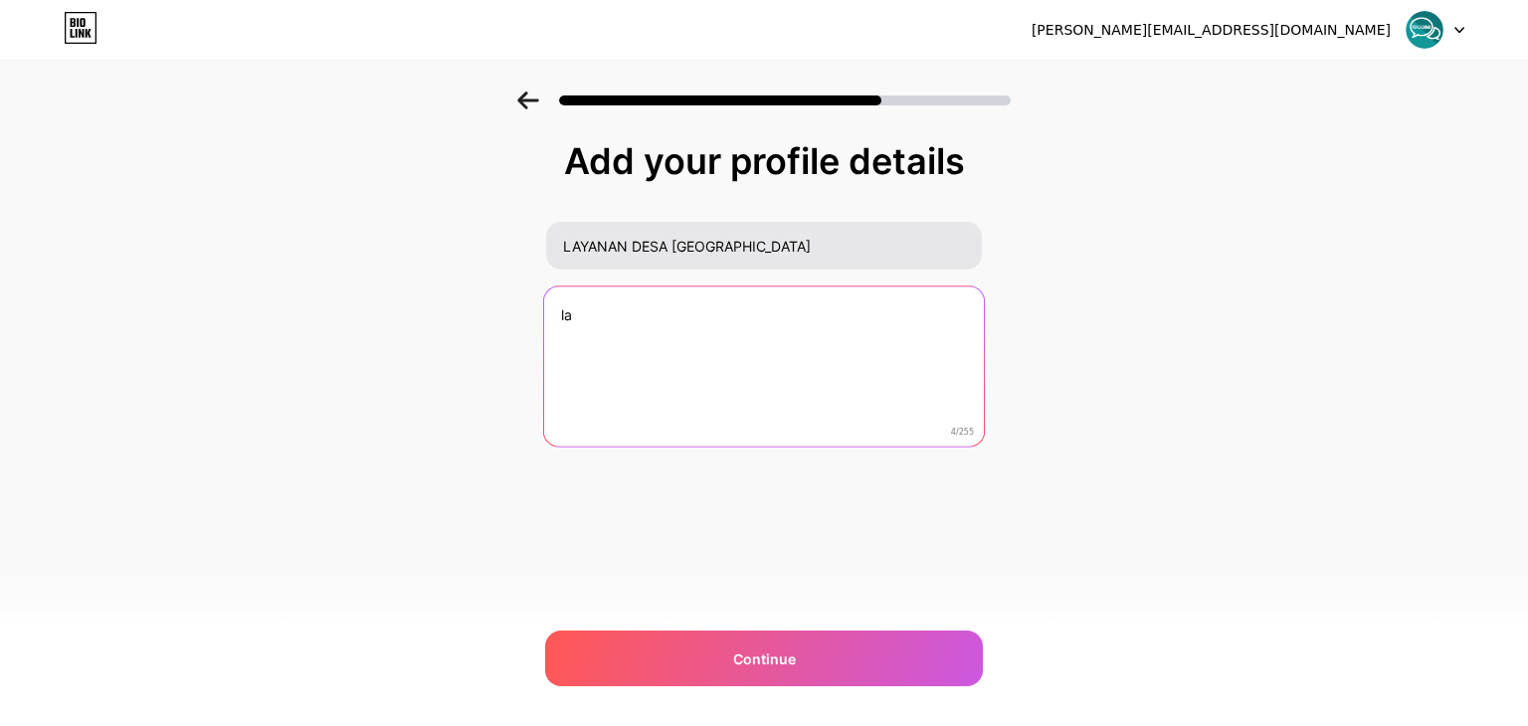
type textarea "l"
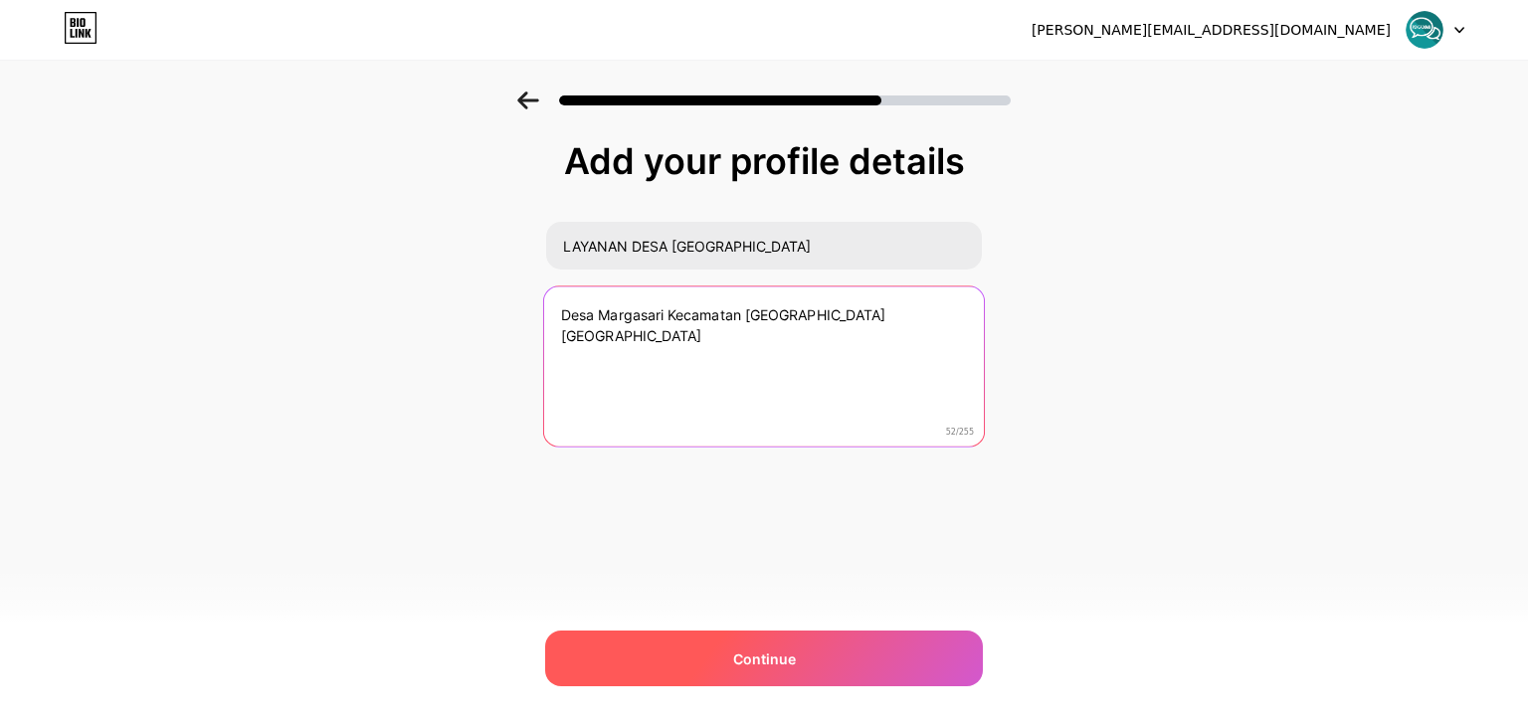
type textarea "Desa Margasari Kecamatan [GEOGRAPHIC_DATA] [GEOGRAPHIC_DATA]"
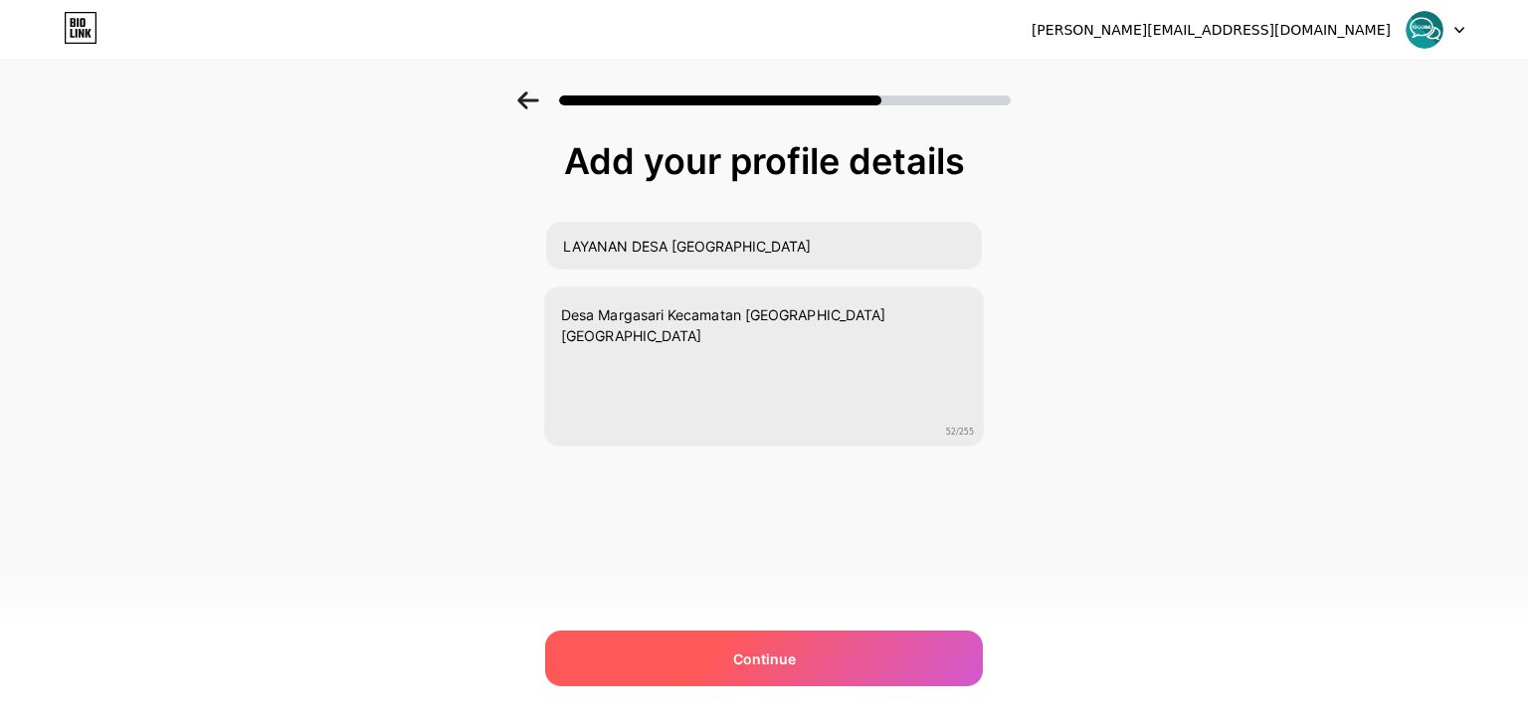
click at [824, 658] on div "Continue" at bounding box center [764, 659] width 438 height 56
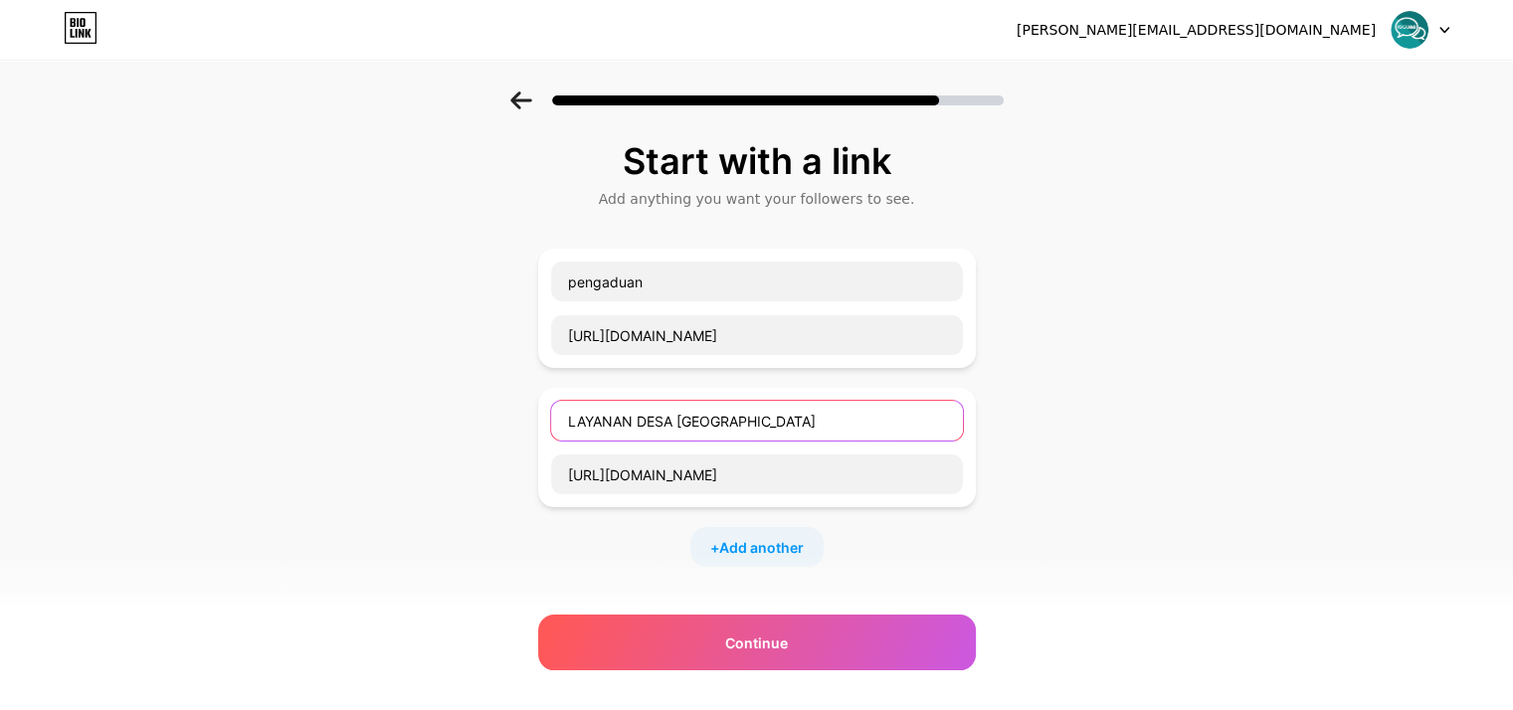
drag, startPoint x: 788, startPoint y: 403, endPoint x: 798, endPoint y: 419, distance: 18.8
click at [788, 406] on input "LAYANAN DESA [GEOGRAPHIC_DATA]" at bounding box center [757, 421] width 412 height 40
drag, startPoint x: 787, startPoint y: 420, endPoint x: 378, endPoint y: 401, distance: 409.3
click at [378, 401] on div "Start with a link Add anything you want your followers to see. pengaduan [URL][…" at bounding box center [756, 511] width 1513 height 839
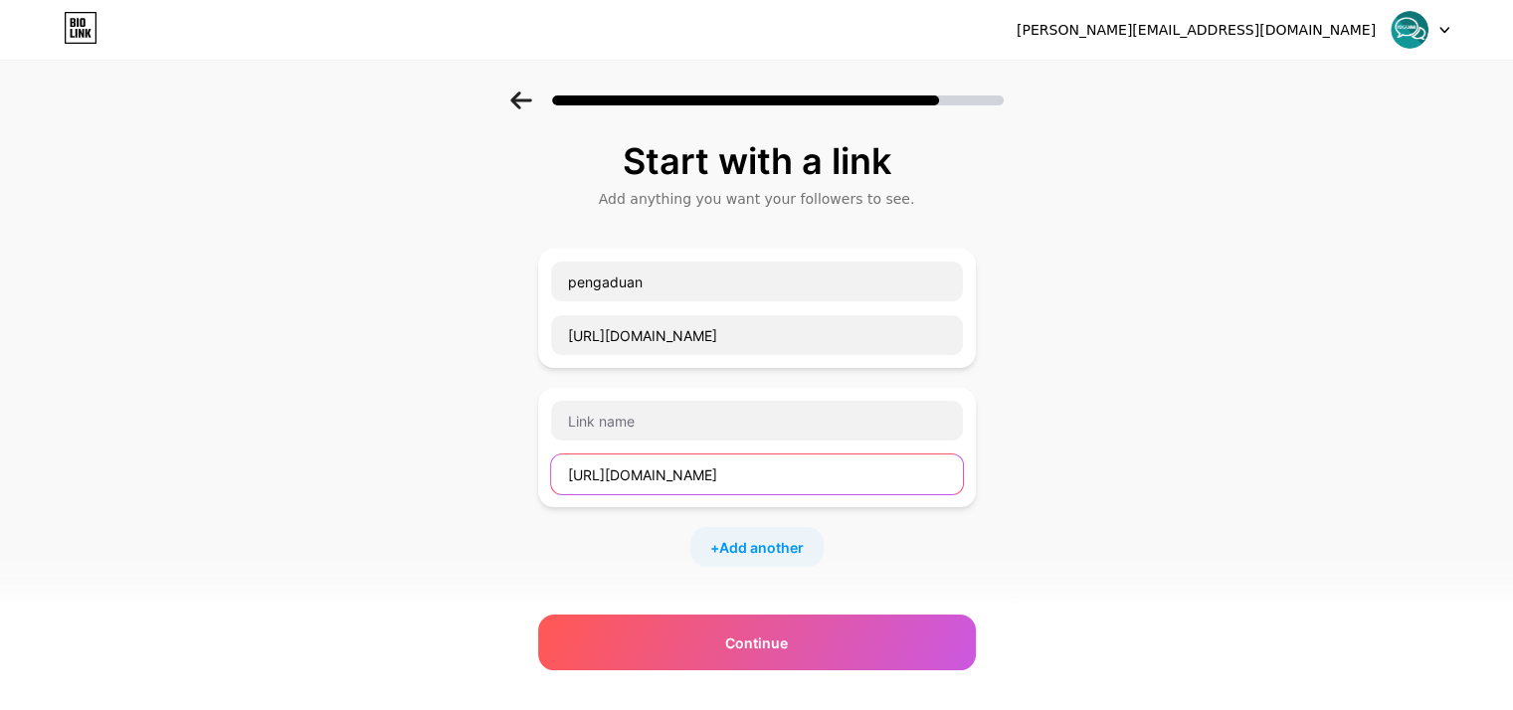
drag, startPoint x: 761, startPoint y: 475, endPoint x: 391, endPoint y: 429, distance: 372.9
click at [323, 421] on div "Start with a link Add anything you want your followers to see. pengaduan [URL][…" at bounding box center [756, 511] width 1513 height 839
click at [1230, 430] on div "Start with a link Add anything you want your followers to see. pengaduan [URL][…" at bounding box center [756, 511] width 1513 height 839
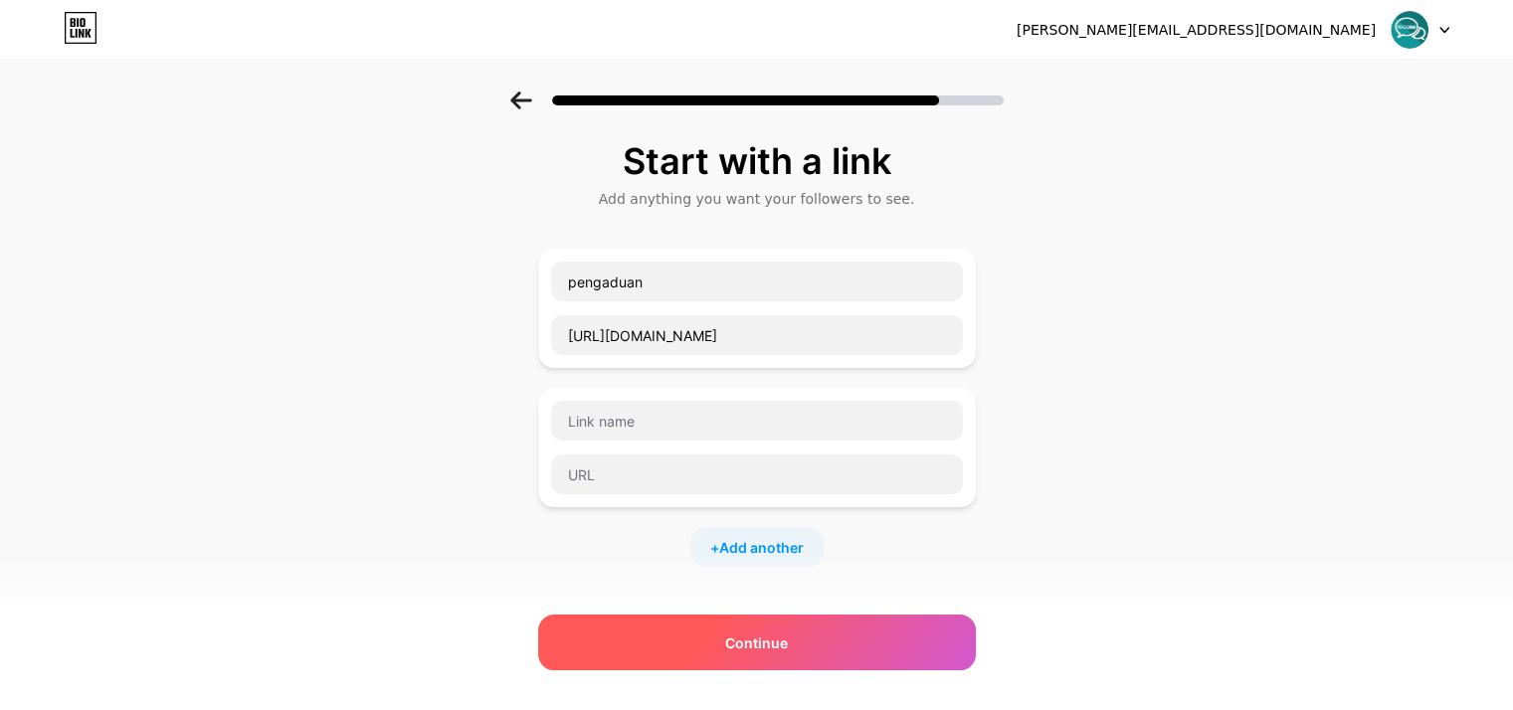
click at [856, 650] on div "Continue" at bounding box center [757, 643] width 438 height 56
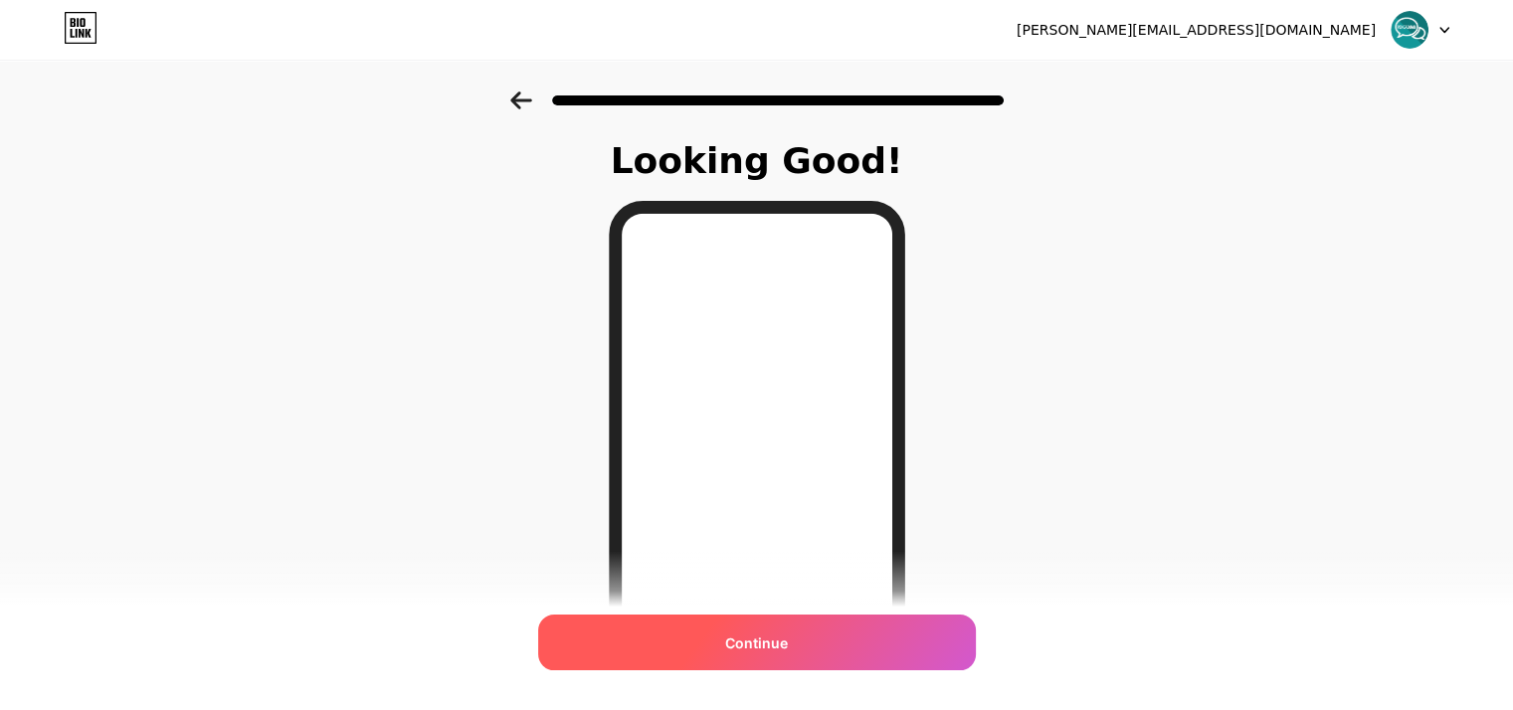
click at [788, 642] on span "Continue" at bounding box center [756, 643] width 63 height 21
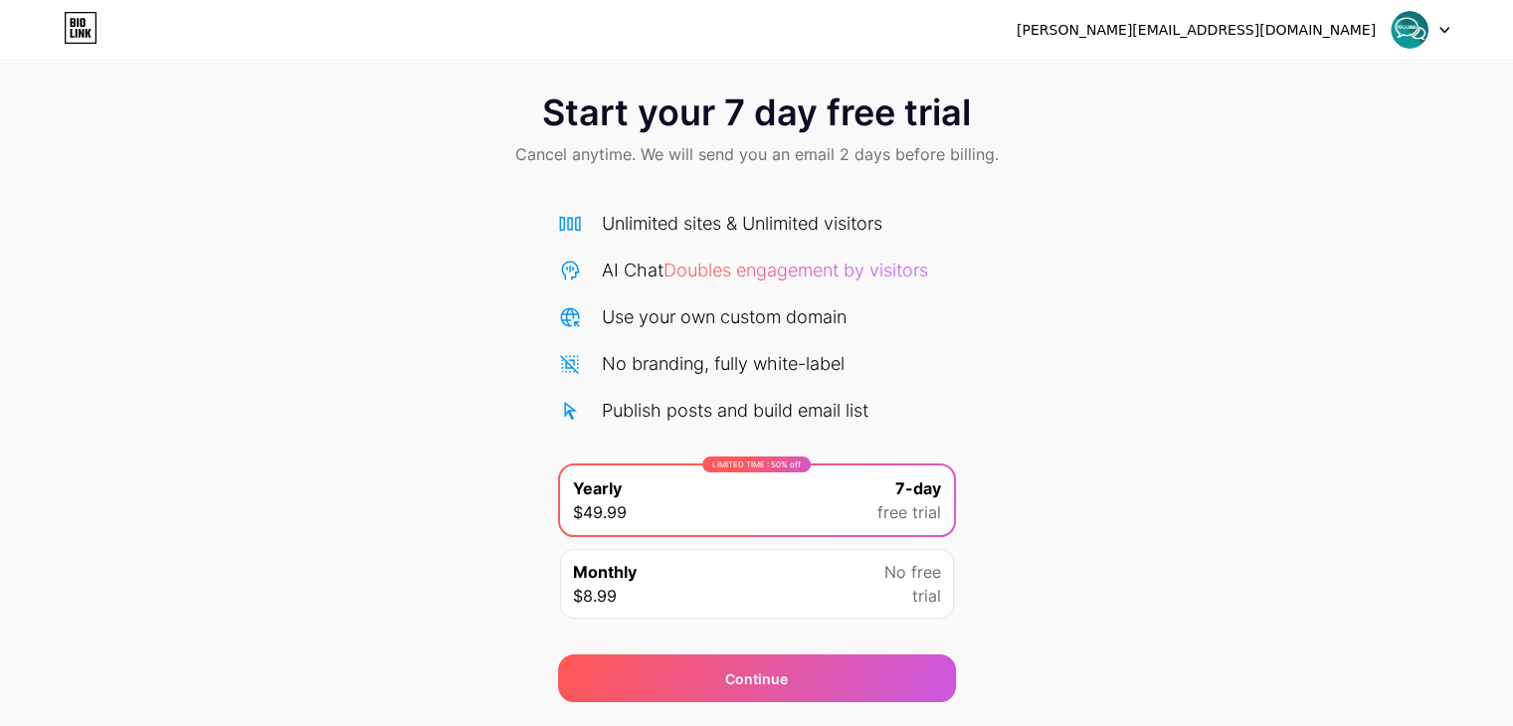
scroll to position [74, 0]
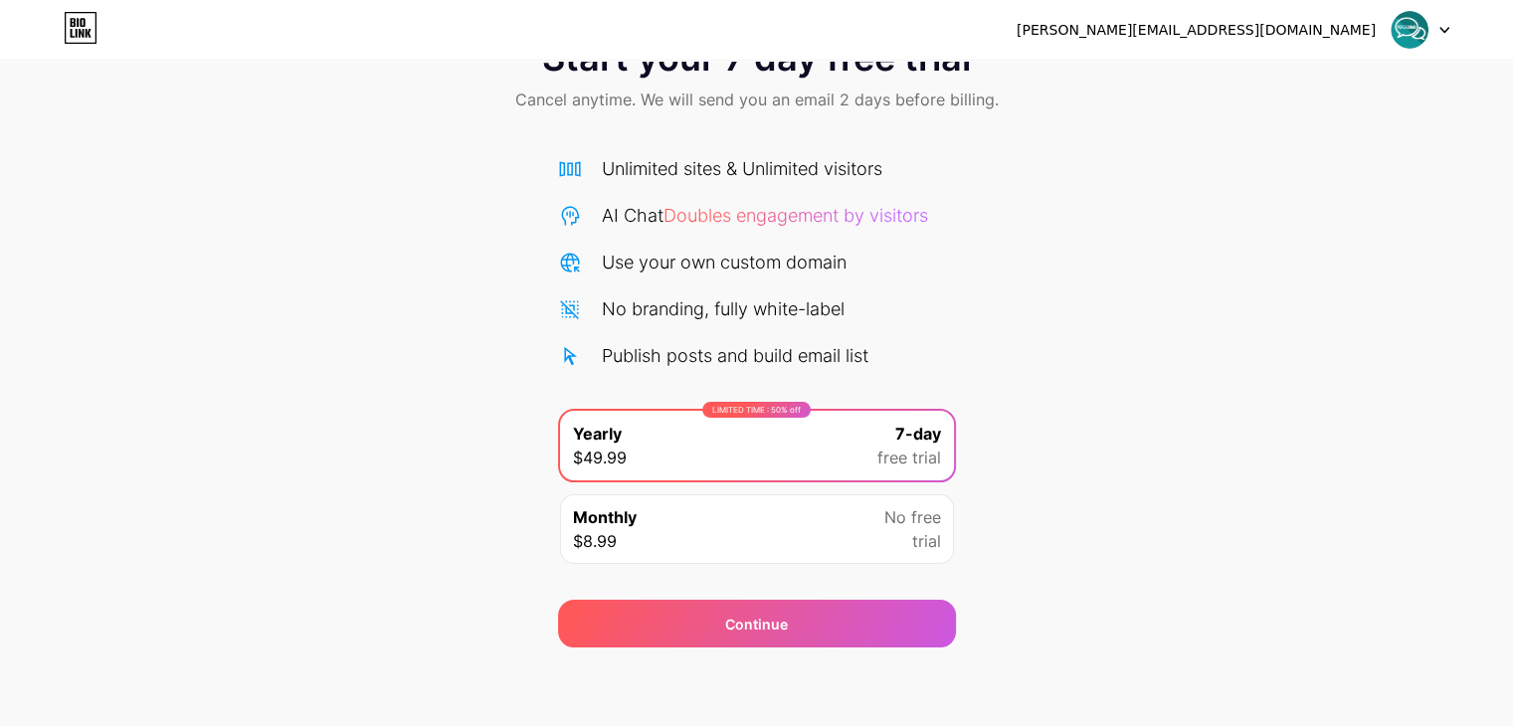
click at [1278, 397] on div "Start your 7 day free trial Cancel anytime. We will send you an email 2 days be…" at bounding box center [756, 333] width 1513 height 630
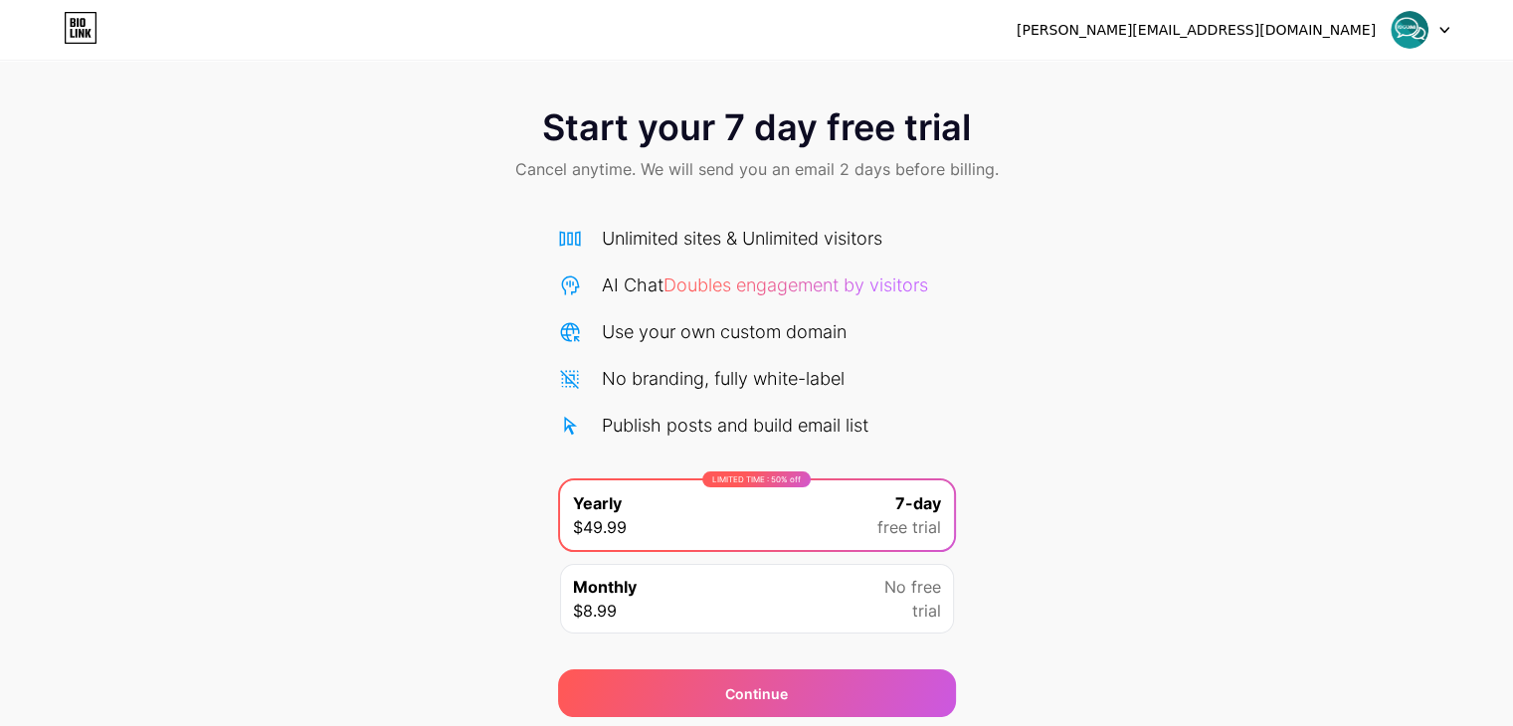
scroll to position [0, 0]
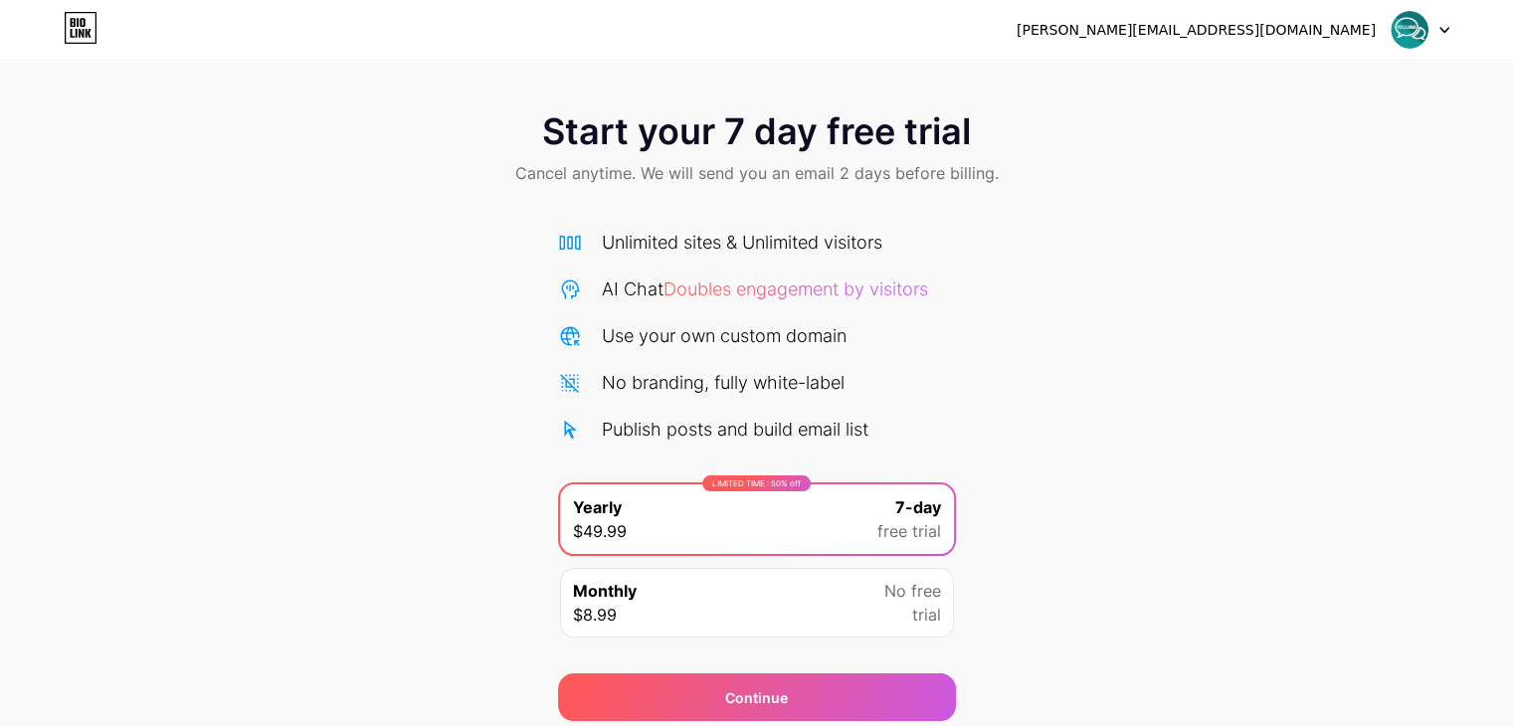
click at [609, 133] on span "Start your 7 day free trial" at bounding box center [756, 131] width 429 height 40
click at [1291, 27] on div "[PERSON_NAME][EMAIL_ADDRESS][DOMAIN_NAME]" at bounding box center [1196, 30] width 359 height 21
click at [1421, 28] on img at bounding box center [1410, 30] width 38 height 38
click at [70, 23] on icon at bounding box center [81, 28] width 34 height 32
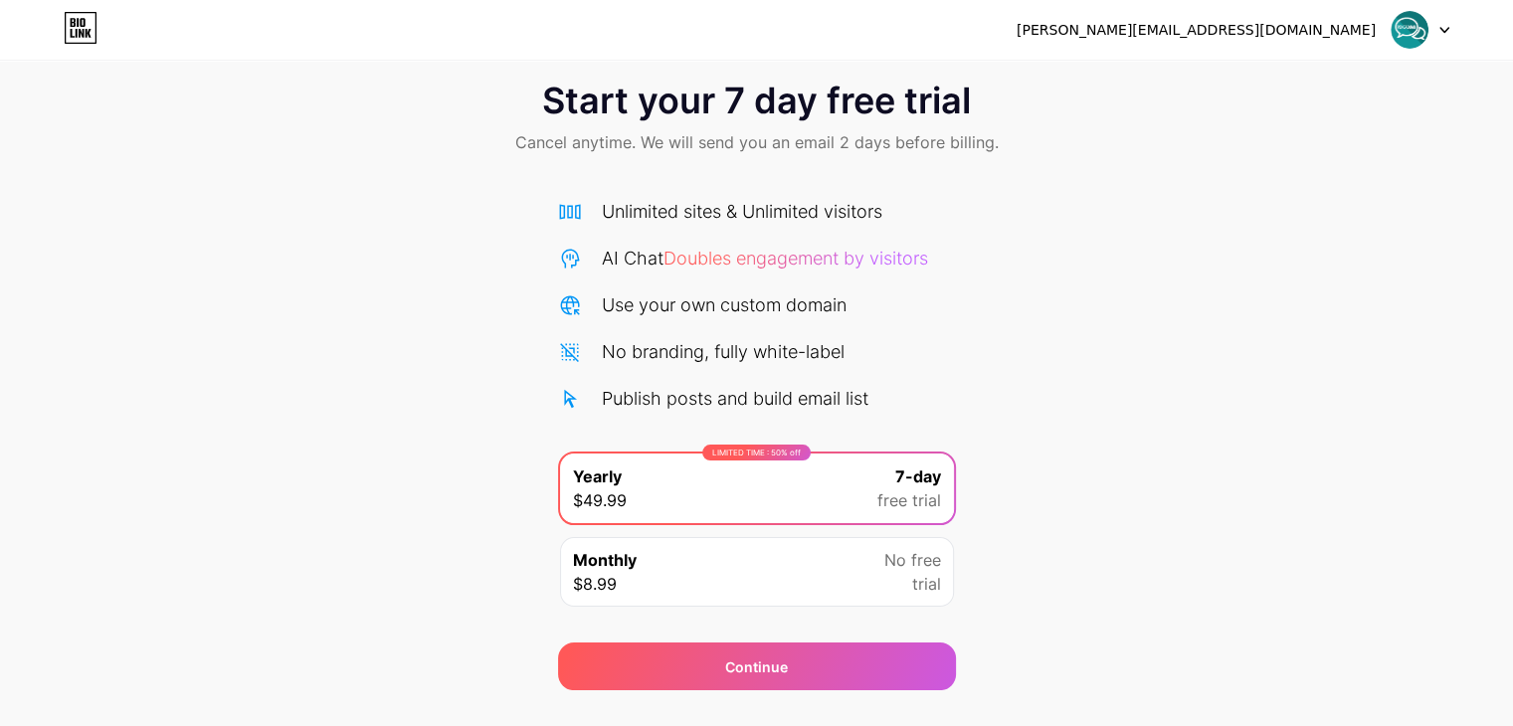
scroll to position [74, 0]
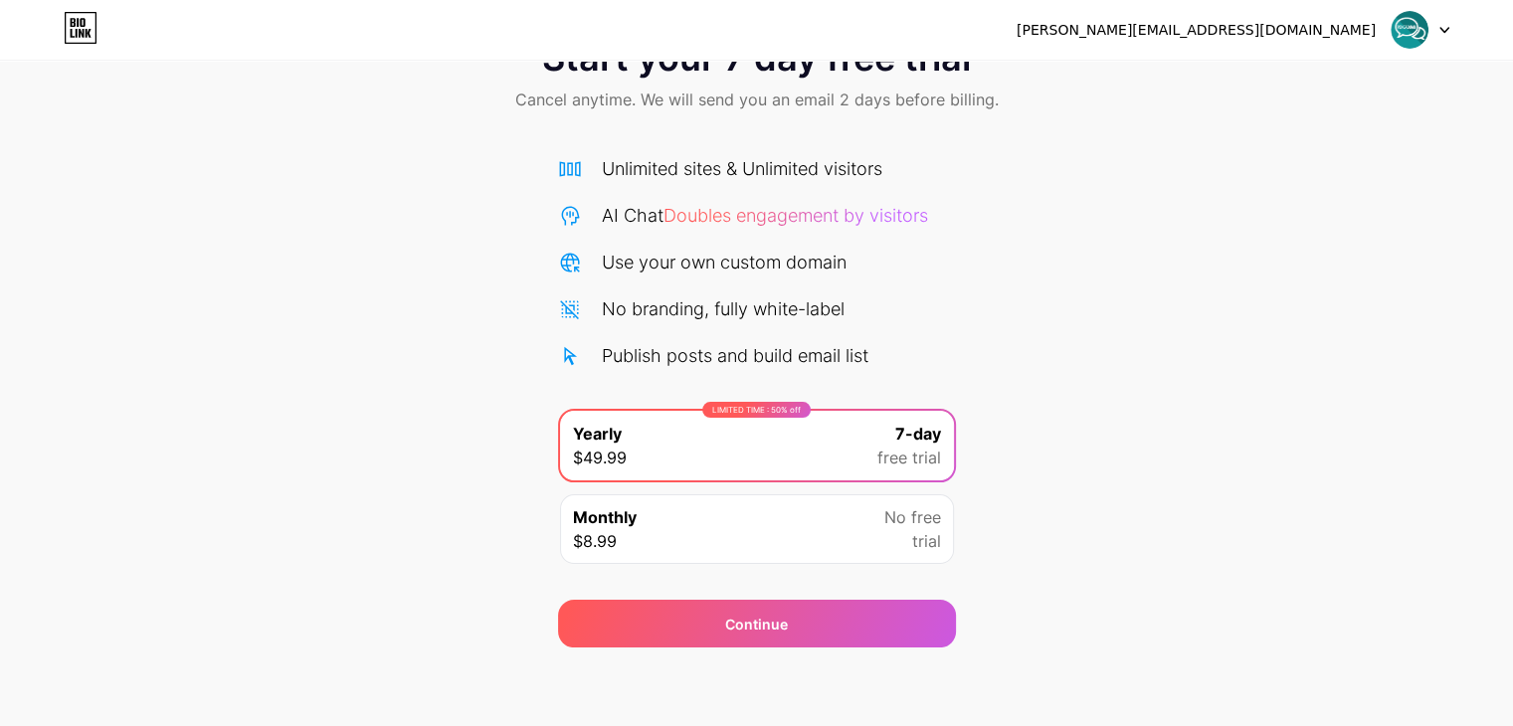
click at [1381, 31] on div "[PERSON_NAME][EMAIL_ADDRESS][DOMAIN_NAME]" at bounding box center [1233, 30] width 433 height 36
click at [1422, 25] on img at bounding box center [1410, 30] width 38 height 38
click at [1330, 80] on li "Logout" at bounding box center [1325, 82] width 247 height 54
